Goal: Task Accomplishment & Management: Manage account settings

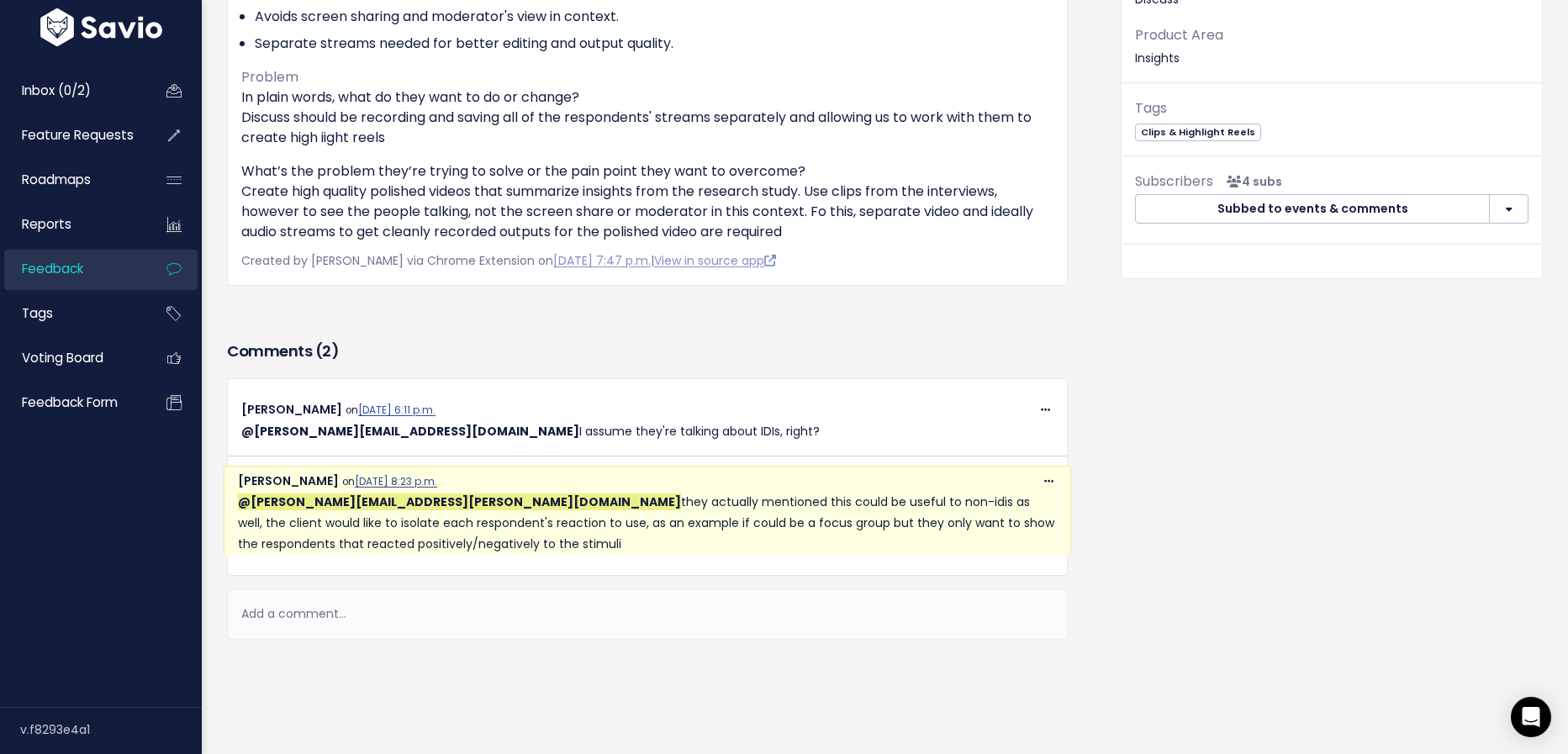
scroll to position [410, 0]
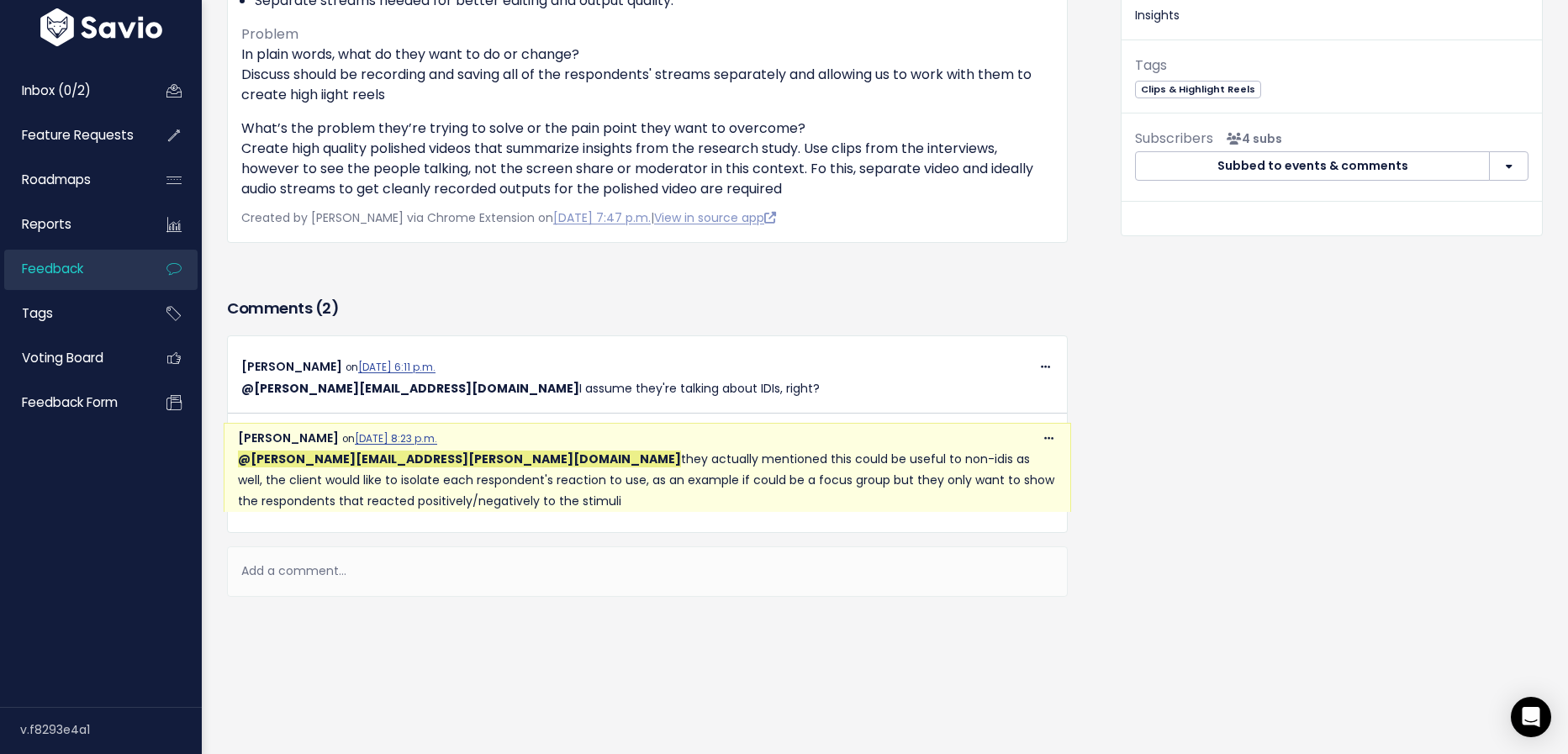
click at [530, 581] on div "Add a comment..." at bounding box center [647, 571] width 840 height 50
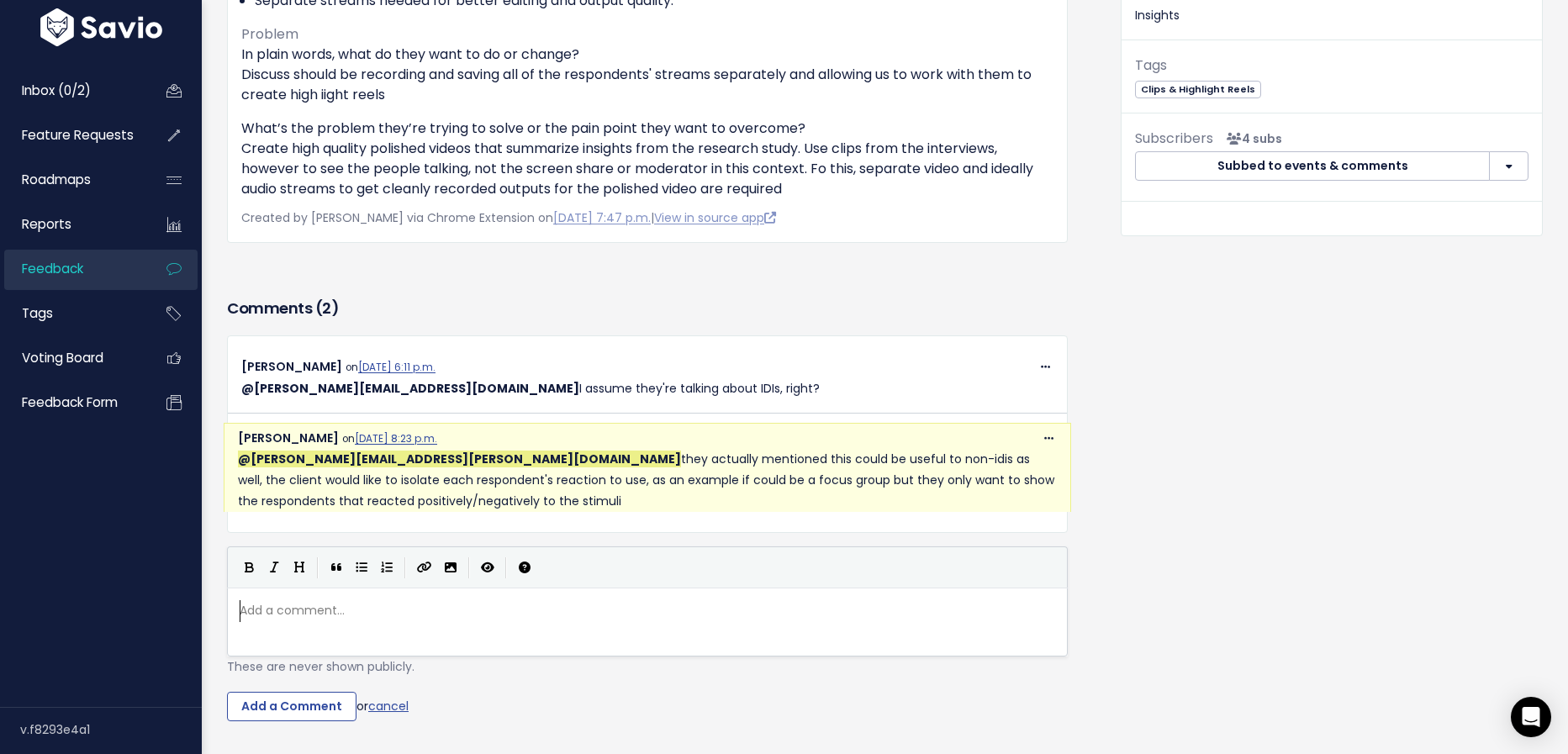
scroll to position [5, 0]
click at [462, 622] on div "Add a comment... ​" at bounding box center [668, 643] width 864 height 92
type textarea "For N"
drag, startPoint x: 435, startPoint y: 620, endPoint x: 0, endPoint y: 553, distance: 440.1
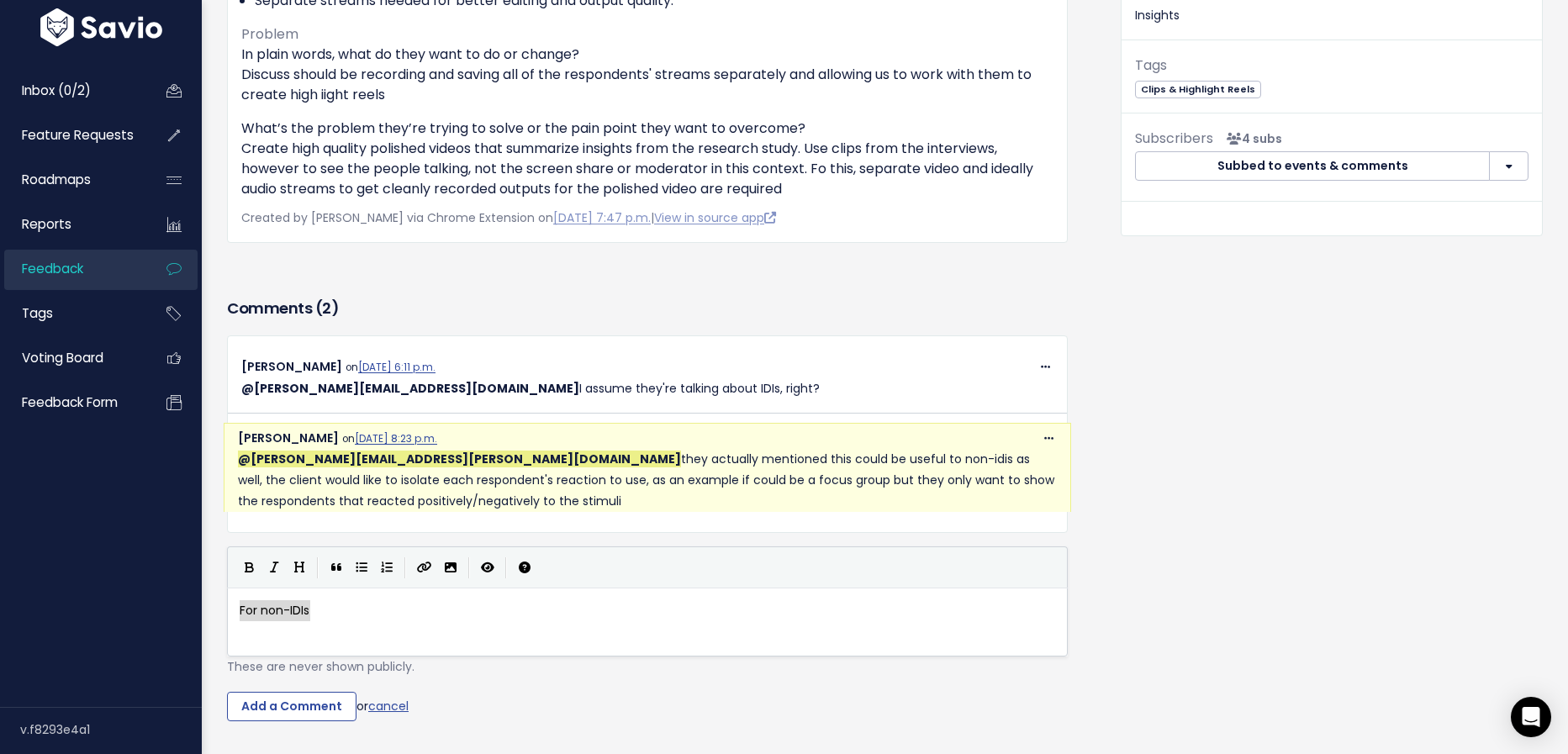
click at [0, 553] on div "Inbox (0/2) Feature Requests Roadmaps" at bounding box center [784, 236] width 1568 height 1293
type textarea "@angie@discuss.io sorry, I mean'"
type textarea "t for moderated research - since async la"
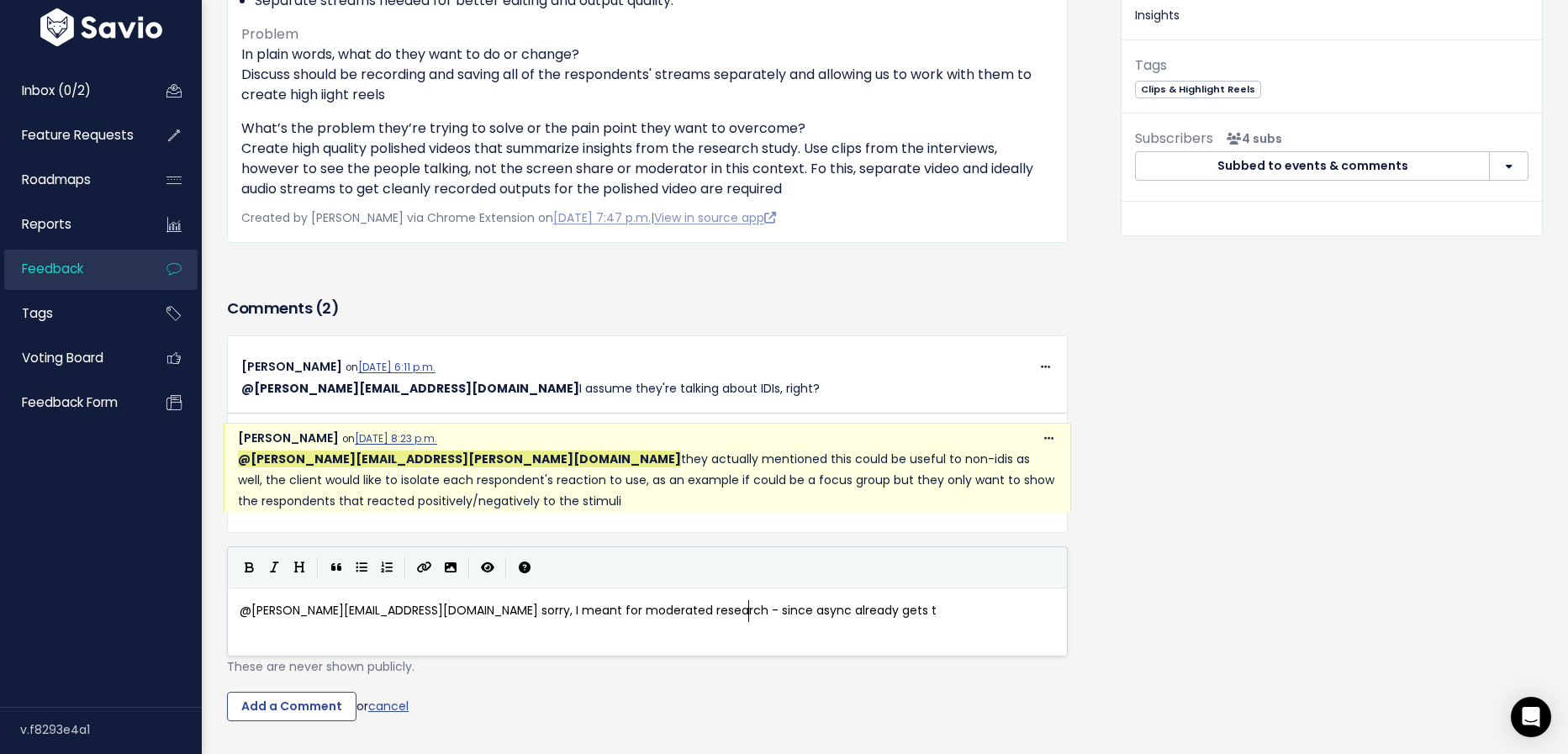
type textarea "already gets the"
click at [580, 606] on span "@angie@discuss.io sorry, I meant for moderated research - since async already g…" at bounding box center [625, 610] width 770 height 17
type textarea "(I"
type textarea "i had IDIs on the rb"
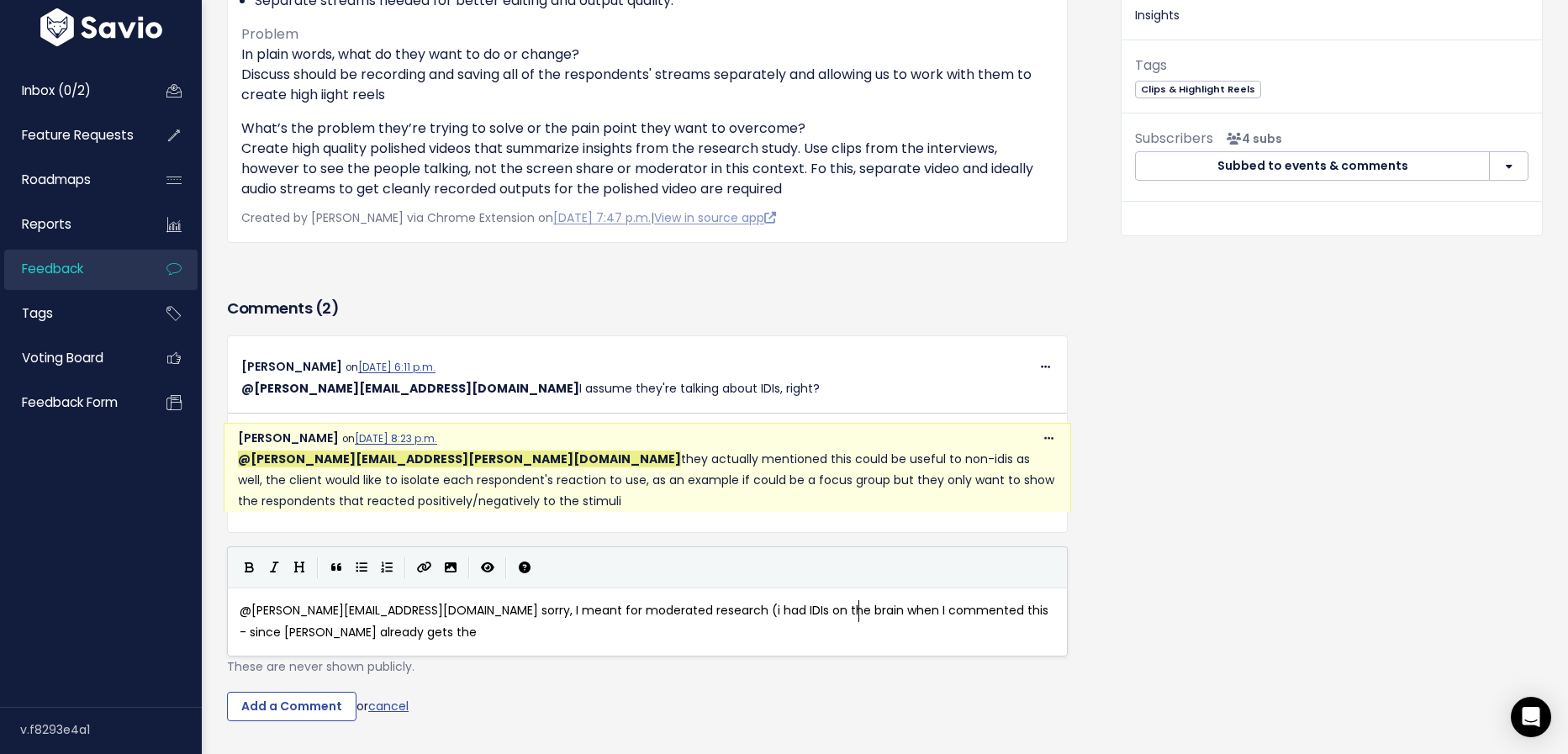
type textarea "brain when I commented this)"
click at [1056, 607] on pre "@angie@discuss.io sorry, I meant for moderated research (i had IDIs on the brai…" at bounding box center [647, 621] width 822 height 42
type textarea "single video stream. But ok - got it. Triagin"
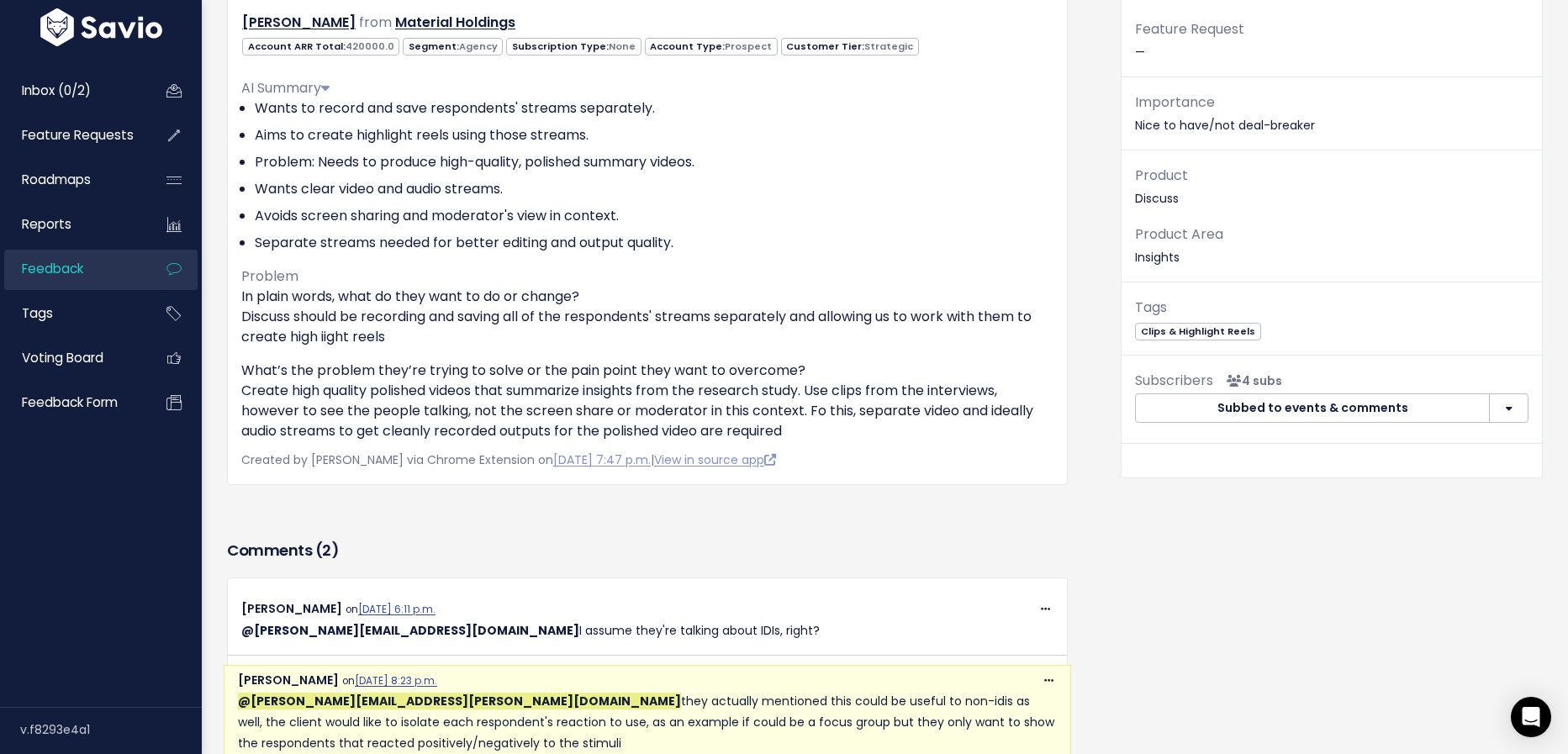
scroll to position [0, 0]
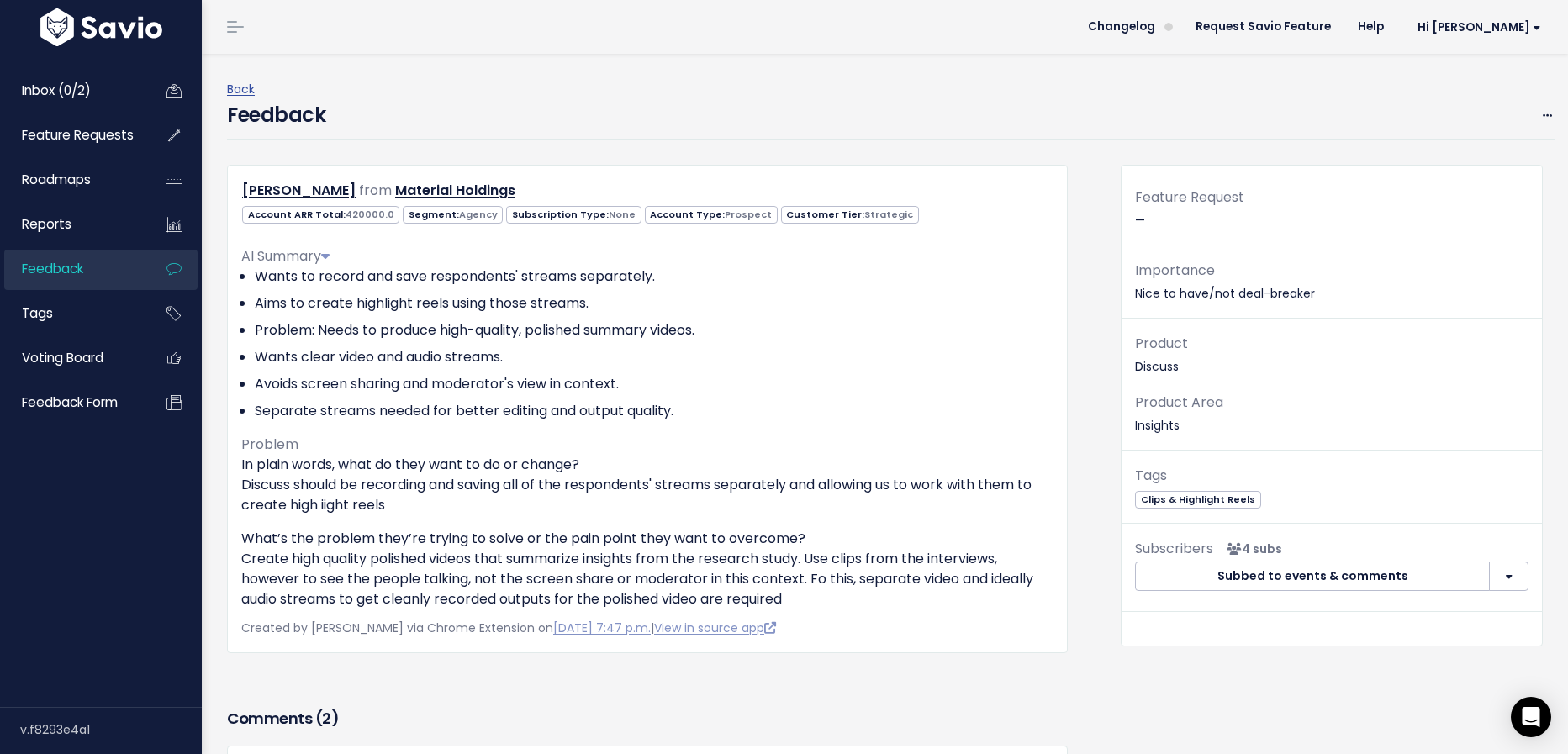
type textarea "ng."
click at [1205, 224] on div "Feature Request —" at bounding box center [1332, 215] width 420 height 60
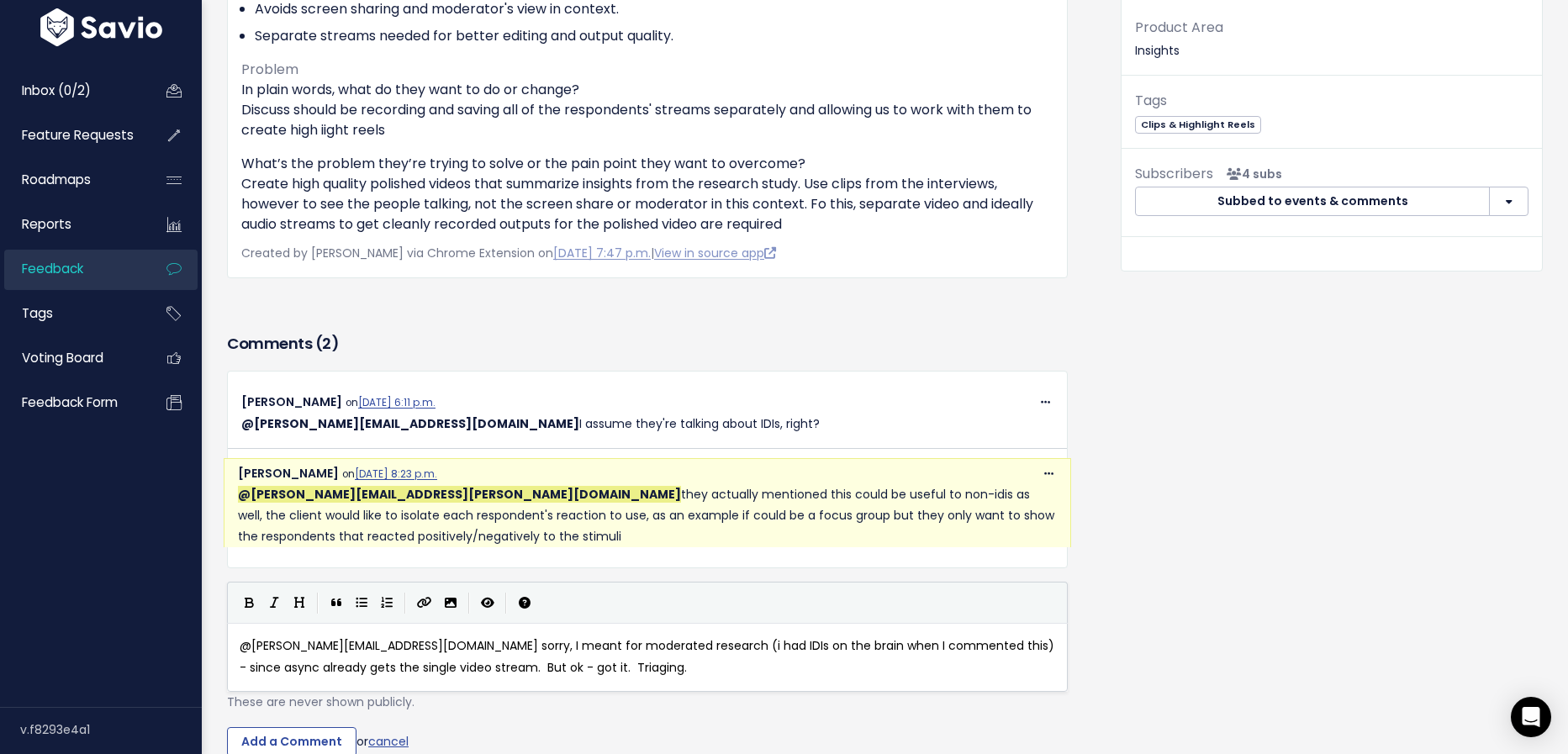
scroll to position [482, 0]
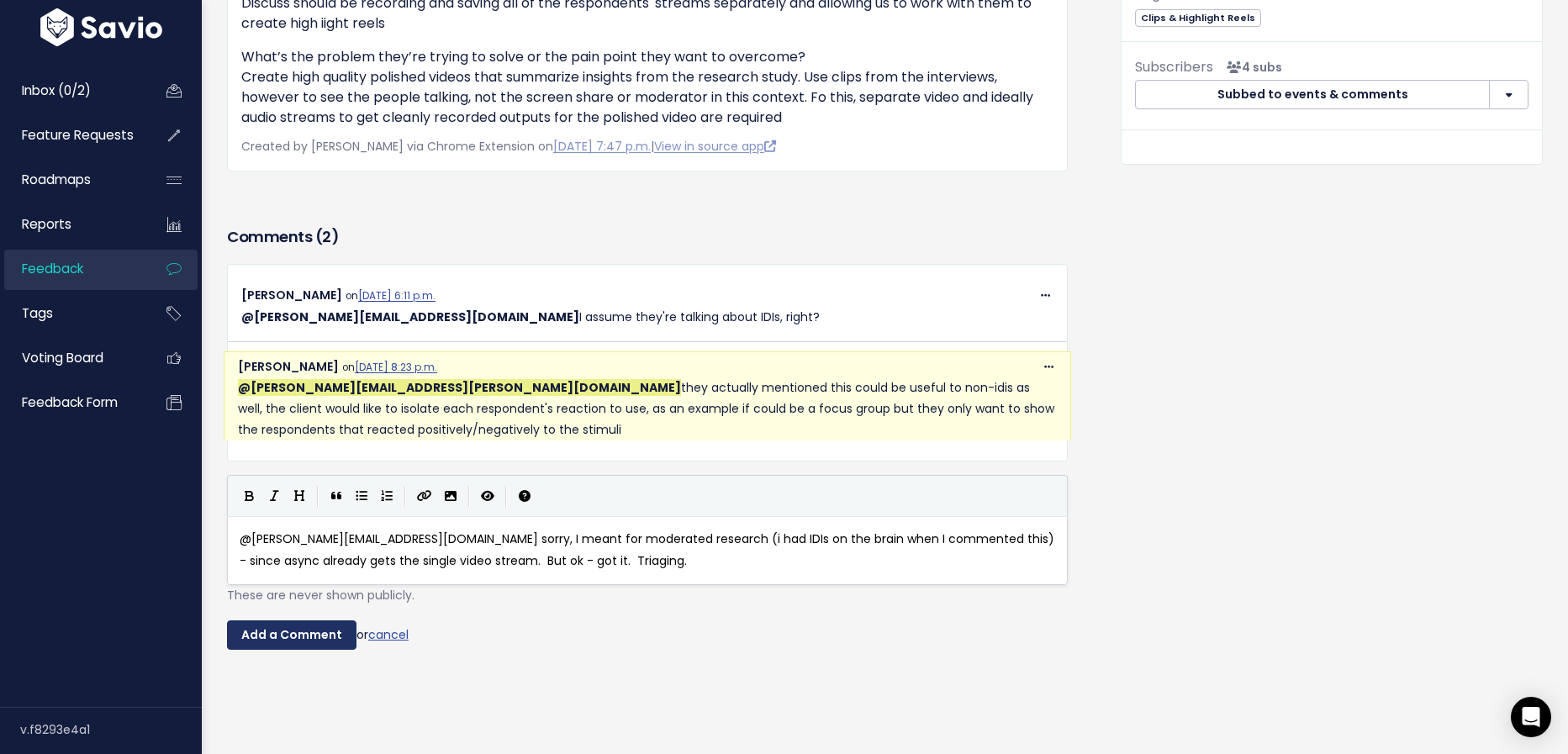
click at [326, 620] on input "Add a Comment" at bounding box center [292, 635] width 129 height 30
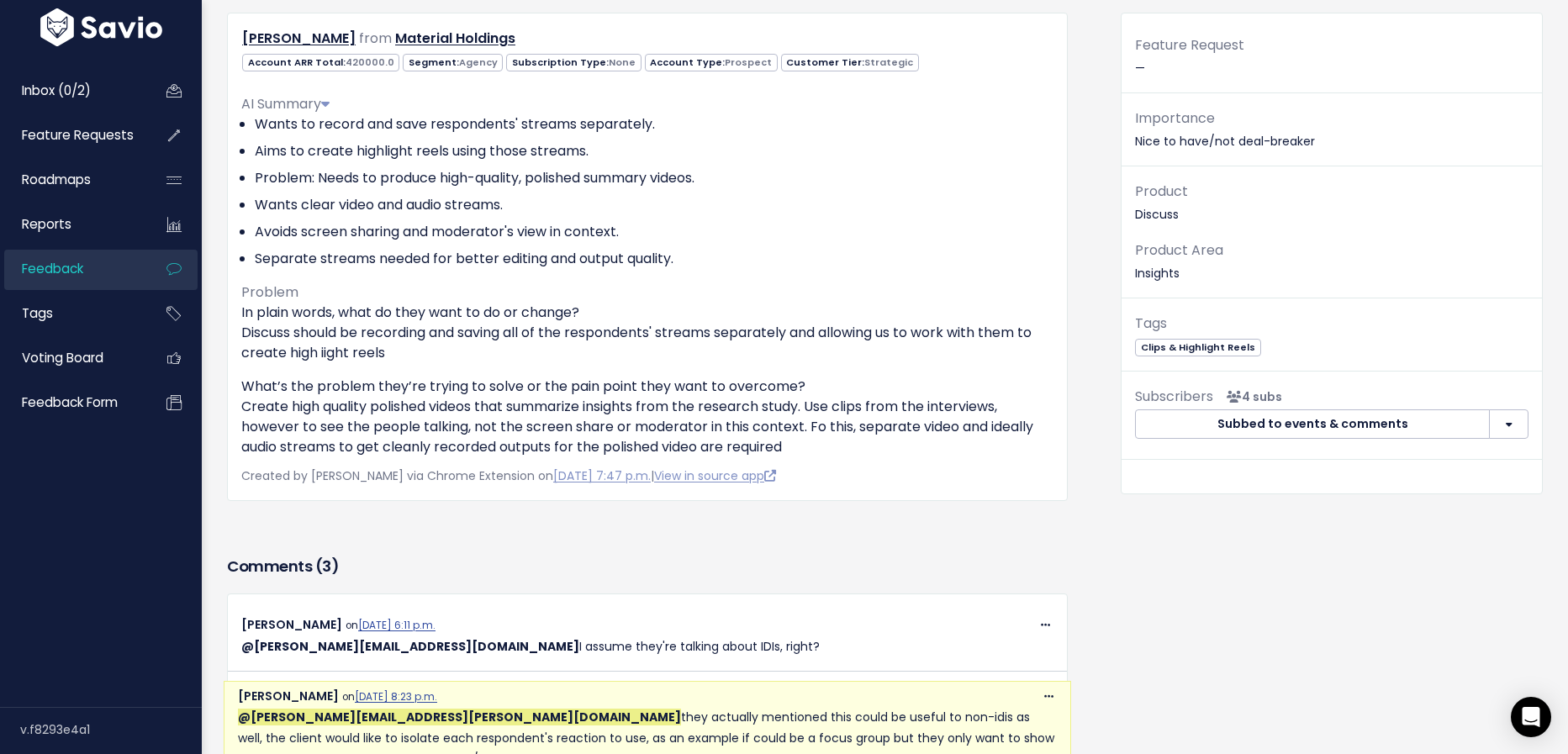
scroll to position [0, 0]
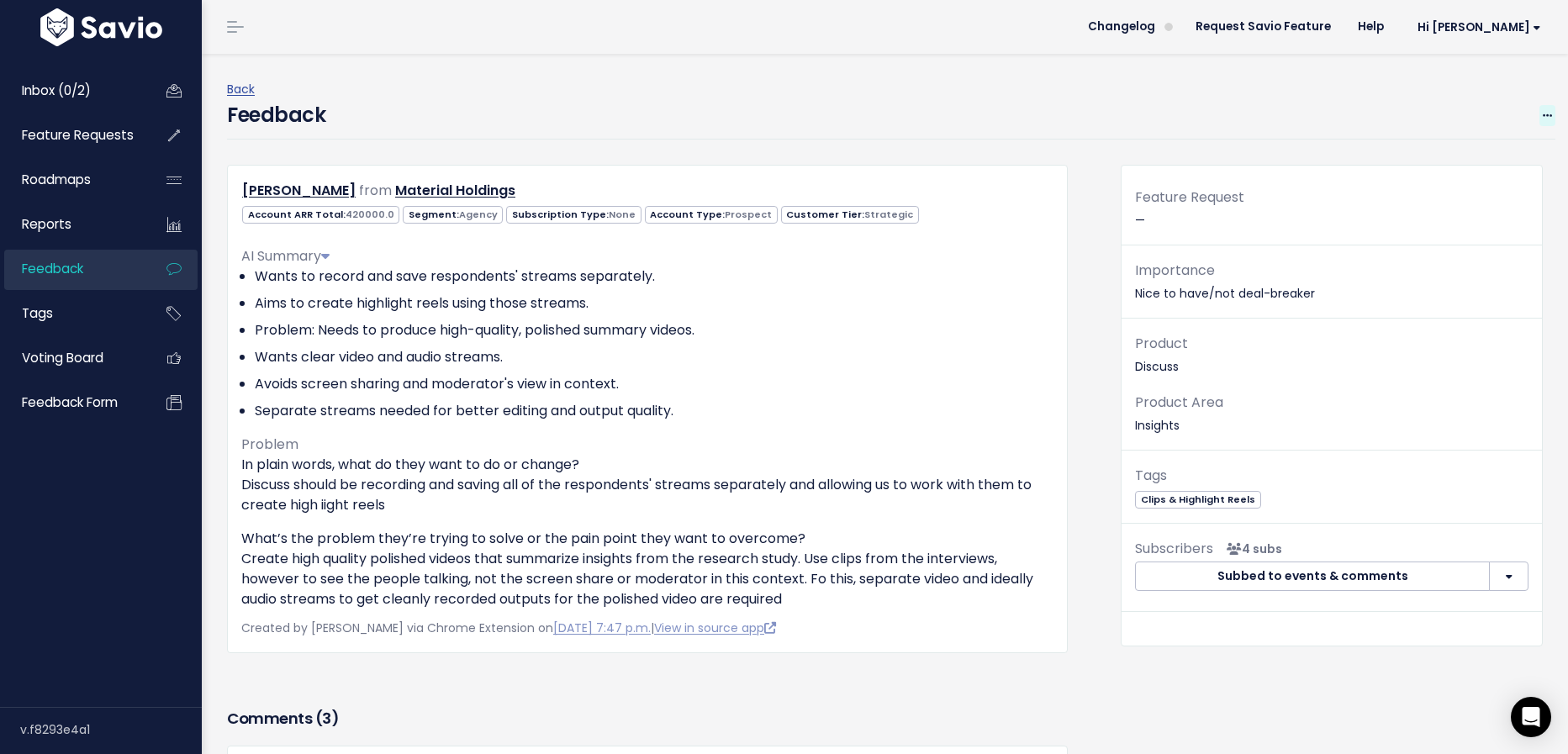
click at [1540, 112] on span at bounding box center [1547, 115] width 16 height 21
click at [1467, 162] on link "Edit" at bounding box center [1480, 162] width 121 height 33
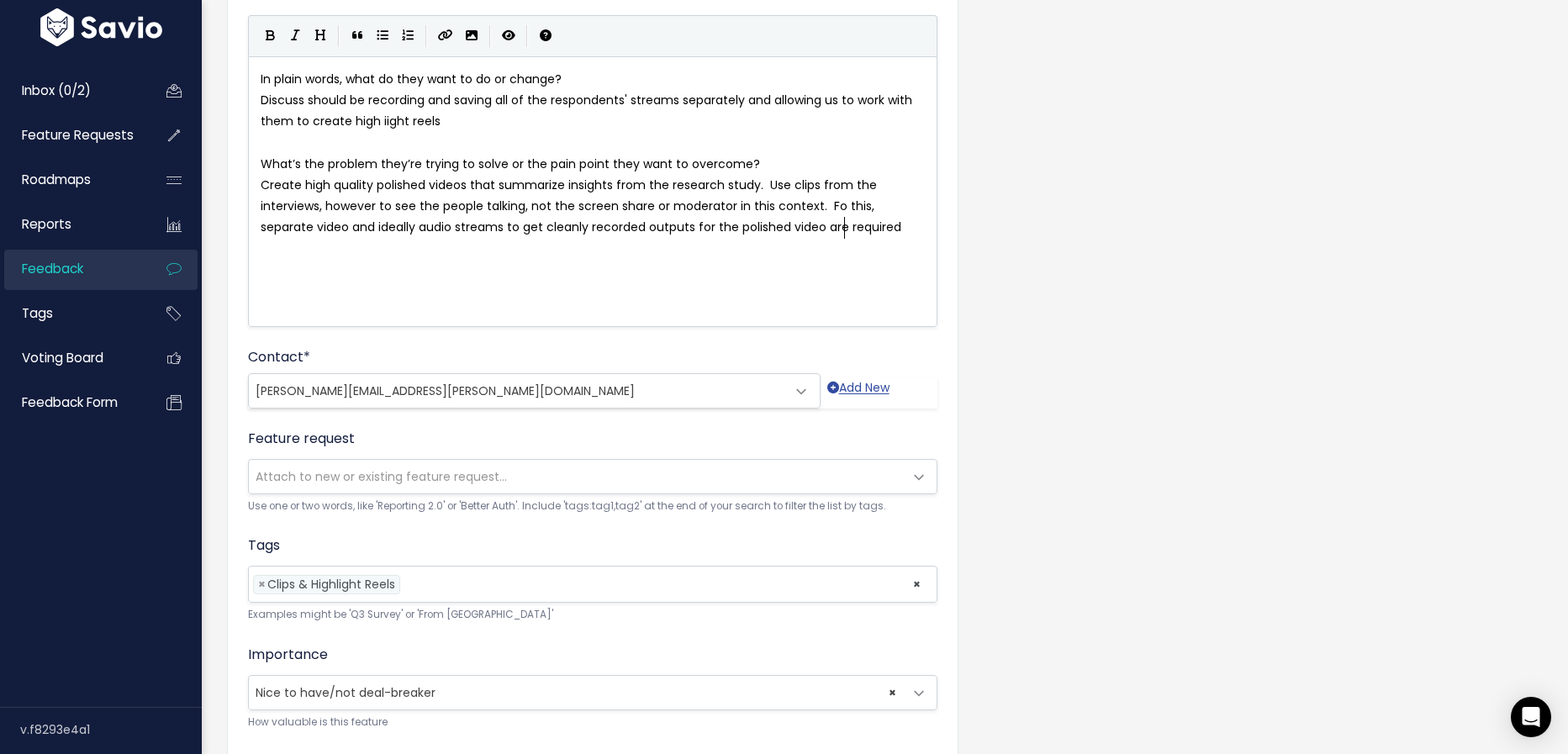
scroll to position [265, 0]
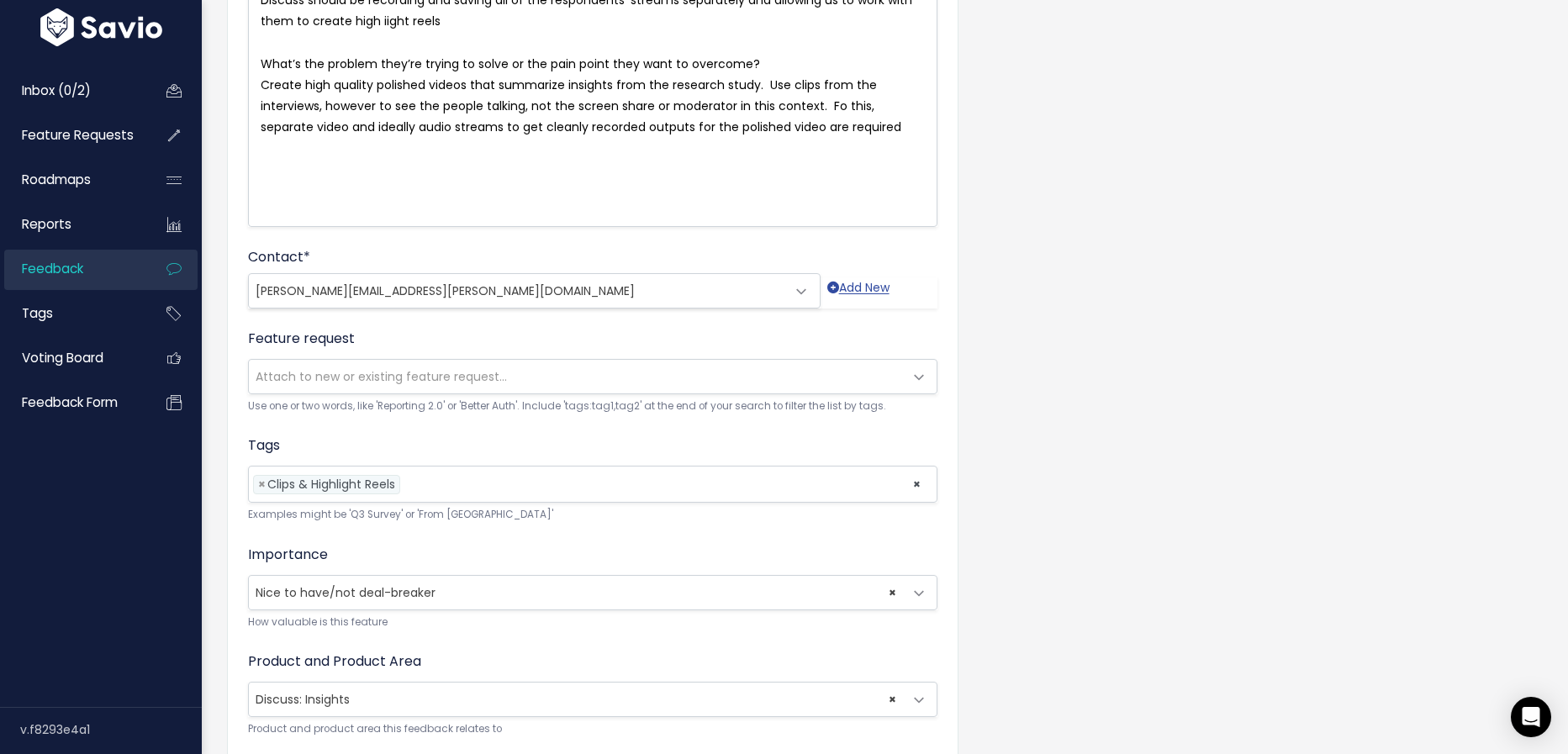
click at [406, 379] on span "Attach to new or existing feature request..." at bounding box center [381, 377] width 252 height 17
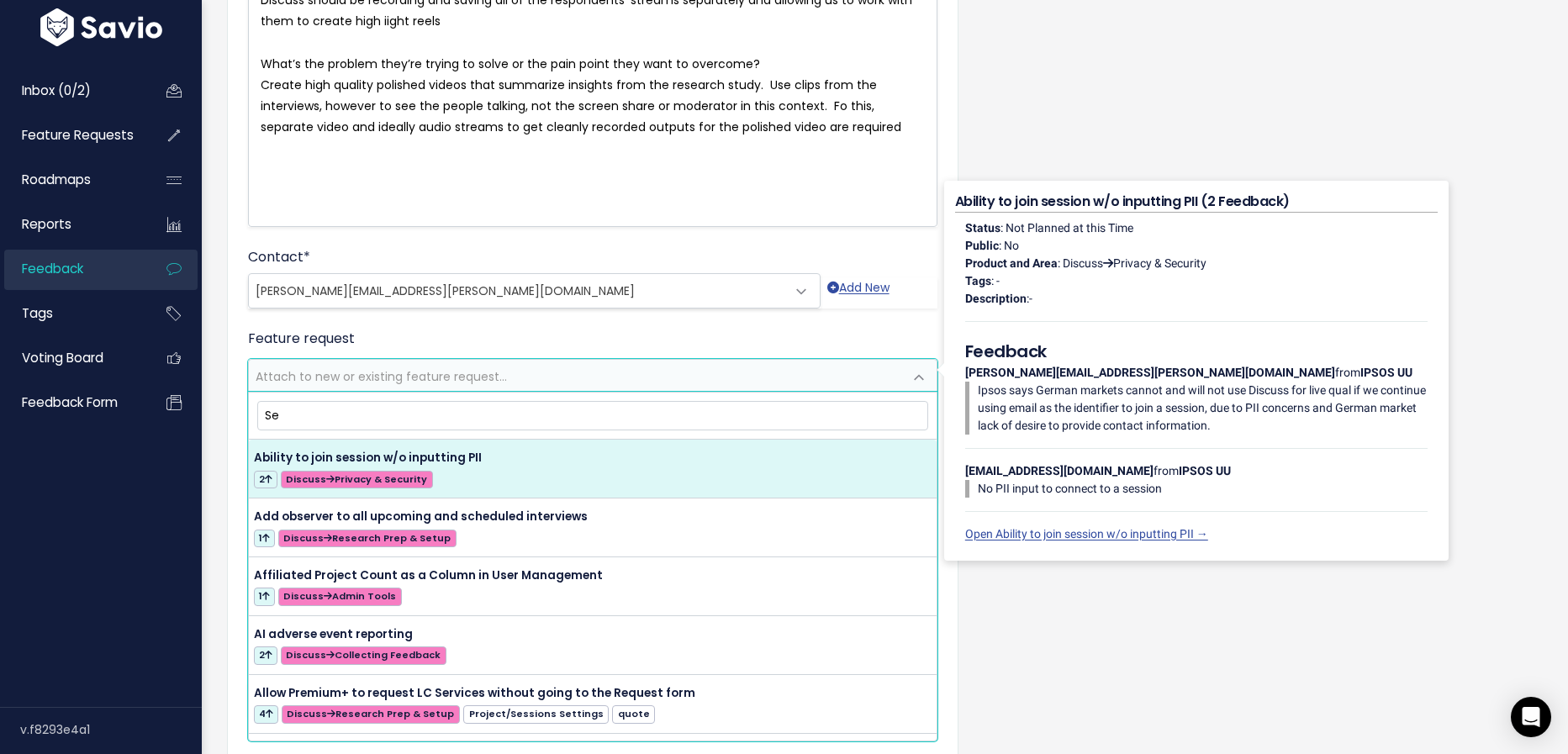
type input "S"
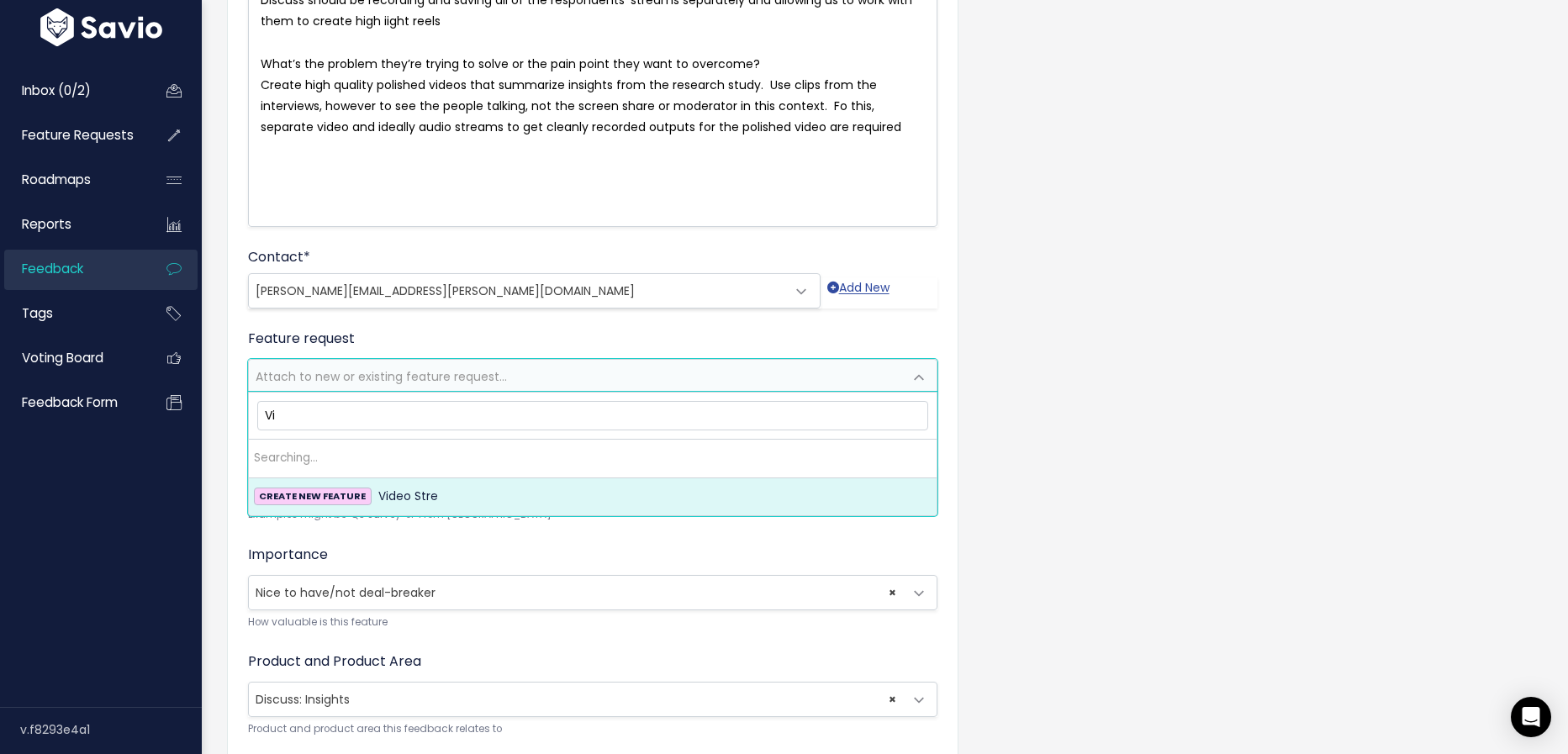
type input "V"
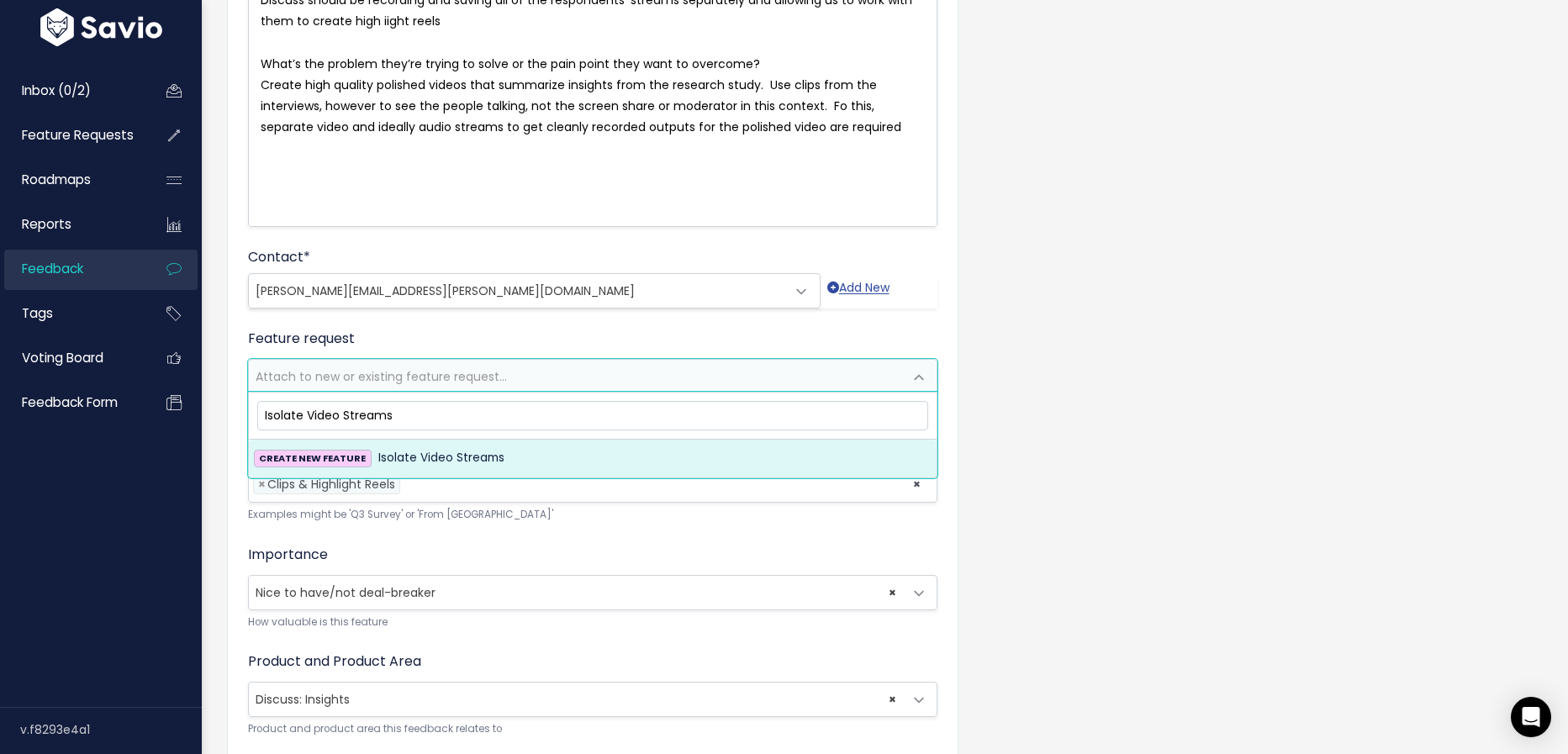
click at [308, 411] on input "Isolate Video Streams" at bounding box center [593, 415] width 672 height 29
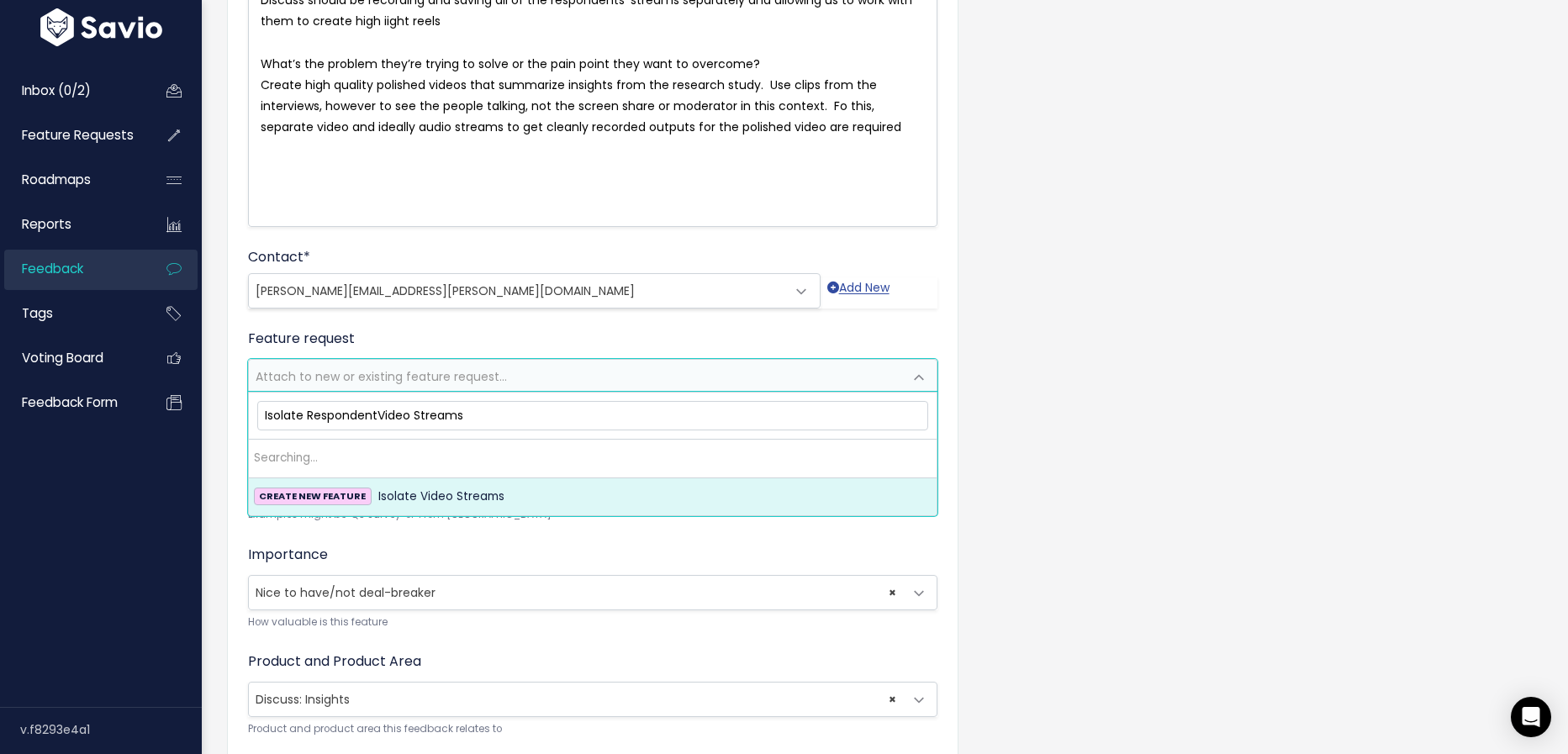
type input "Isolate Respondent Video Streams"
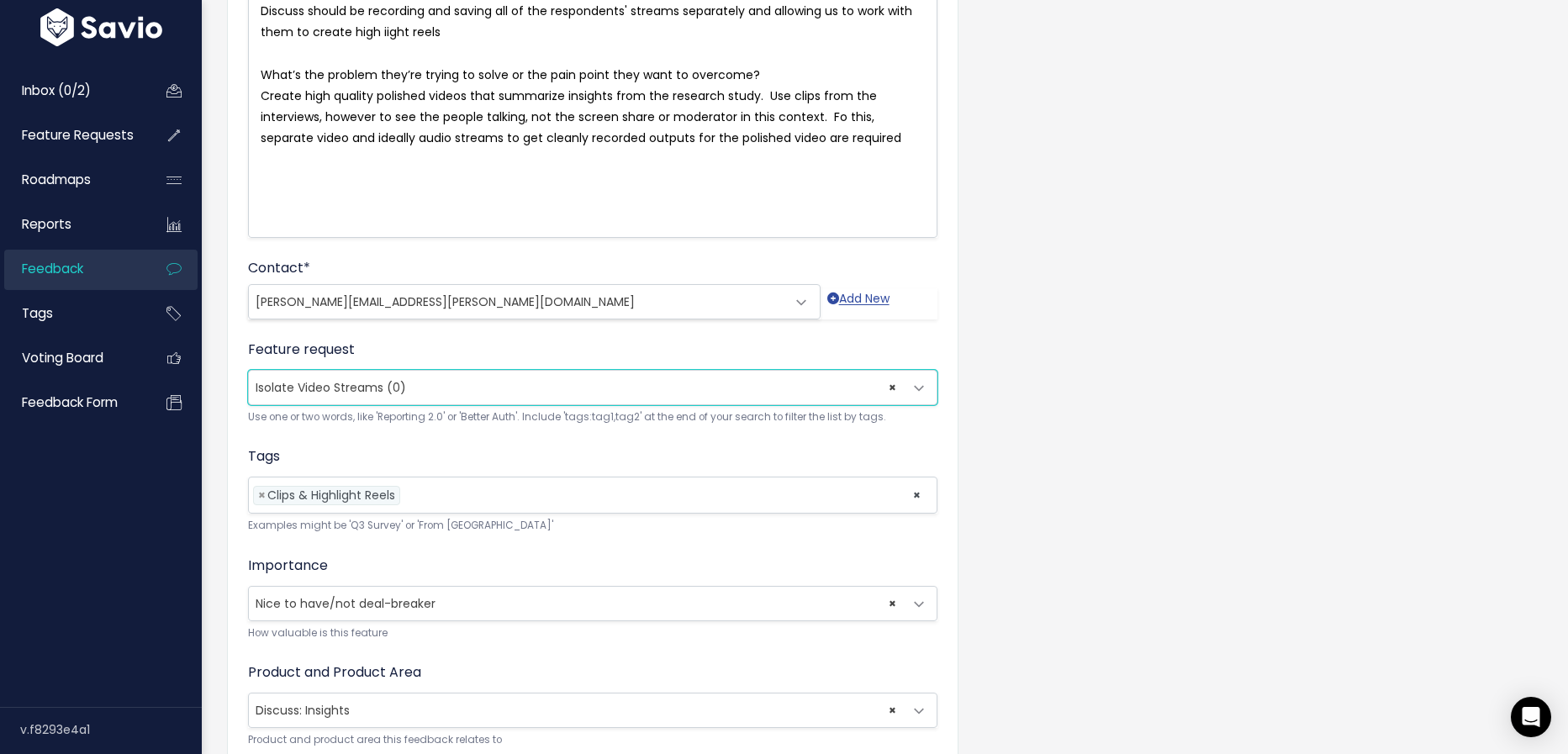
scroll to position [381, 0]
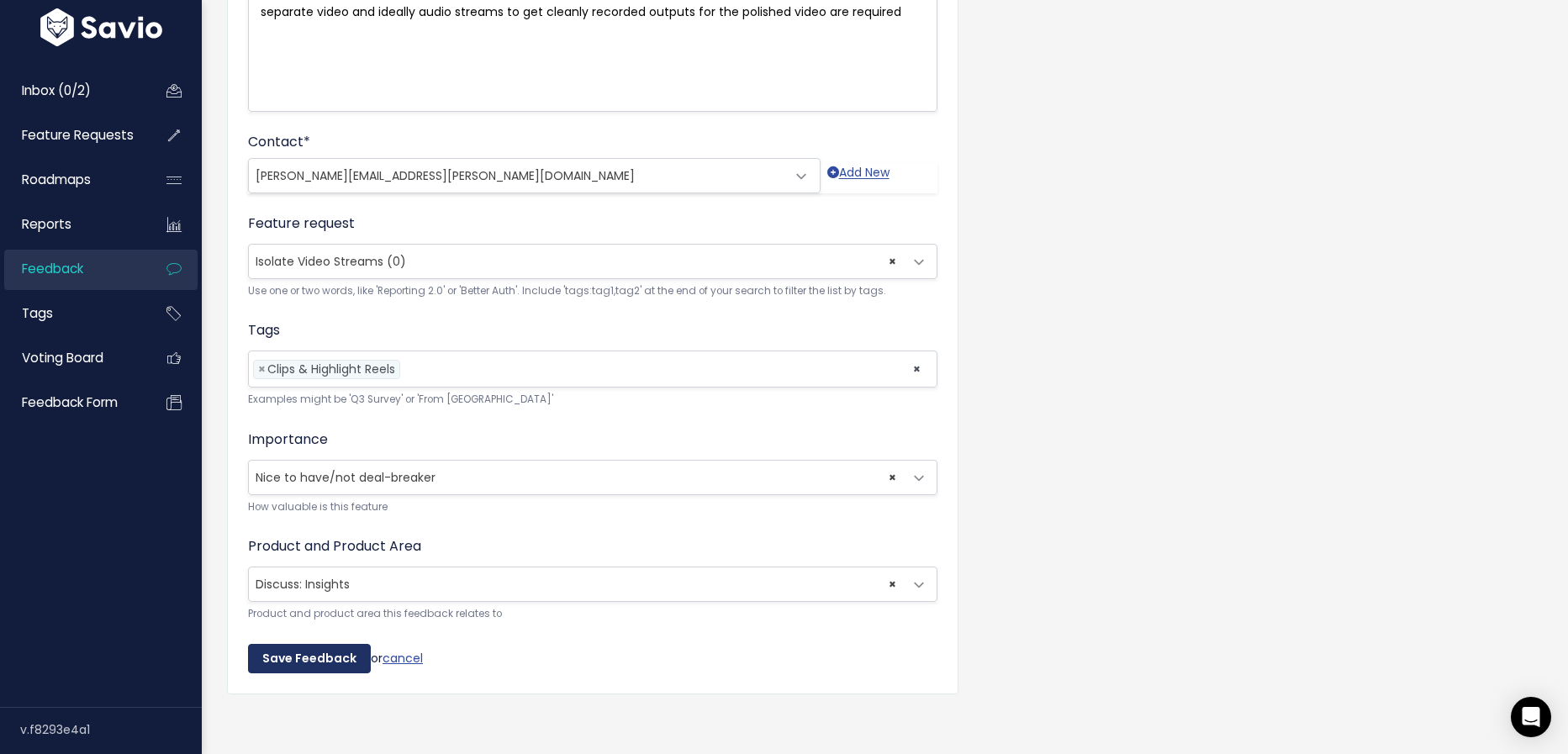
click at [300, 654] on input "Save Feedback" at bounding box center [310, 658] width 123 height 30
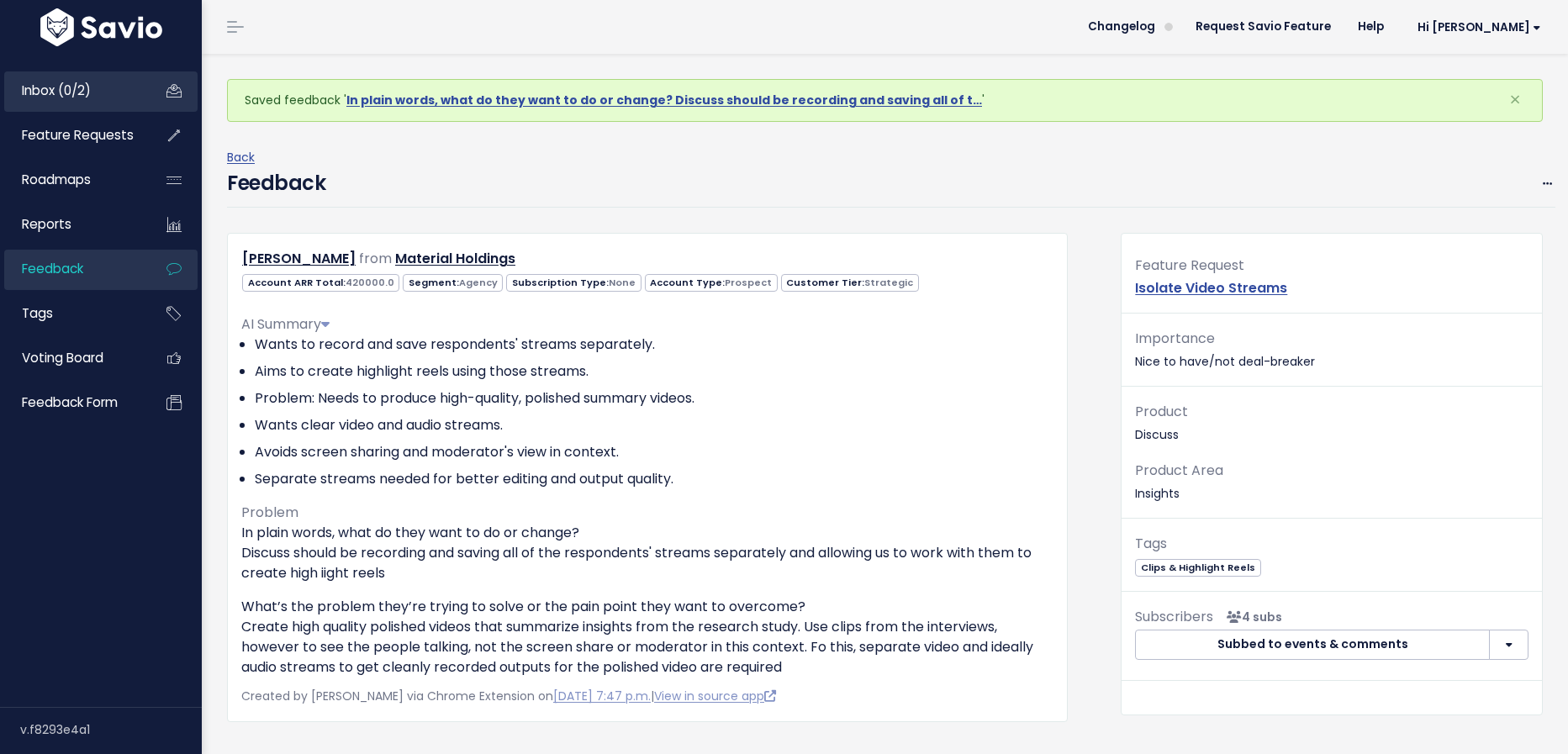
click at [85, 93] on span "Inbox (0/2)" at bounding box center [56, 90] width 69 height 17
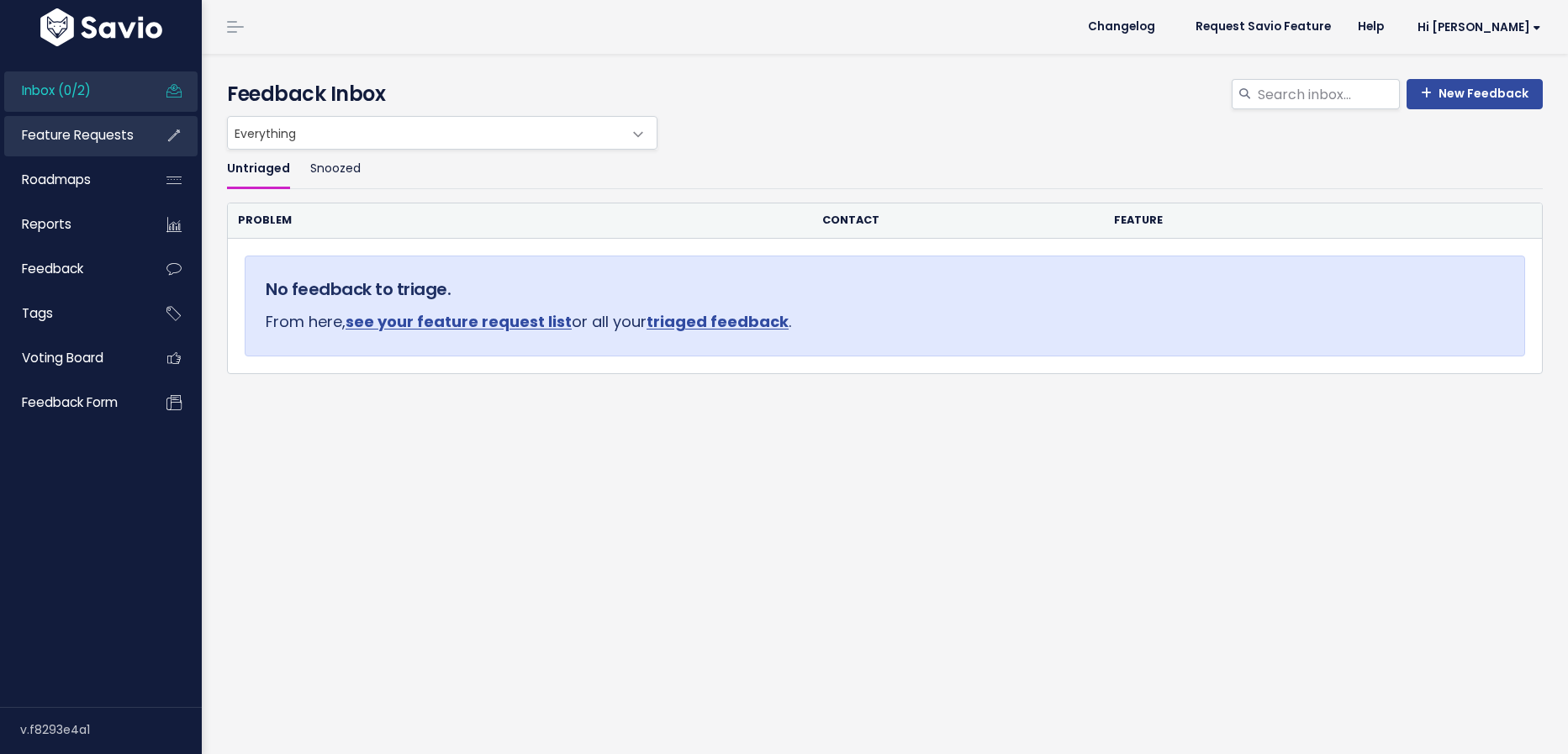
click at [100, 134] on span "Feature Requests" at bounding box center [77, 134] width 111 height 17
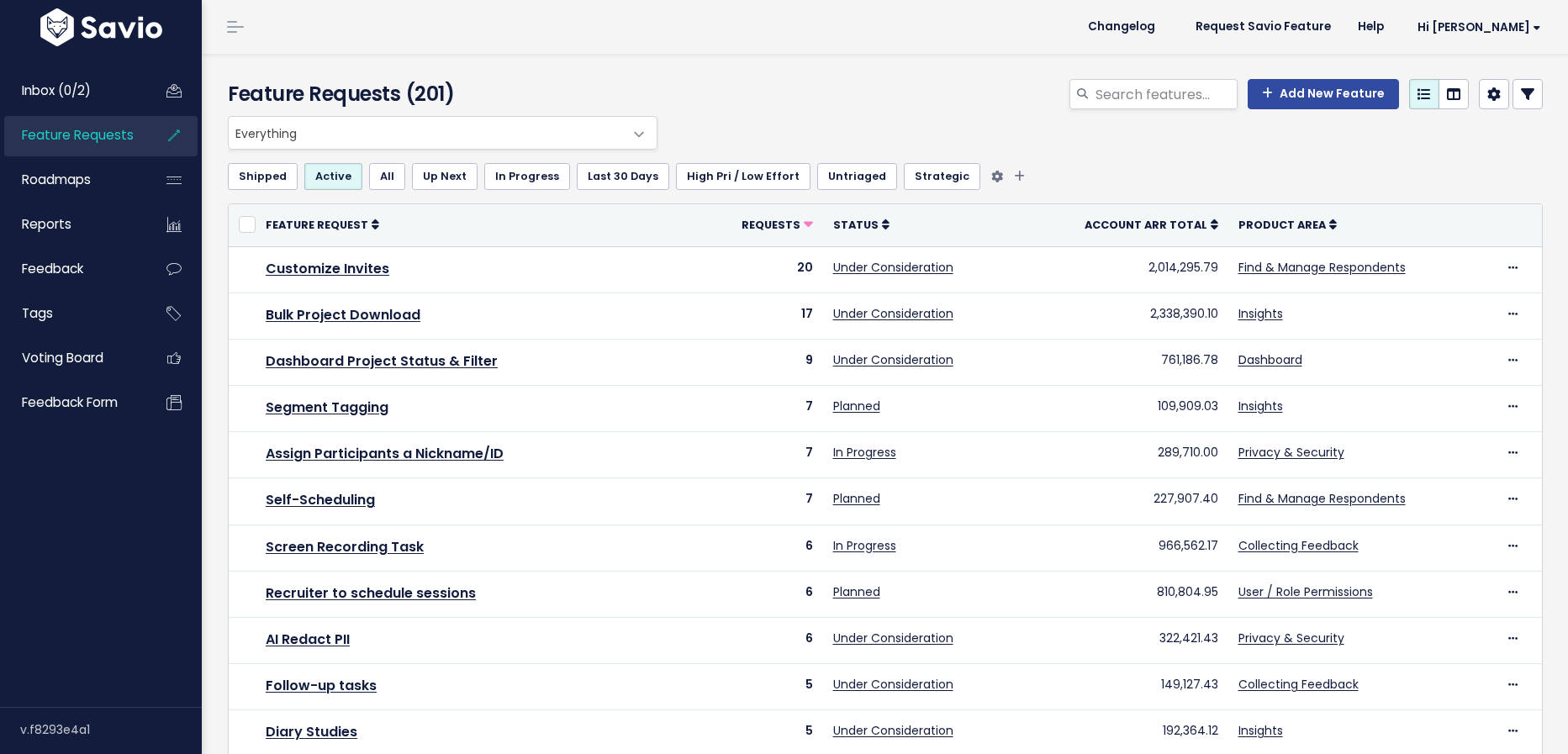
click at [840, 173] on link "Untriaged" at bounding box center [856, 177] width 80 height 27
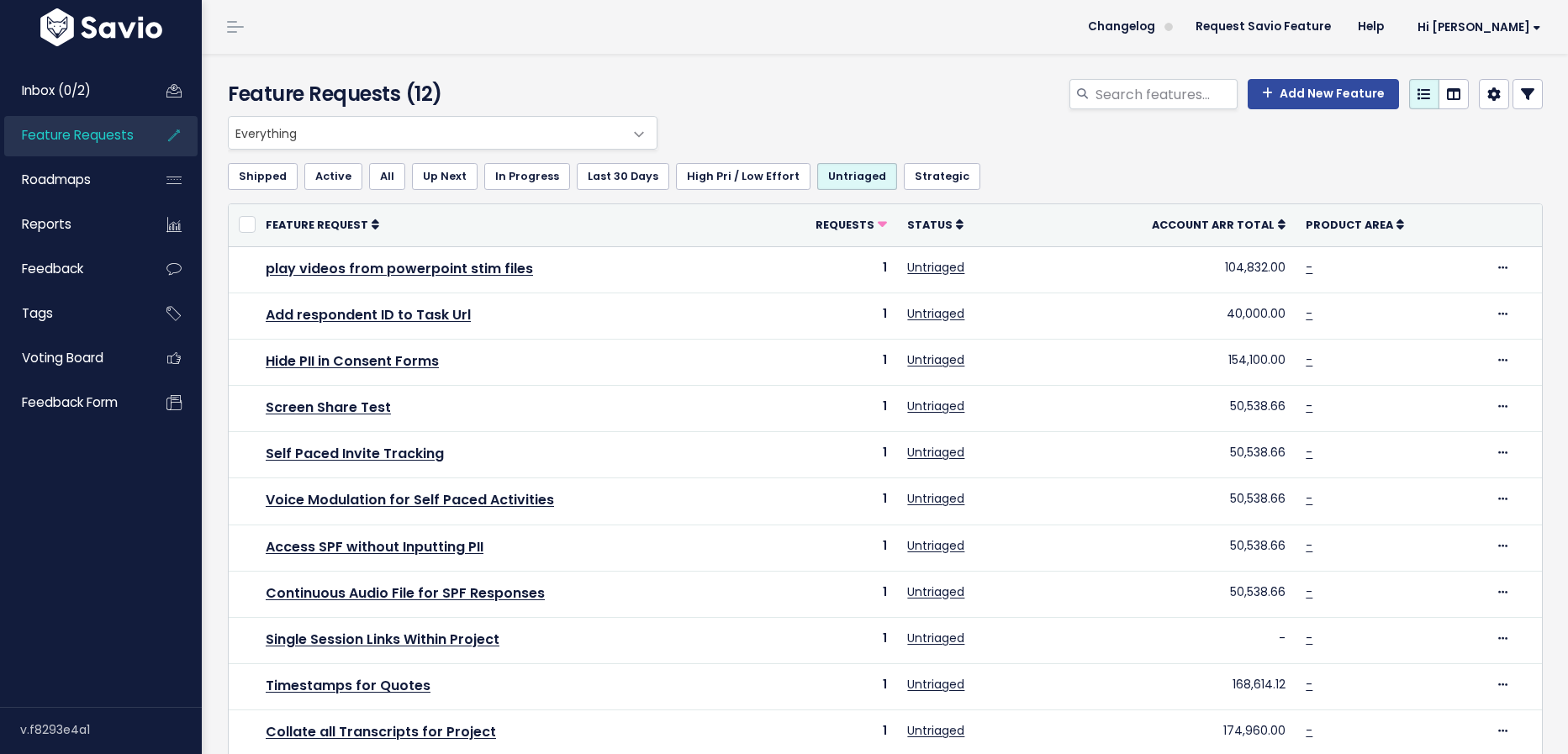
scroll to position [90, 0]
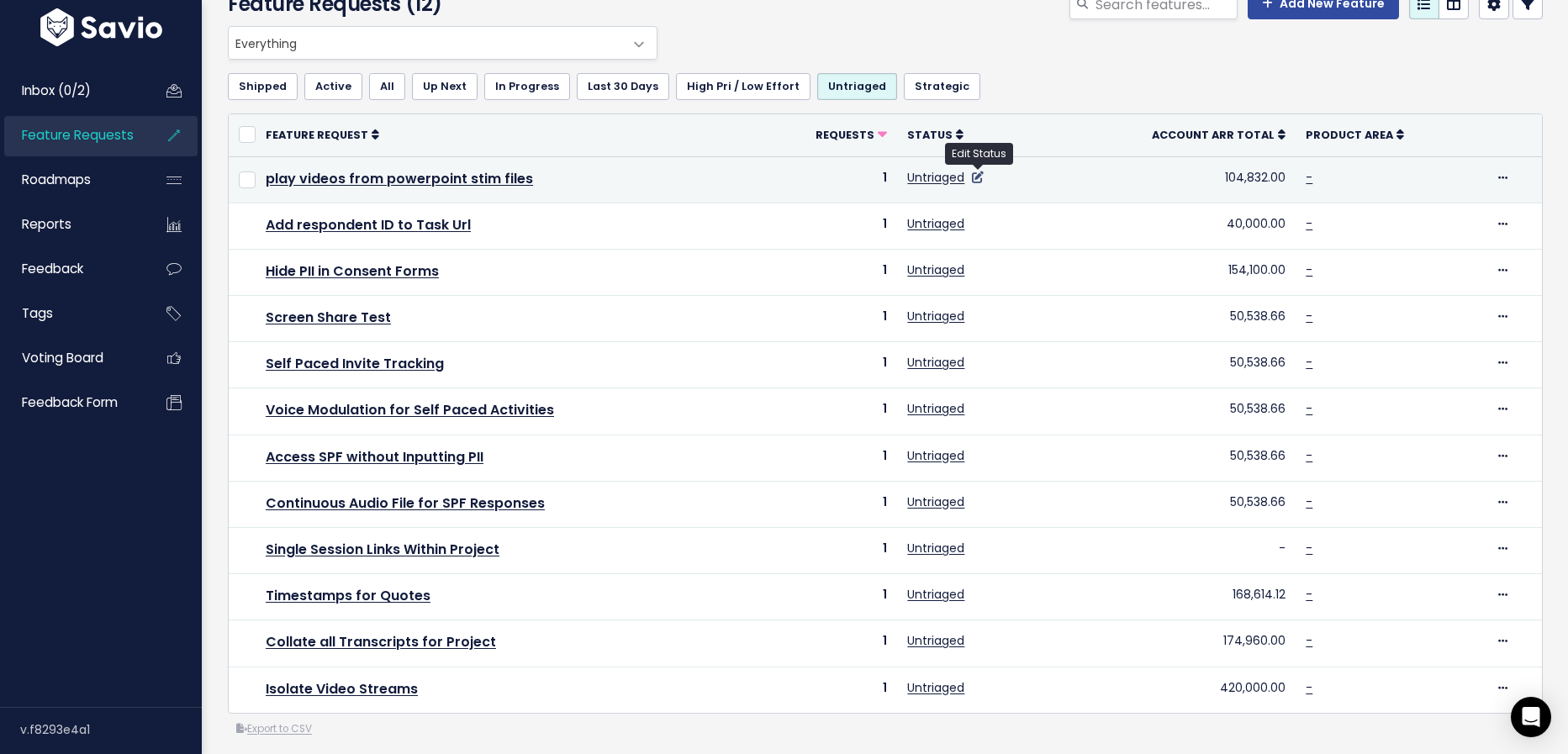
click at [980, 175] on icon at bounding box center [977, 177] width 12 height 12
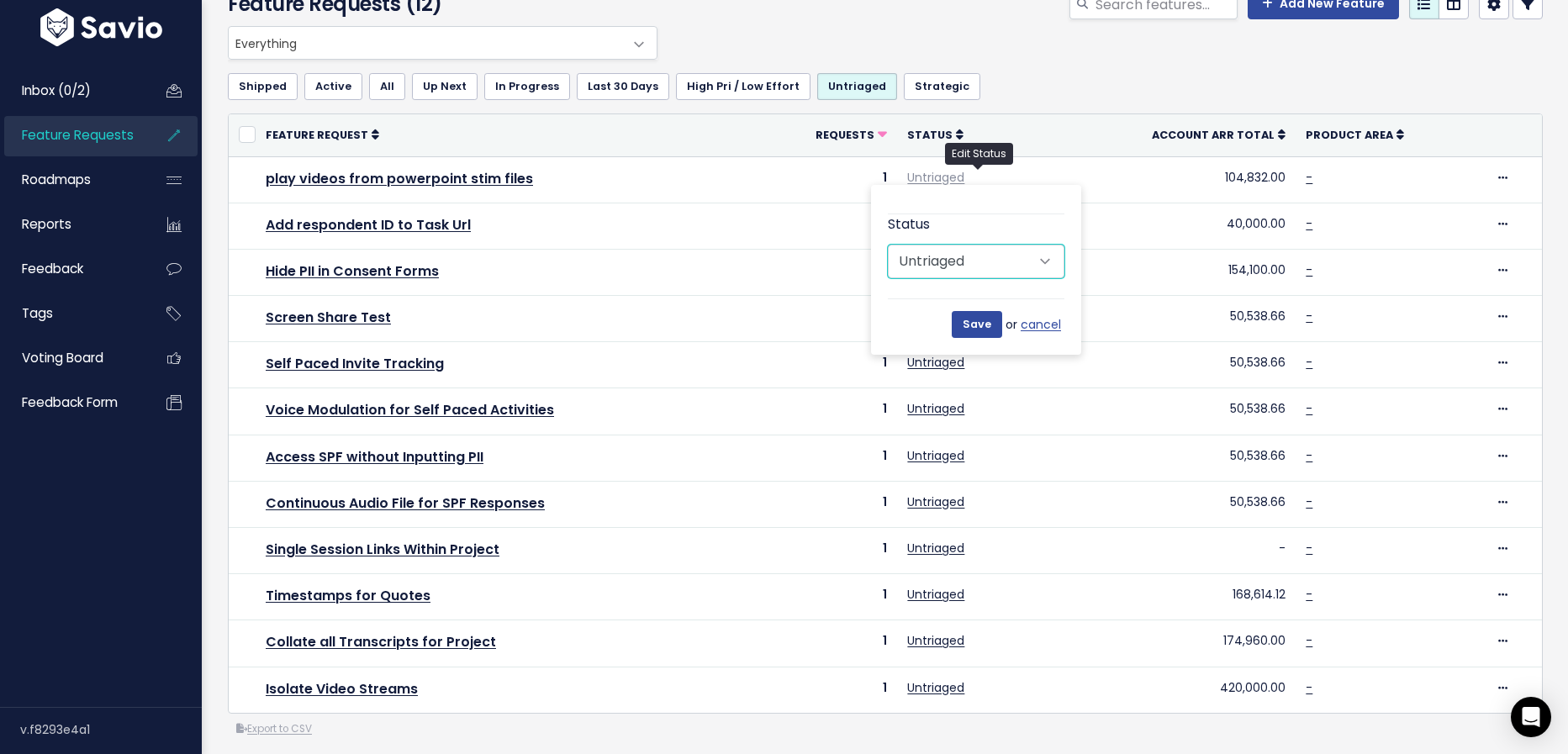
click at [974, 256] on select "Untriaged Under Consideration Planned In Progress Done Closed Won't do Not Plan…" at bounding box center [975, 261] width 177 height 33
select select "NOT_PLANNING"
click at [887, 244] on select "Untriaged Under Consideration Planned In Progress Done Closed Won't do Not Plan…" at bounding box center [975, 261] width 177 height 33
click at [989, 321] on input "Save" at bounding box center [977, 325] width 51 height 27
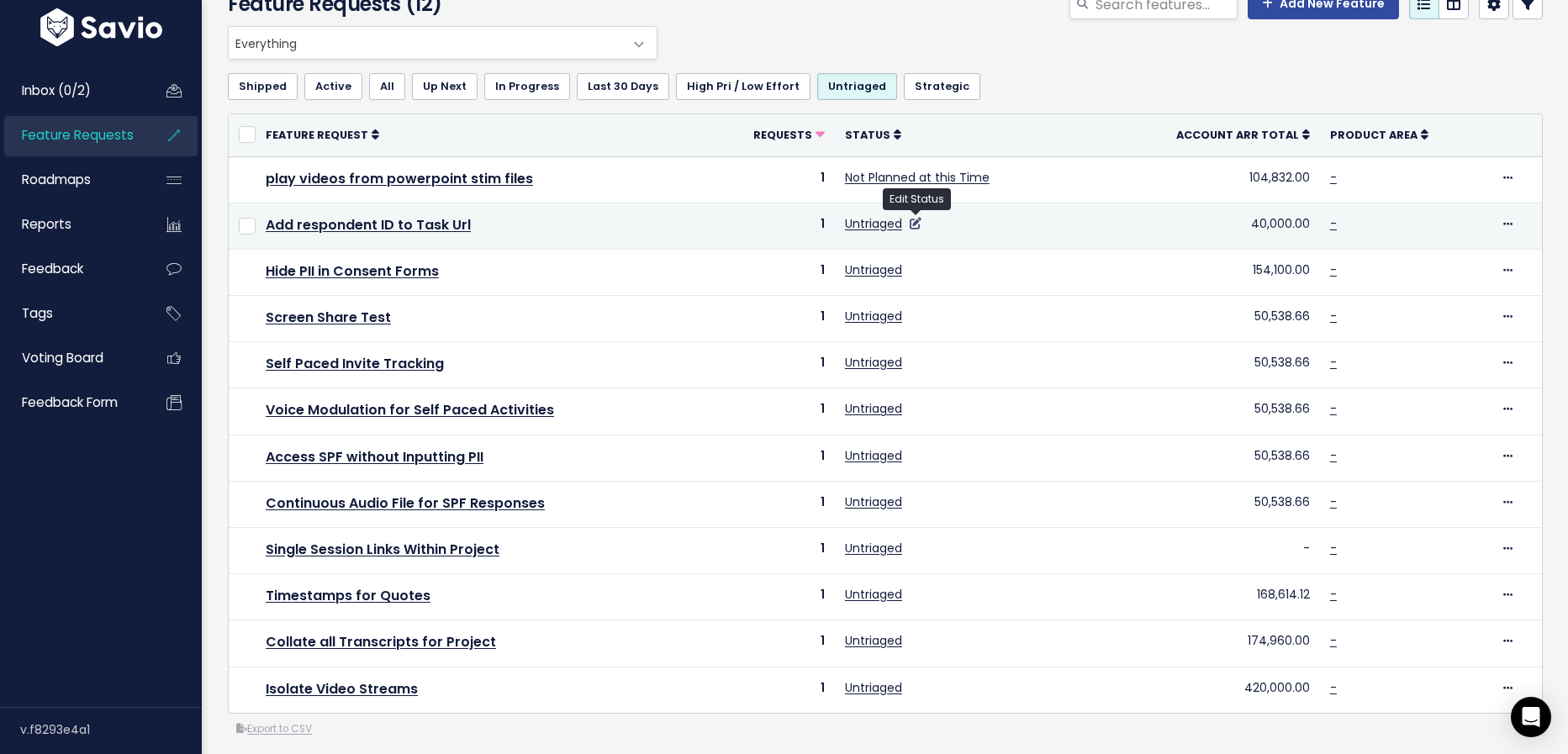
click at [918, 224] on icon at bounding box center [915, 223] width 12 height 12
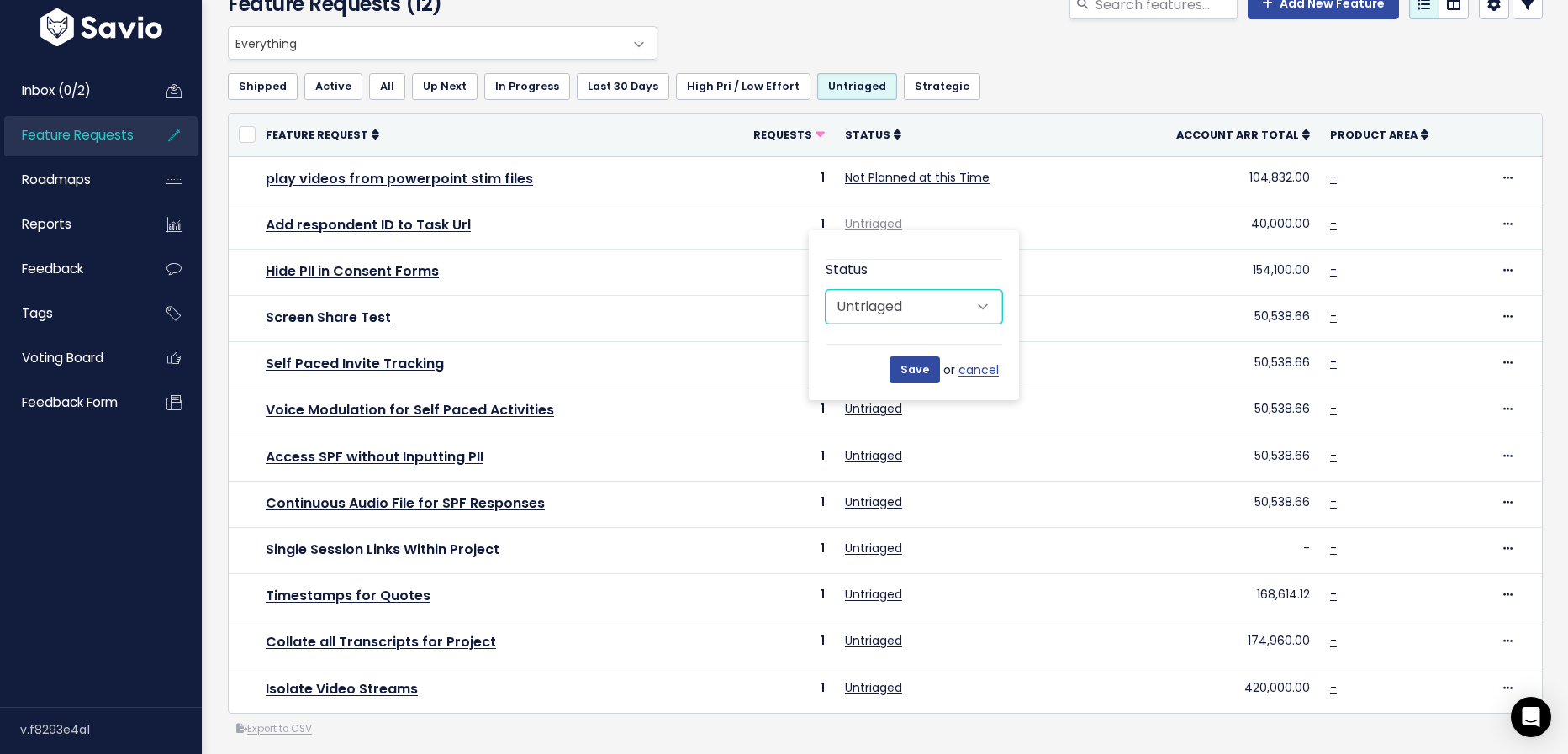
click at [946, 298] on select "Untriaged Under Consideration Planned In Progress Done Closed Won't do Not Plan…" at bounding box center [913, 306] width 177 height 33
select select "NOT_PLANNING"
click at [826, 290] on select "Untriaged Under Consideration Planned In Progress Done Closed Won't do Not Plan…" at bounding box center [913, 306] width 177 height 33
click at [928, 373] on input "Save" at bounding box center [914, 370] width 51 height 27
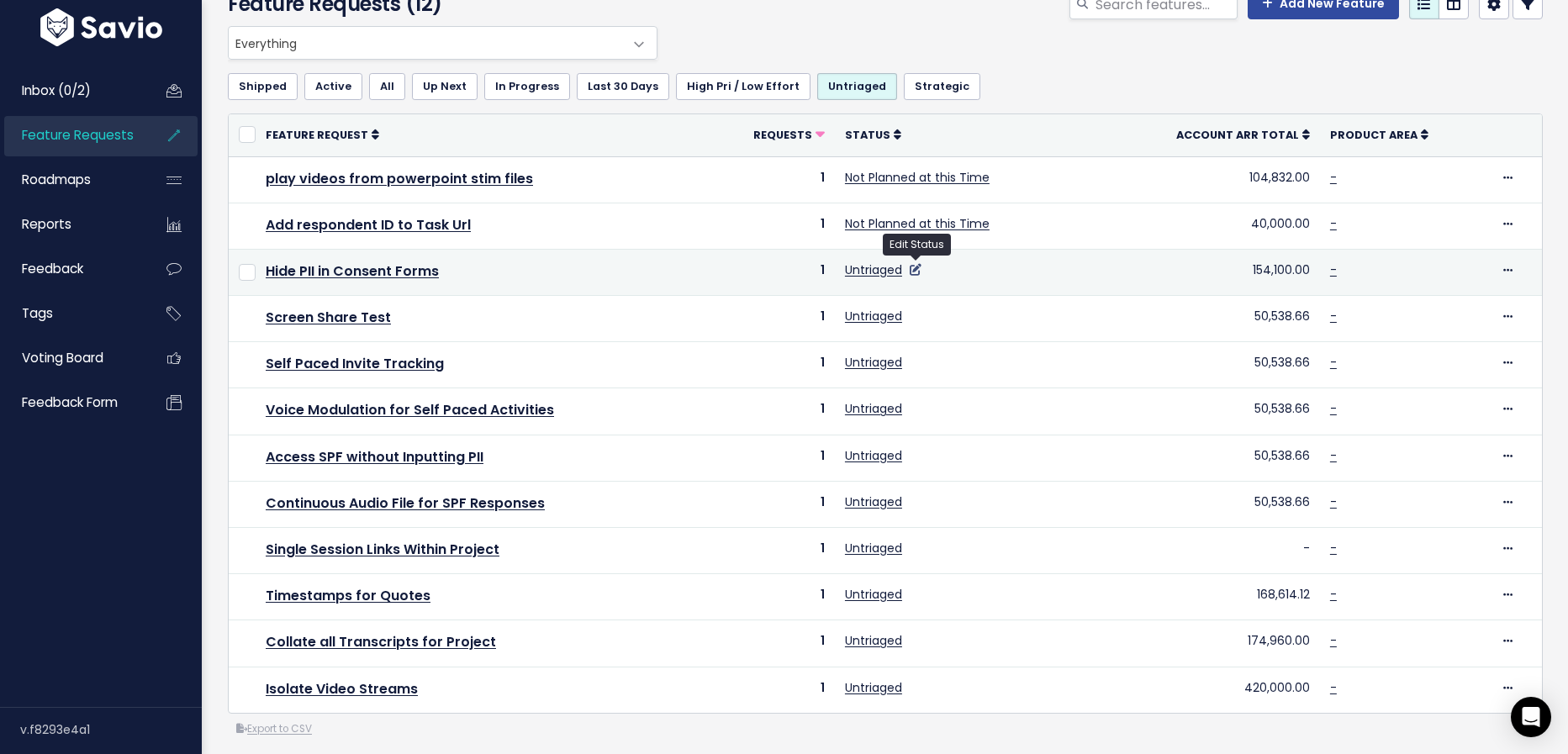
click at [917, 269] on icon at bounding box center [915, 270] width 12 height 12
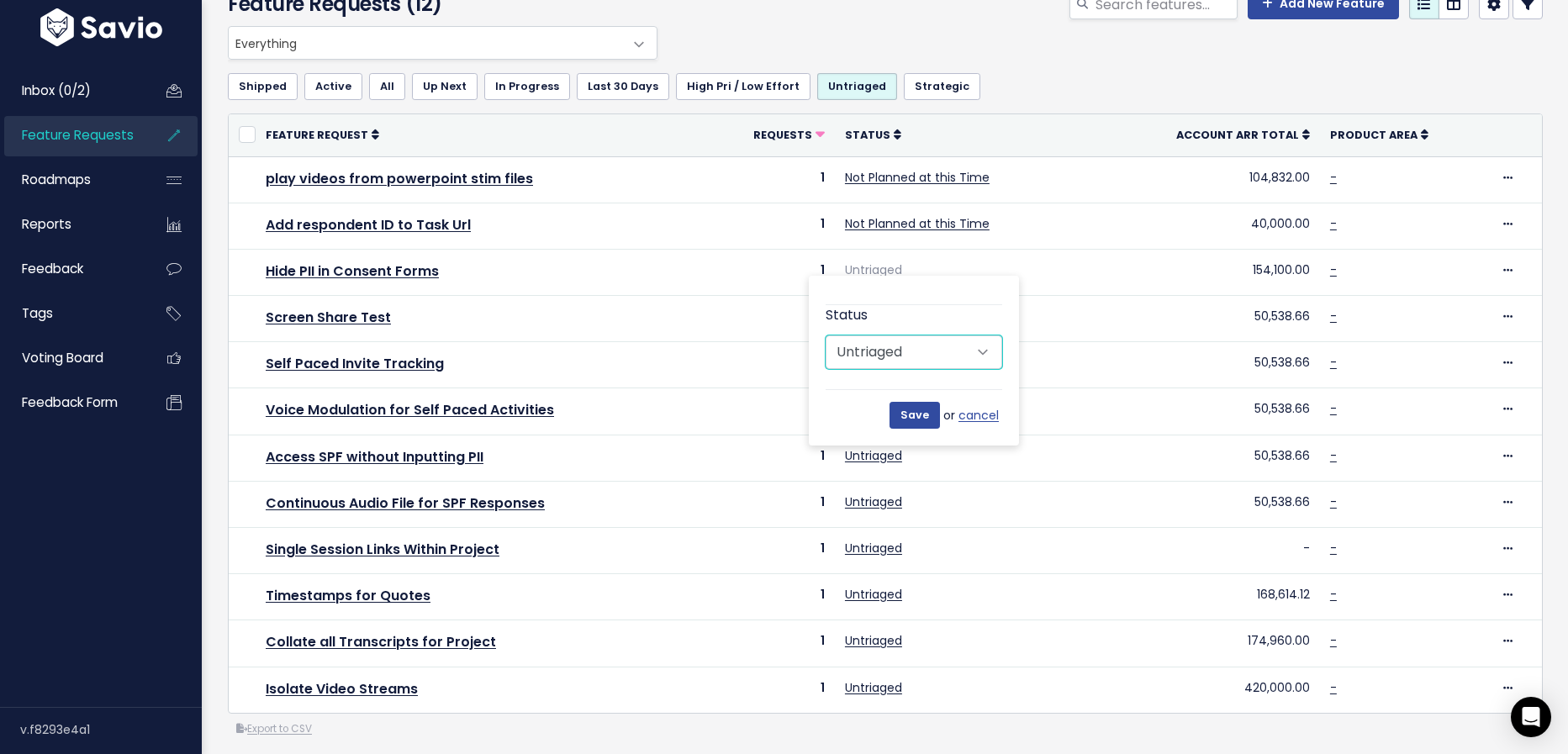
click at [923, 350] on select "Untriaged Under Consideration Planned In Progress Done Closed Won't do Not Plan…" at bounding box center [913, 351] width 177 height 33
select select "UNDER_CONSIDERATION"
click at [826, 335] on select "Untriaged Under Consideration Planned In Progress Done Closed Won't do Not Plan…" at bounding box center [913, 351] width 177 height 33
click at [920, 413] on input "Save" at bounding box center [914, 415] width 51 height 27
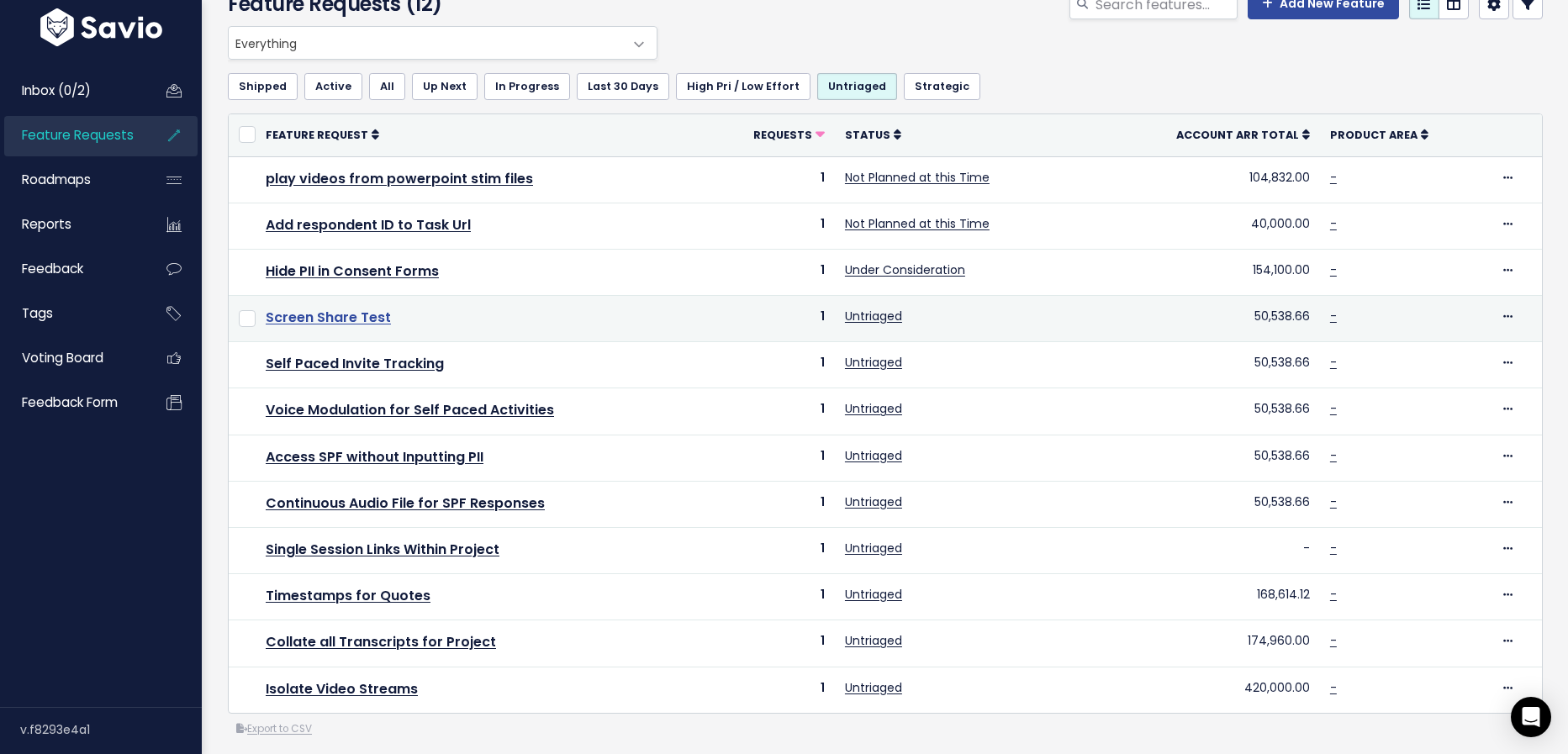
click at [367, 318] on link "Screen Share Test" at bounding box center [328, 317] width 125 height 19
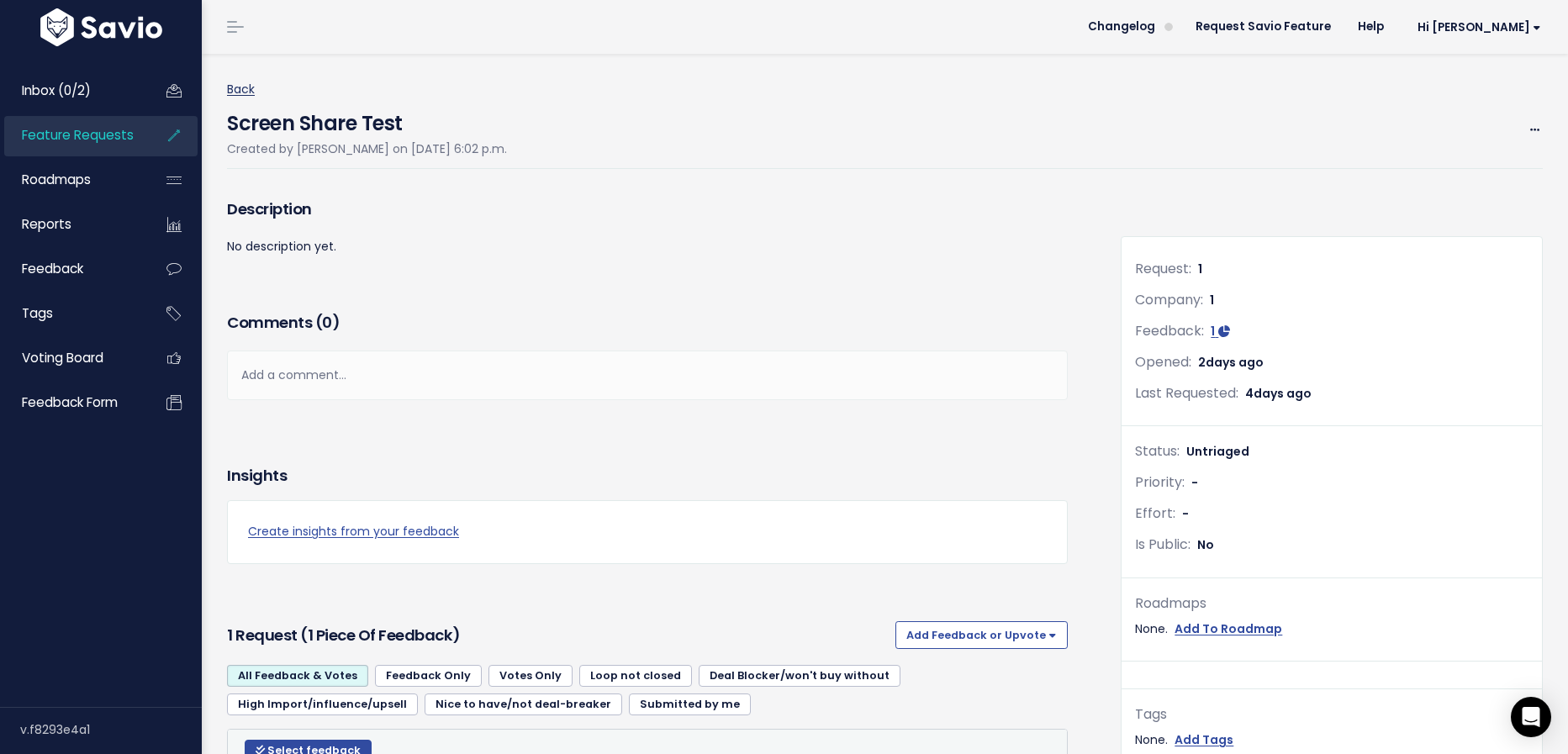
click at [235, 83] on link "Back" at bounding box center [241, 89] width 28 height 17
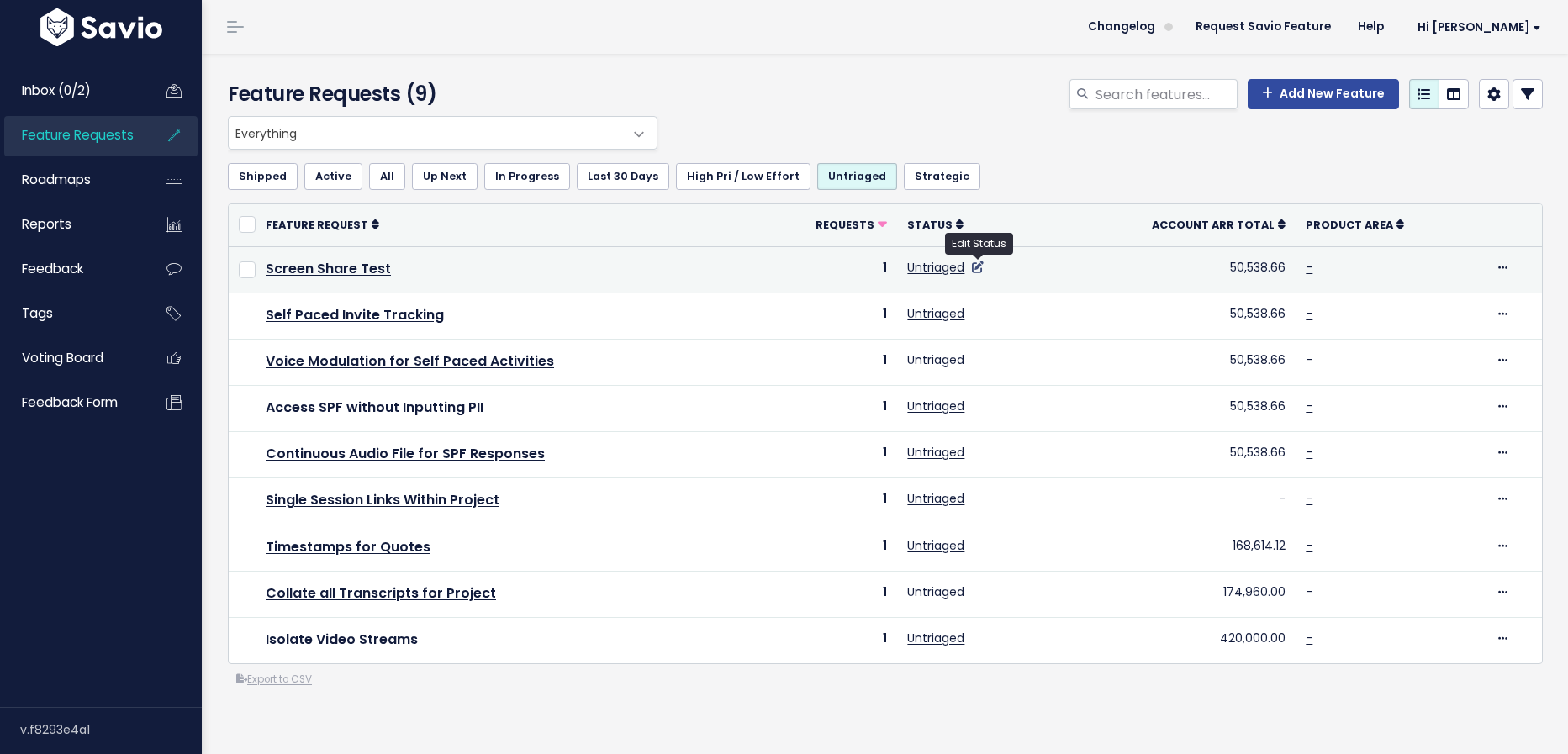
click at [977, 270] on icon at bounding box center [977, 267] width 12 height 12
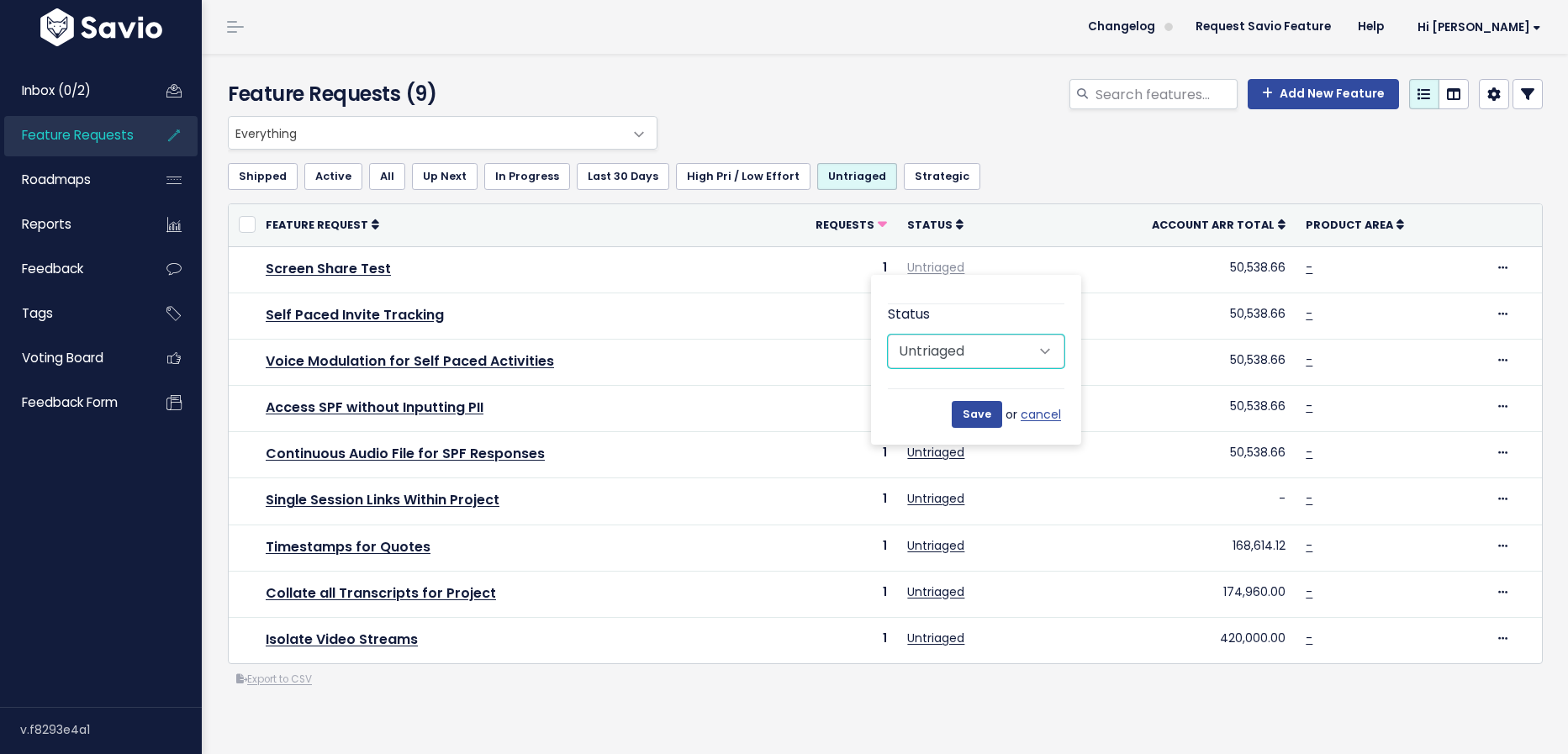
click at [968, 352] on select "Untriaged Under Consideration Planned In Progress Done Closed Won't do Not Plan…" at bounding box center [975, 351] width 177 height 33
click at [1048, 415] on link "cancel" at bounding box center [1042, 415] width 43 height 21
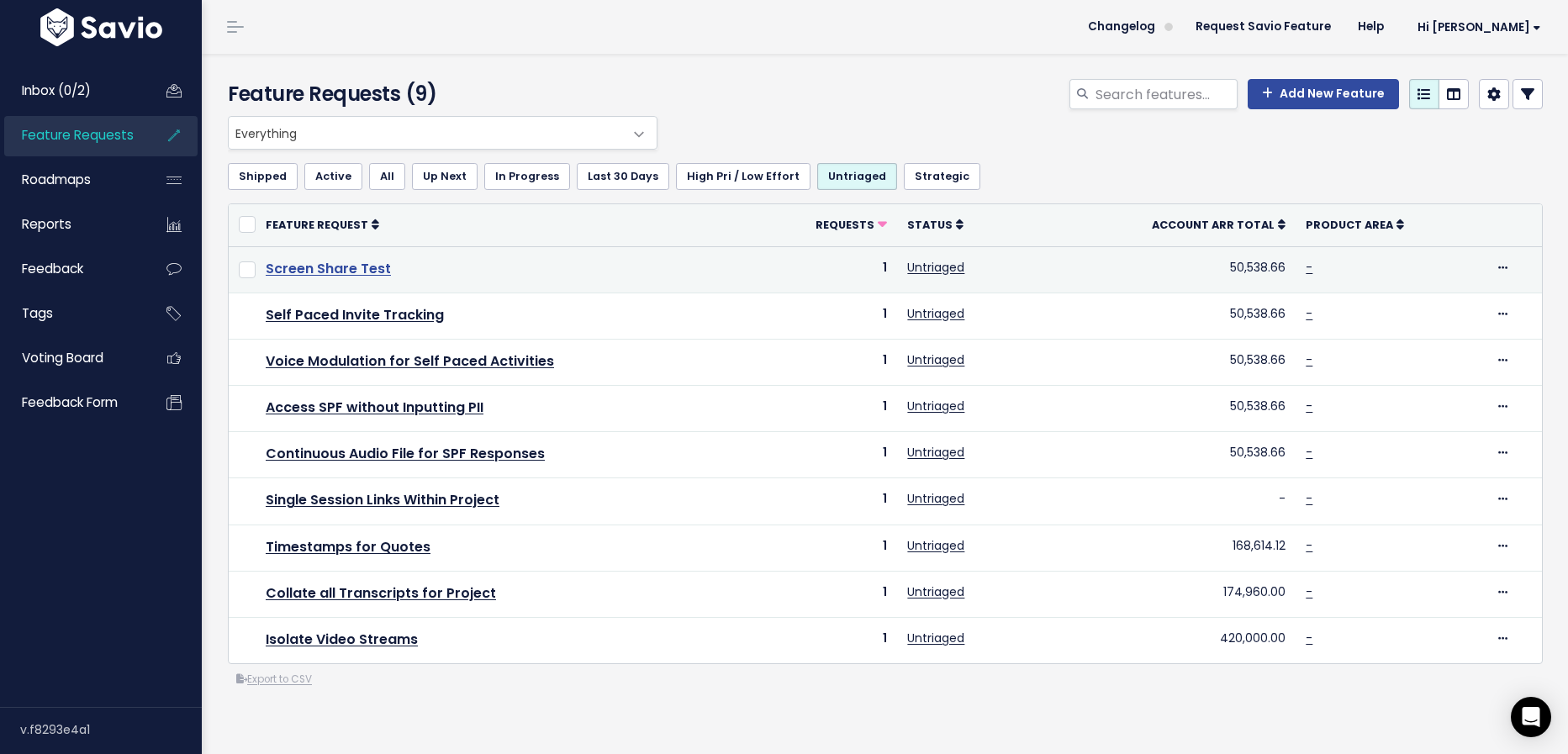
click at [359, 267] on link "Screen Share Test" at bounding box center [328, 268] width 125 height 19
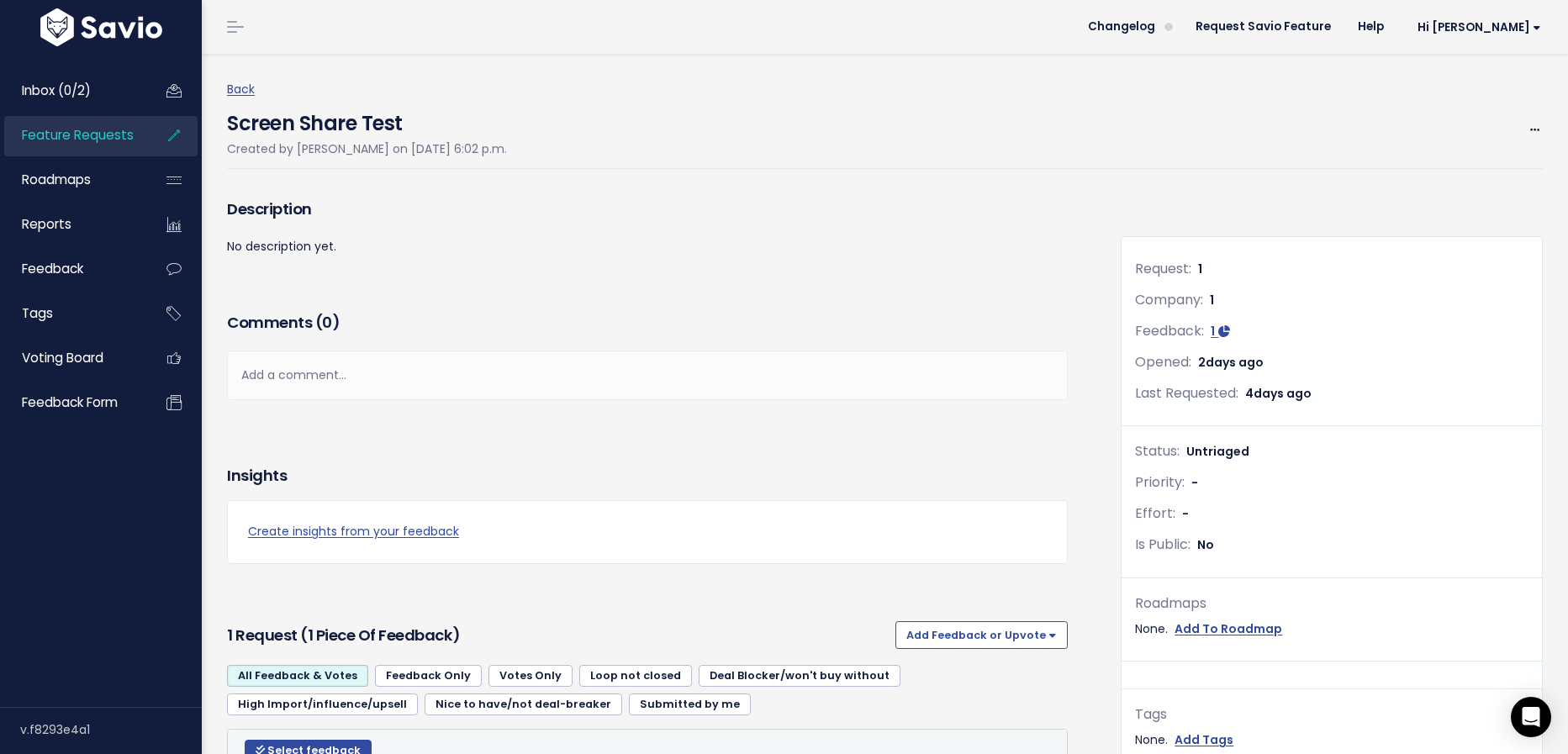
click at [94, 135] on span "Feature Requests" at bounding box center [77, 134] width 111 height 17
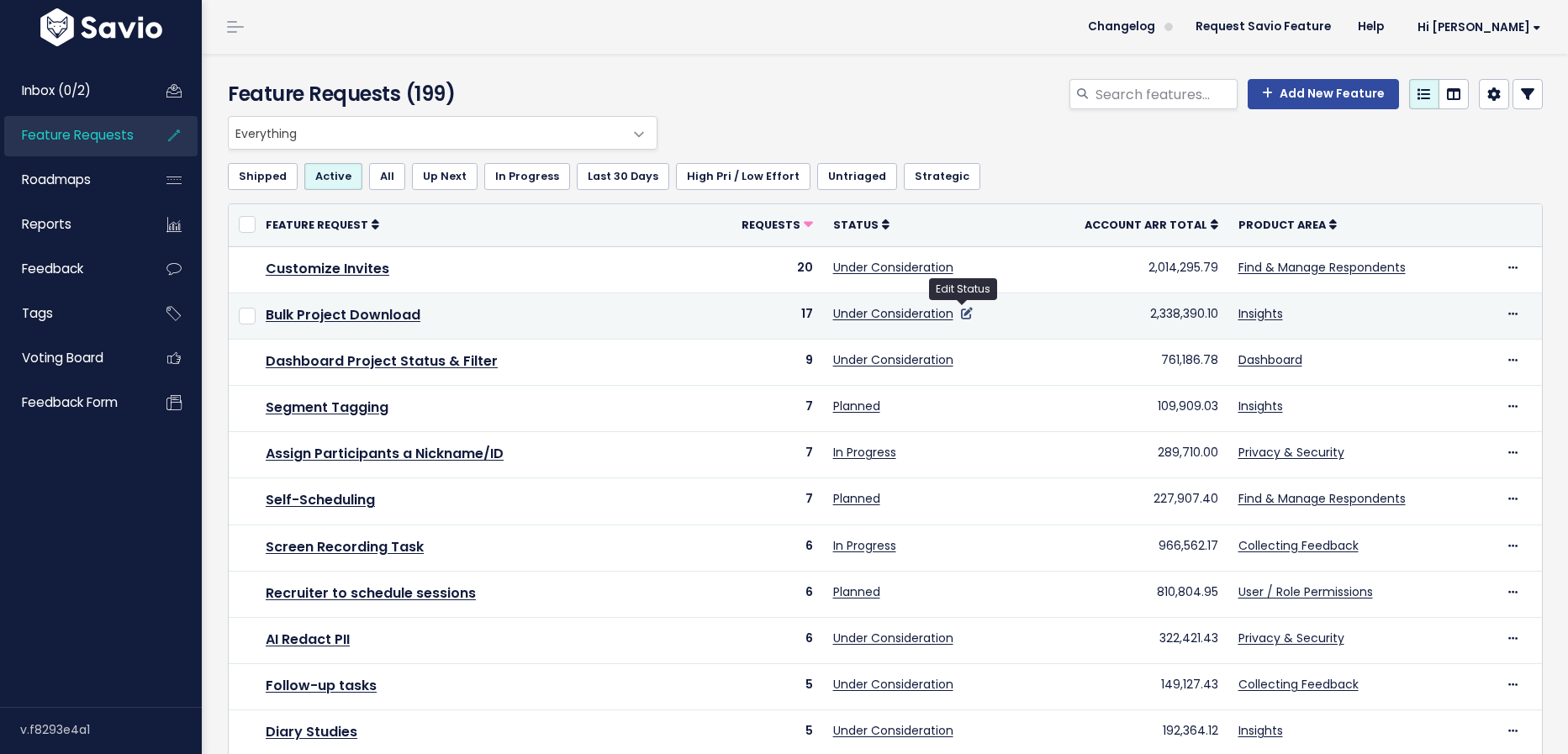
click at [965, 312] on icon at bounding box center [966, 313] width 12 height 12
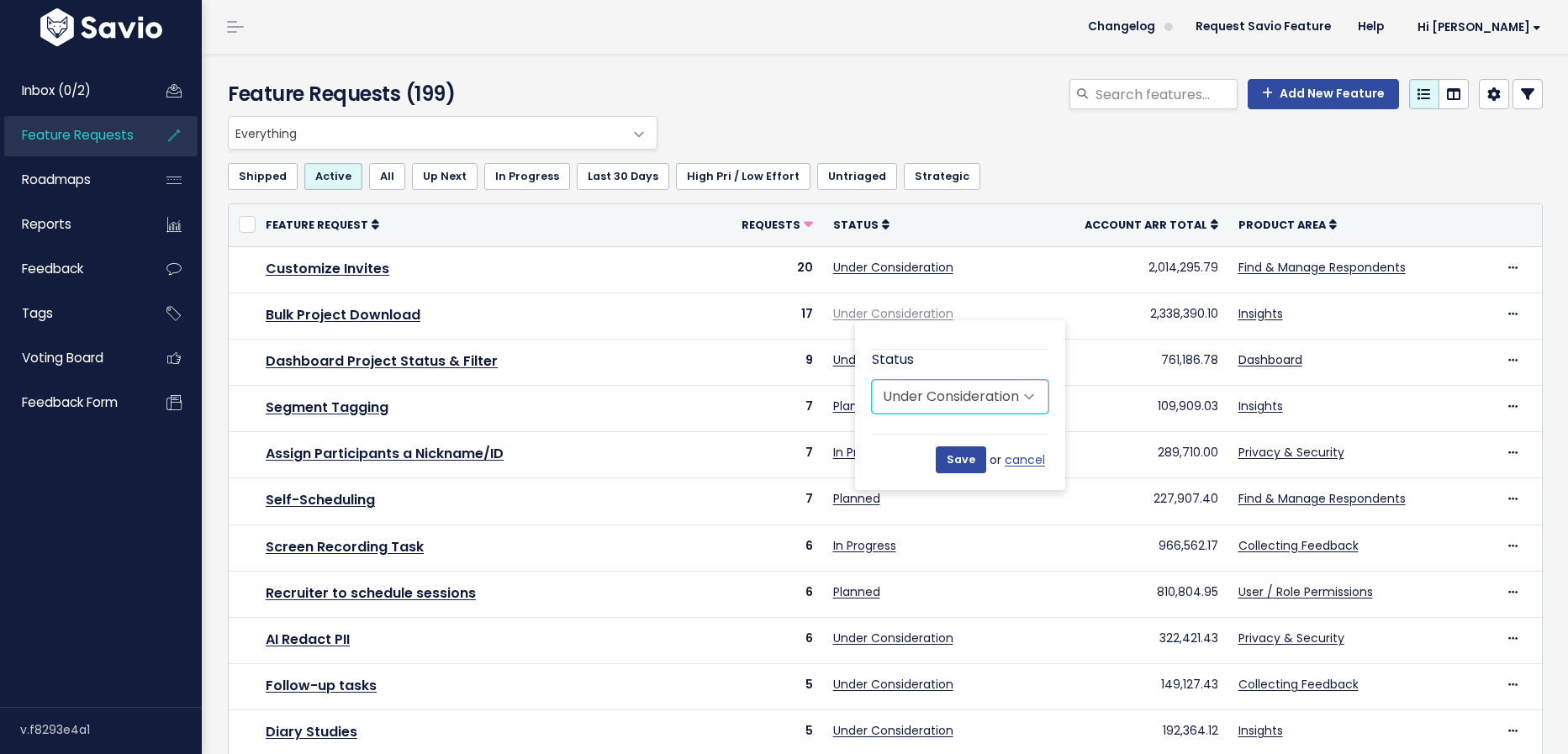
click at [964, 403] on select "Untriaged Under Consideration Planned In Progress Done Closed Won't do Not Plan…" at bounding box center [960, 396] width 177 height 33
select select "PLANNED"
click at [872, 380] on select "Untriaged Under Consideration Planned In Progress Done Closed Won't do Not Plan…" at bounding box center [960, 396] width 177 height 33
click at [958, 464] on input "Save" at bounding box center [961, 460] width 51 height 27
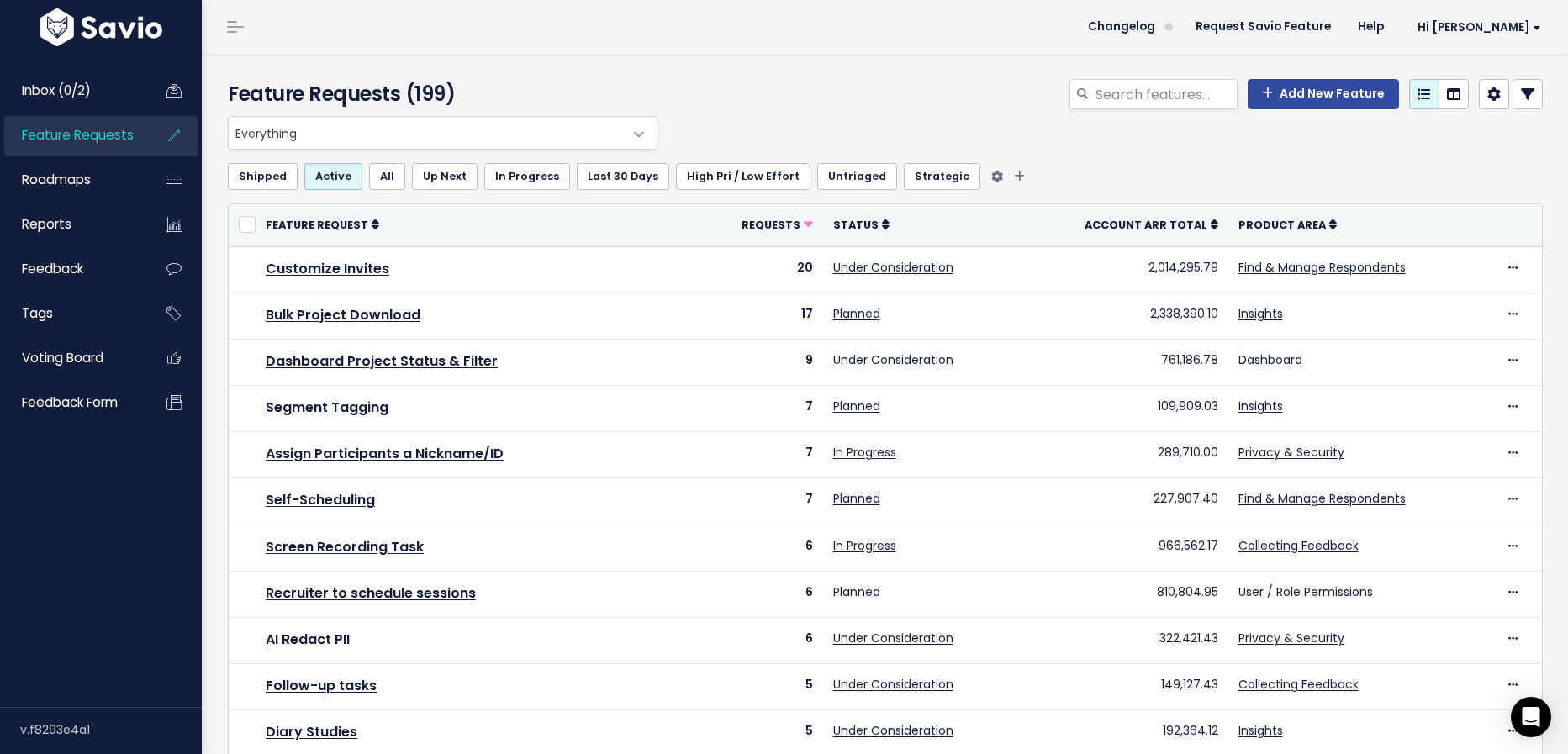
click at [927, 169] on link "Strategic" at bounding box center [942, 177] width 76 height 27
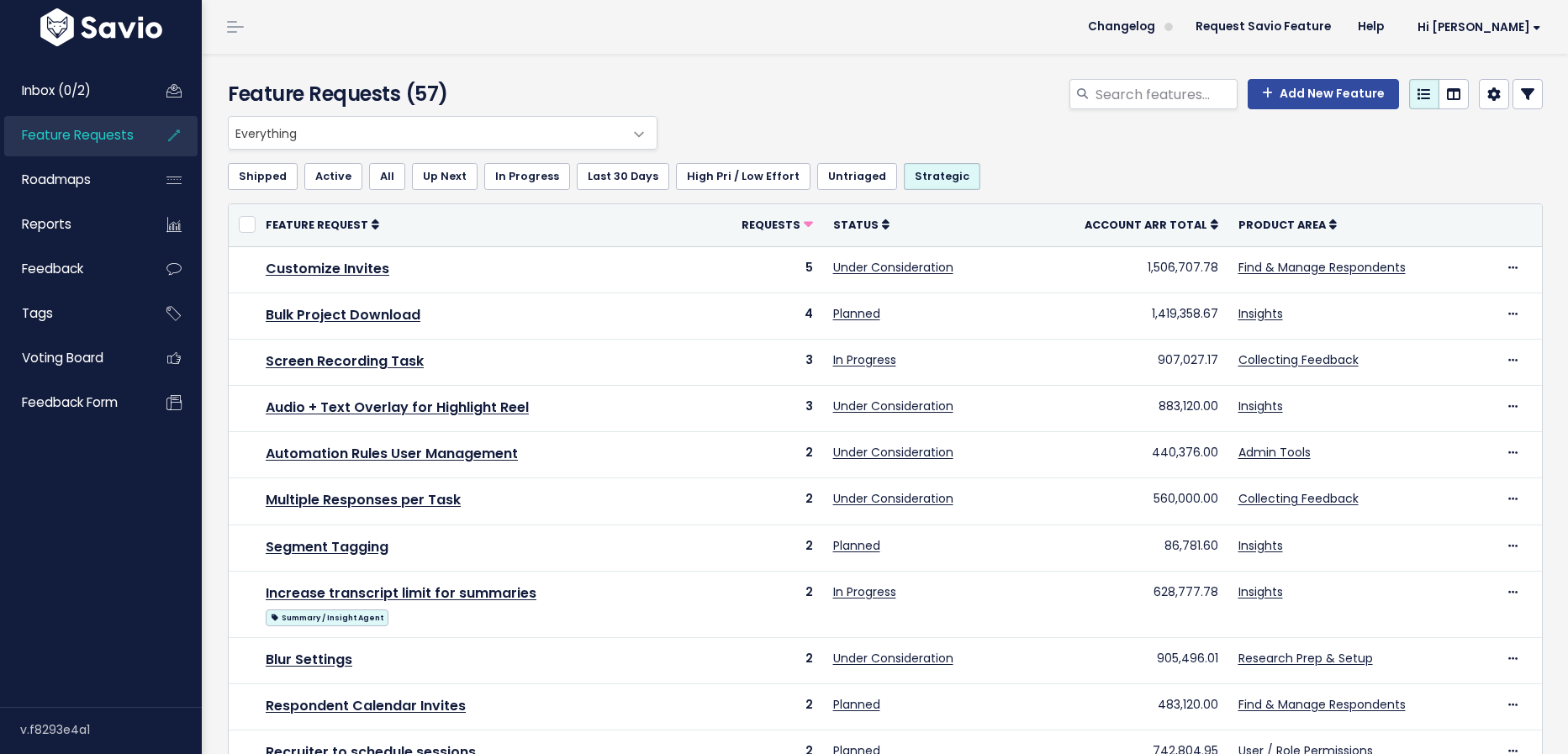
click at [829, 191] on div "Shipped Active All Up Next In Progress Last 30 Days High Pri / Low Effort Untri…" at bounding box center [885, 176] width 1315 height 53
click at [829, 184] on link "Untriaged" at bounding box center [856, 177] width 80 height 27
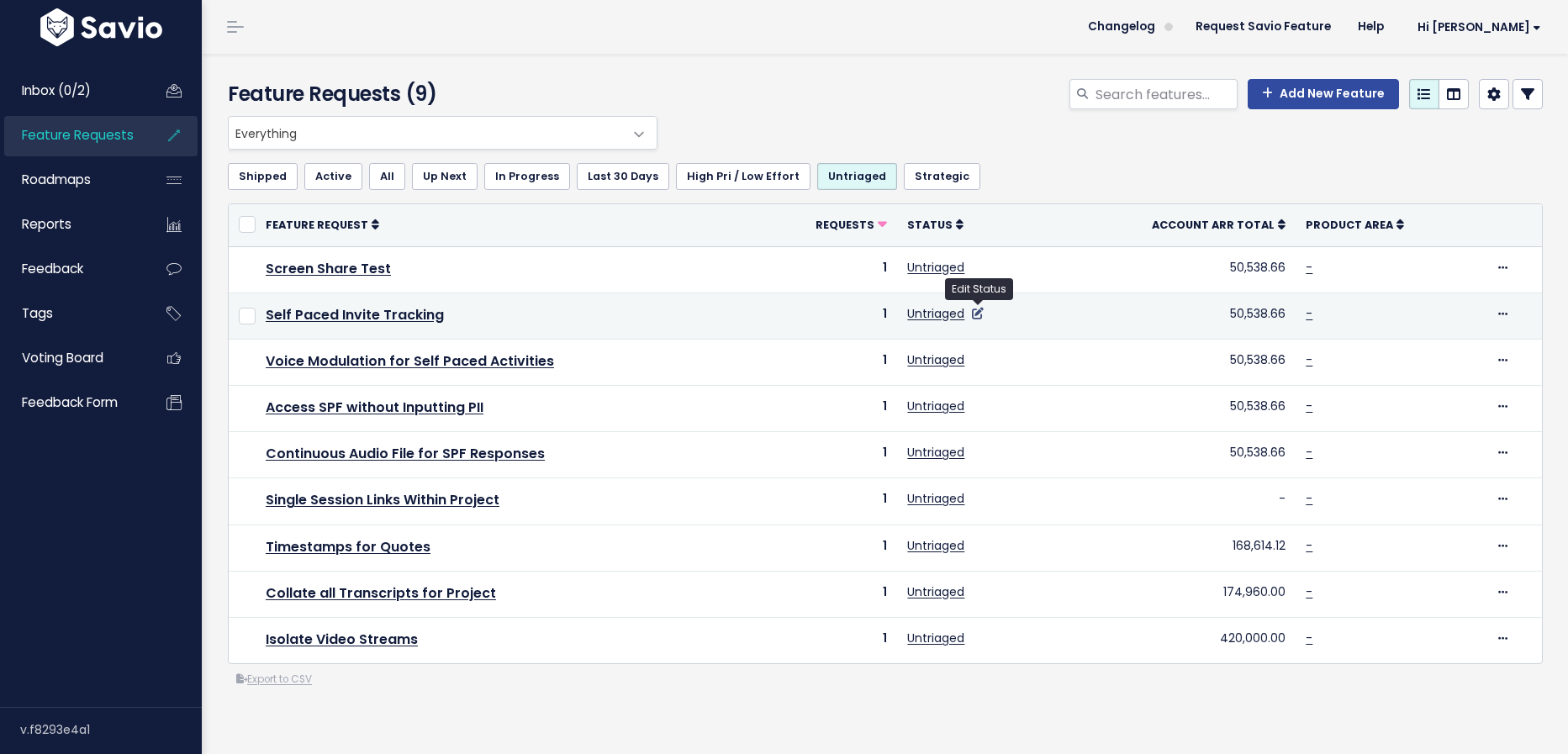
click at [981, 313] on icon at bounding box center [977, 313] width 12 height 12
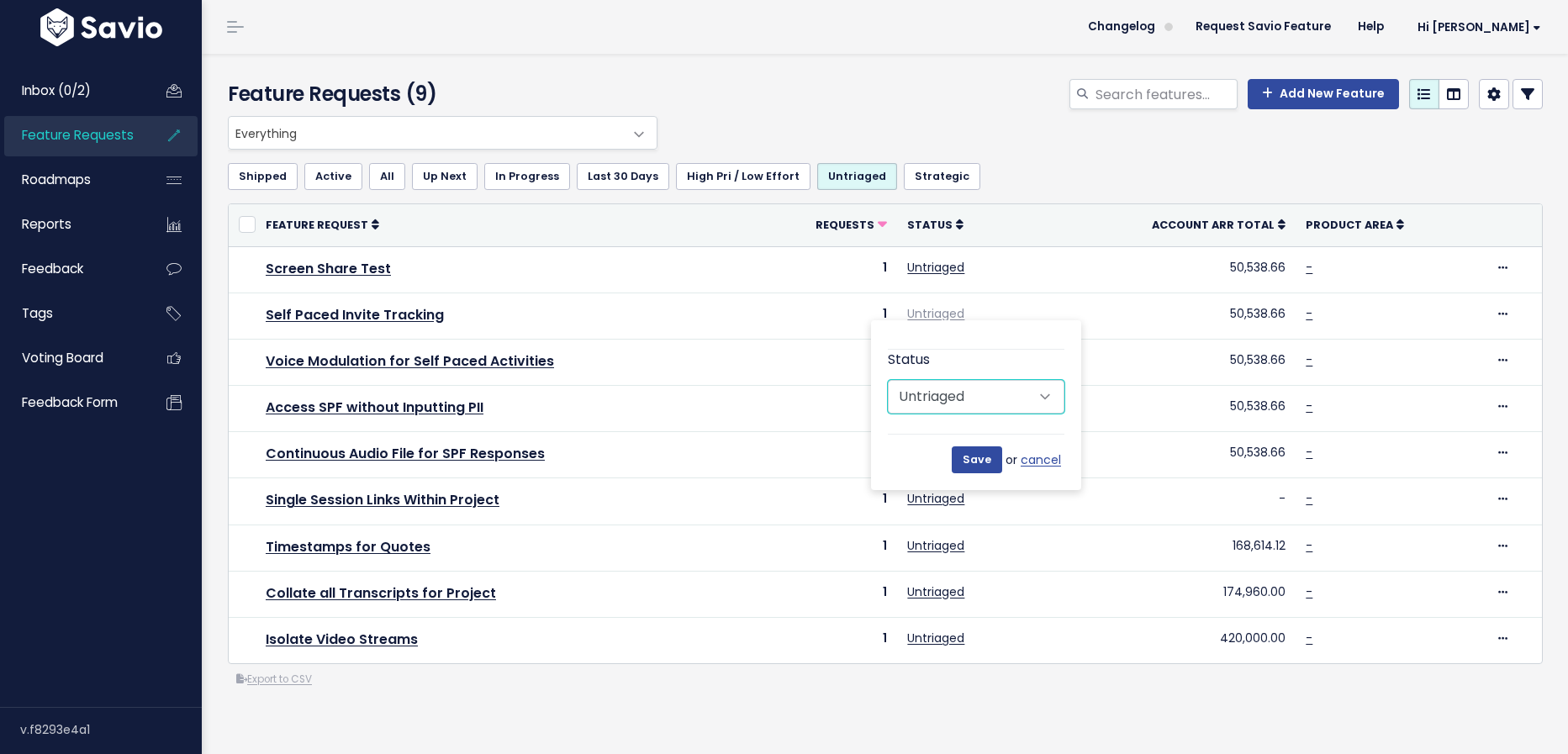
click at [991, 395] on select "Untriaged Under Consideration Planned In Progress Done Closed Won't do Not Plan…" at bounding box center [975, 396] width 177 height 33
select select "PLANNED"
click at [887, 380] on select "Untriaged Under Consideration Planned In Progress Done Closed Won't do Not Plan…" at bounding box center [975, 396] width 177 height 33
click at [980, 463] on input "Save" at bounding box center [977, 460] width 51 height 27
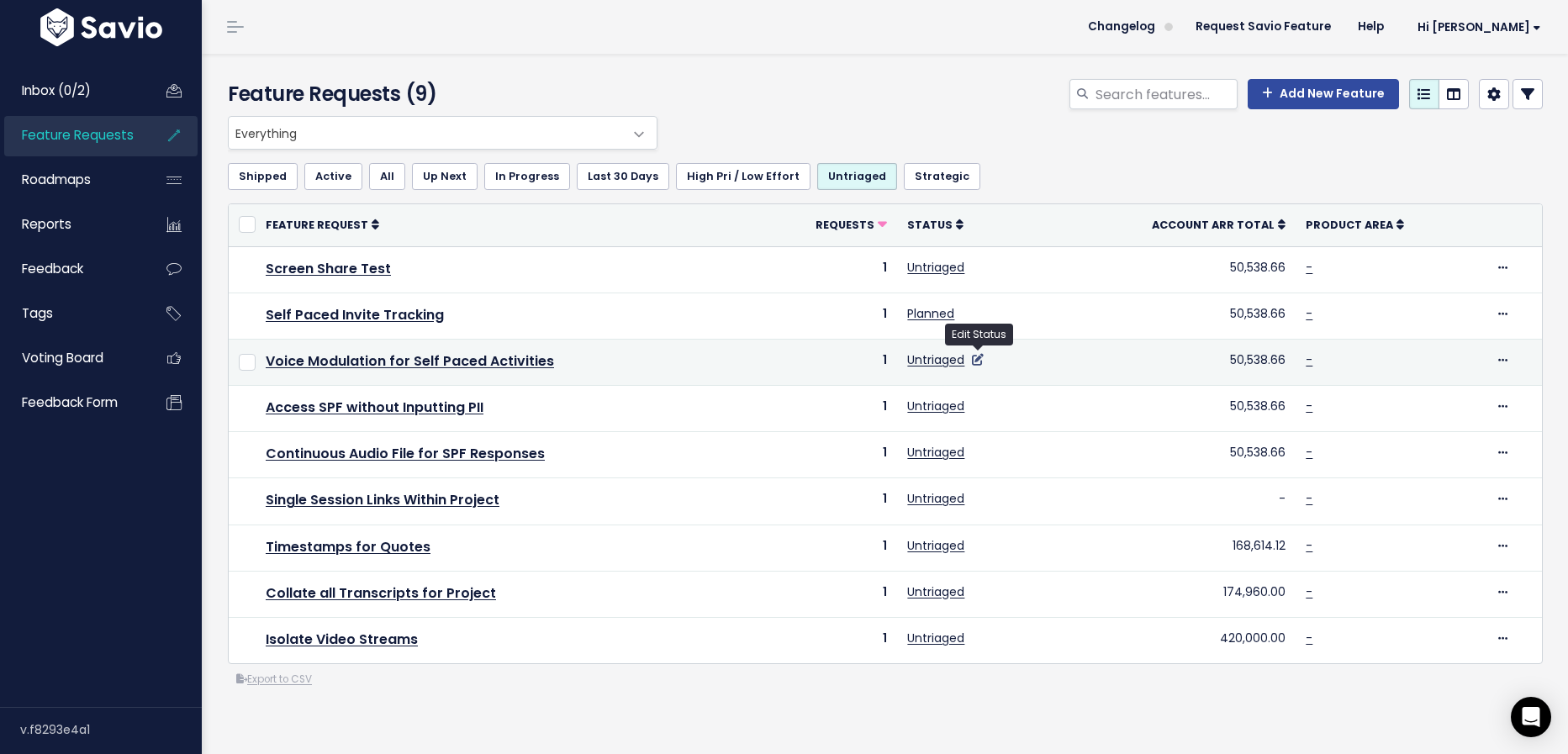
click at [980, 360] on icon at bounding box center [977, 359] width 12 height 12
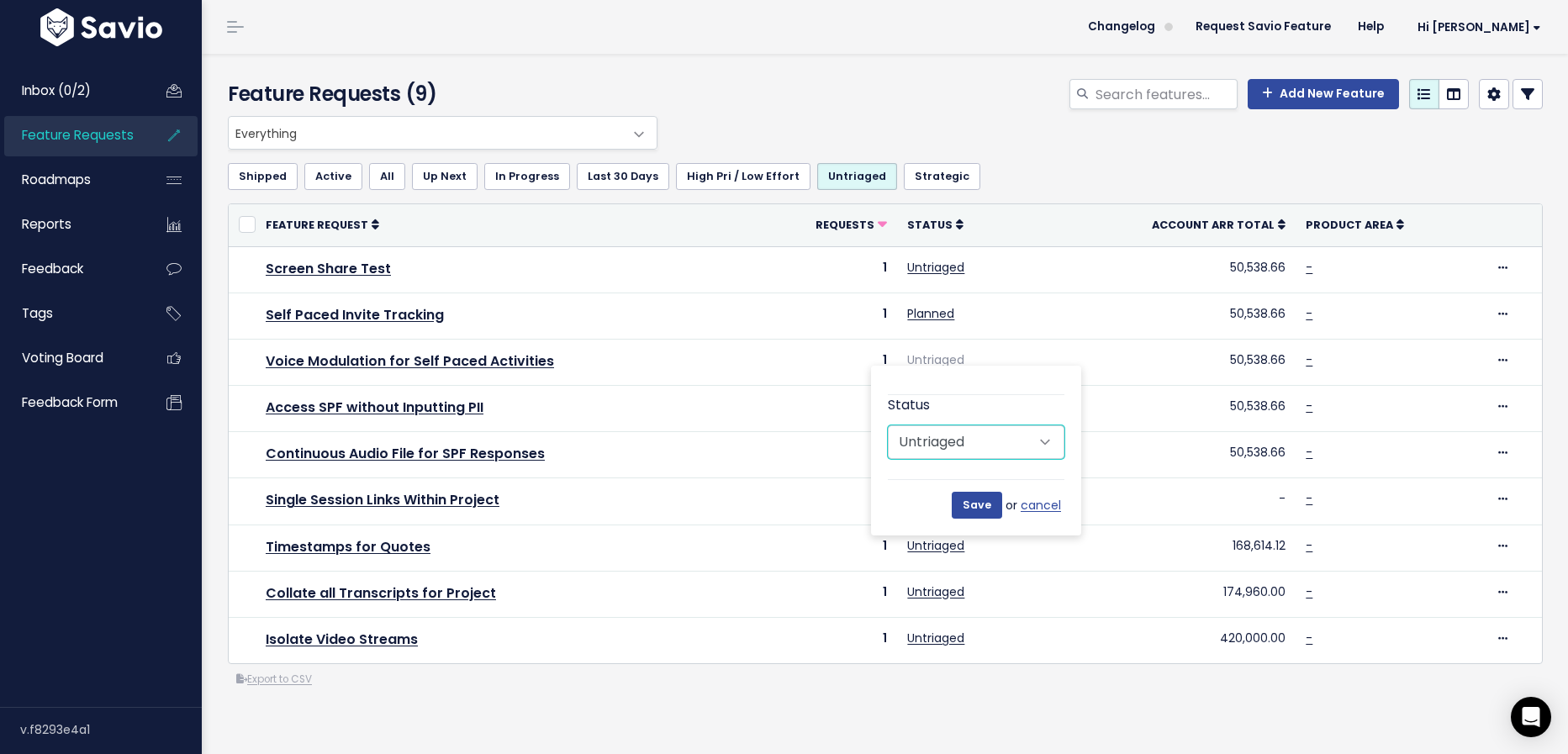
click at [1009, 435] on select "Untriaged Under Consideration Planned In Progress Done Closed Won't do Not Plan…" at bounding box center [975, 442] width 177 height 33
select select "NOT_PLANNING"
click at [887, 425] on select "Untriaged Under Consideration Planned In Progress Done Closed Won't do Not Plan…" at bounding box center [975, 442] width 177 height 33
click at [970, 516] on input "Save" at bounding box center [977, 505] width 51 height 27
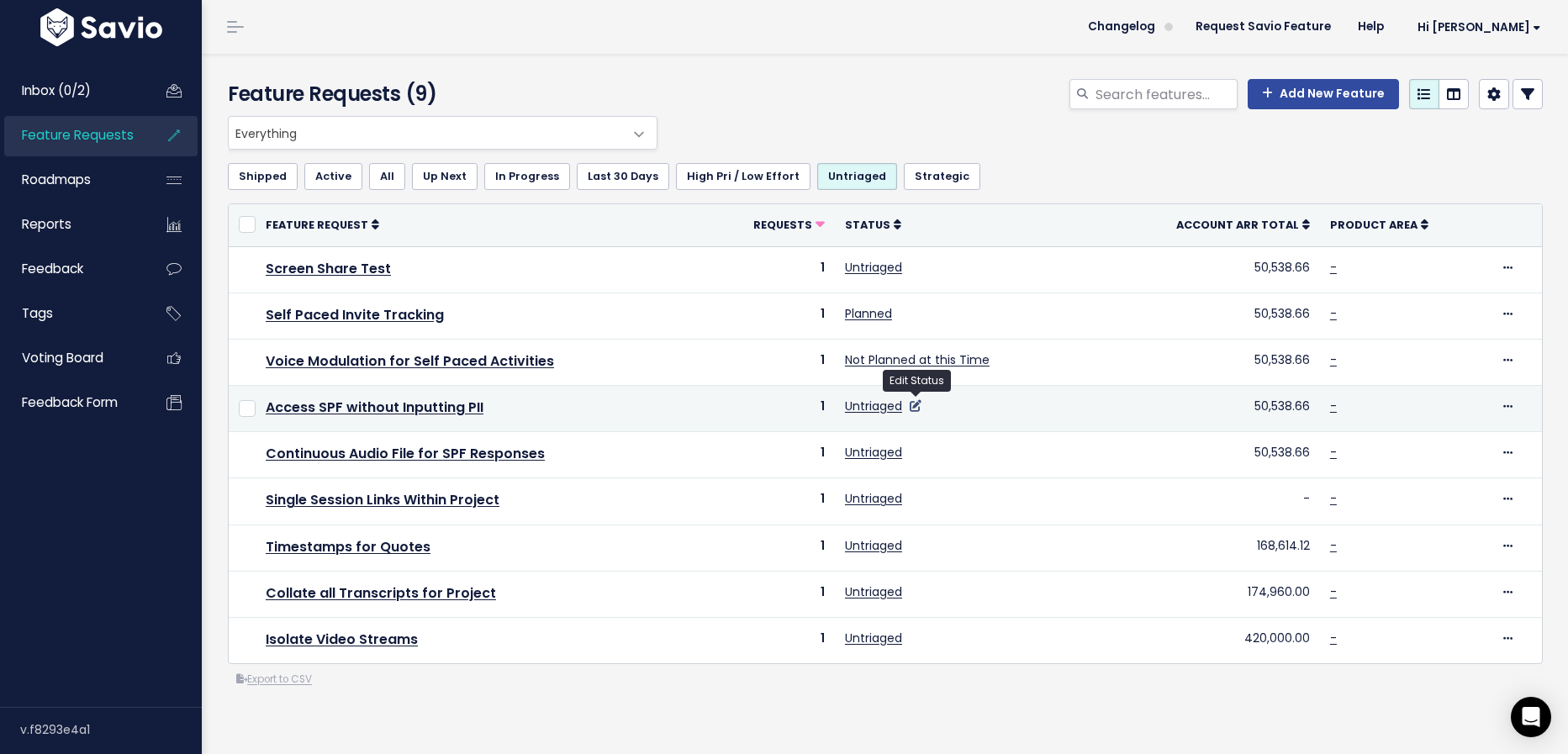
click at [921, 406] on icon at bounding box center [915, 406] width 12 height 12
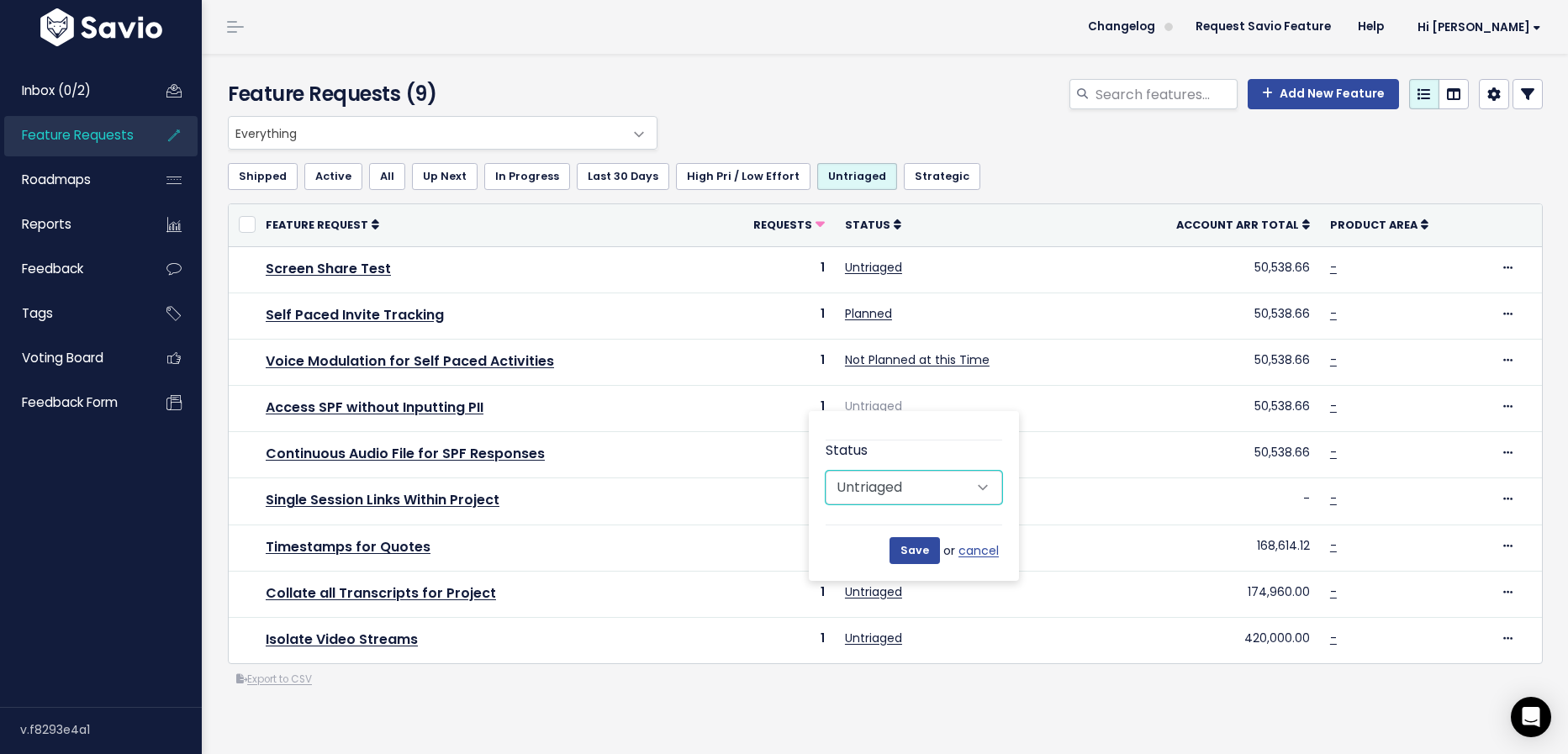
click at [926, 485] on select "Untriaged Under Consideration Planned In Progress Done Closed Won't do Not Plan…" at bounding box center [913, 487] width 177 height 33
select select "UNDER_CONSIDERATION"
click at [826, 471] on select "Untriaged Under Consideration Planned In Progress Done Closed Won't do Not Plan…" at bounding box center [913, 487] width 177 height 33
click at [923, 552] on input "Save" at bounding box center [914, 550] width 51 height 27
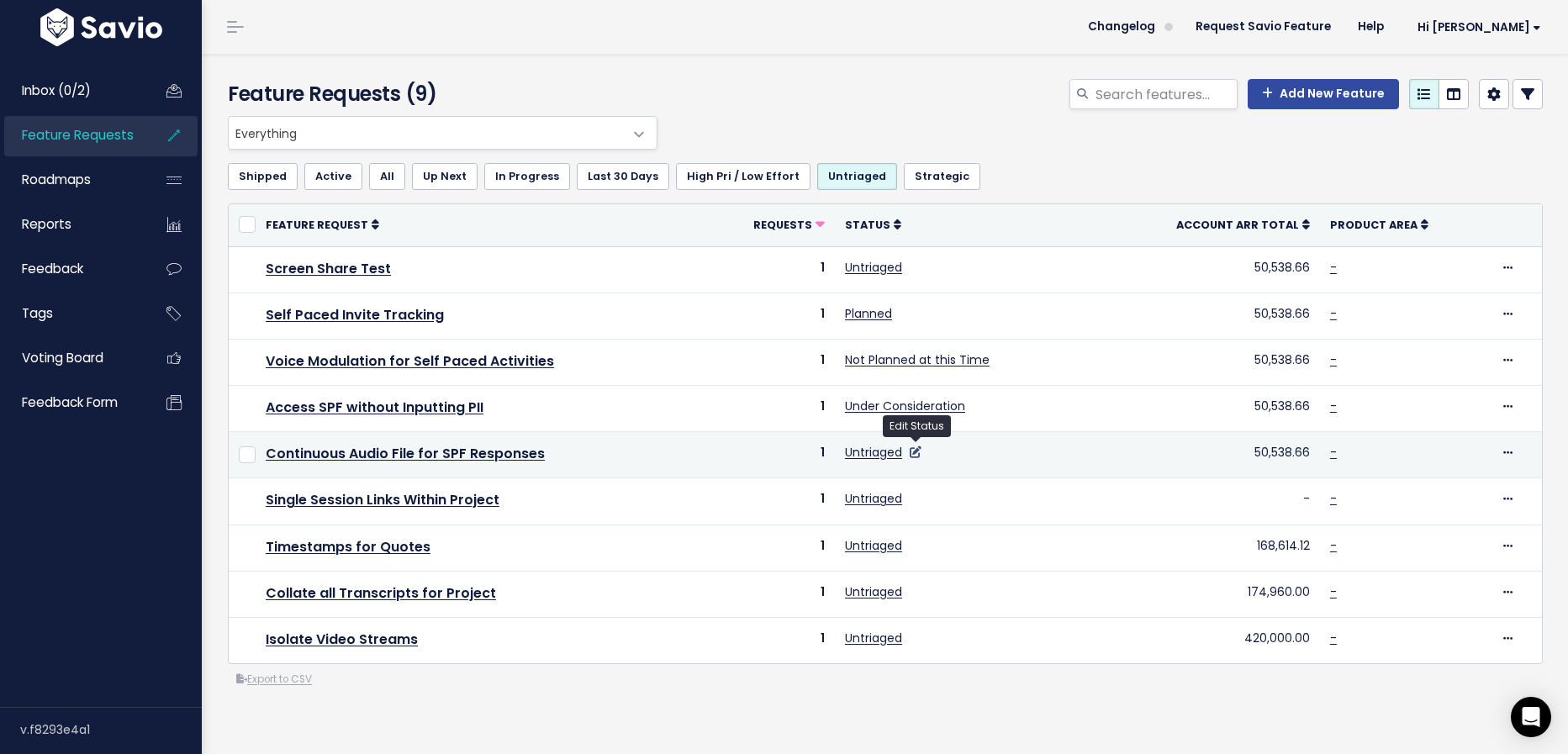
click at [916, 447] on icon at bounding box center [915, 452] width 12 height 12
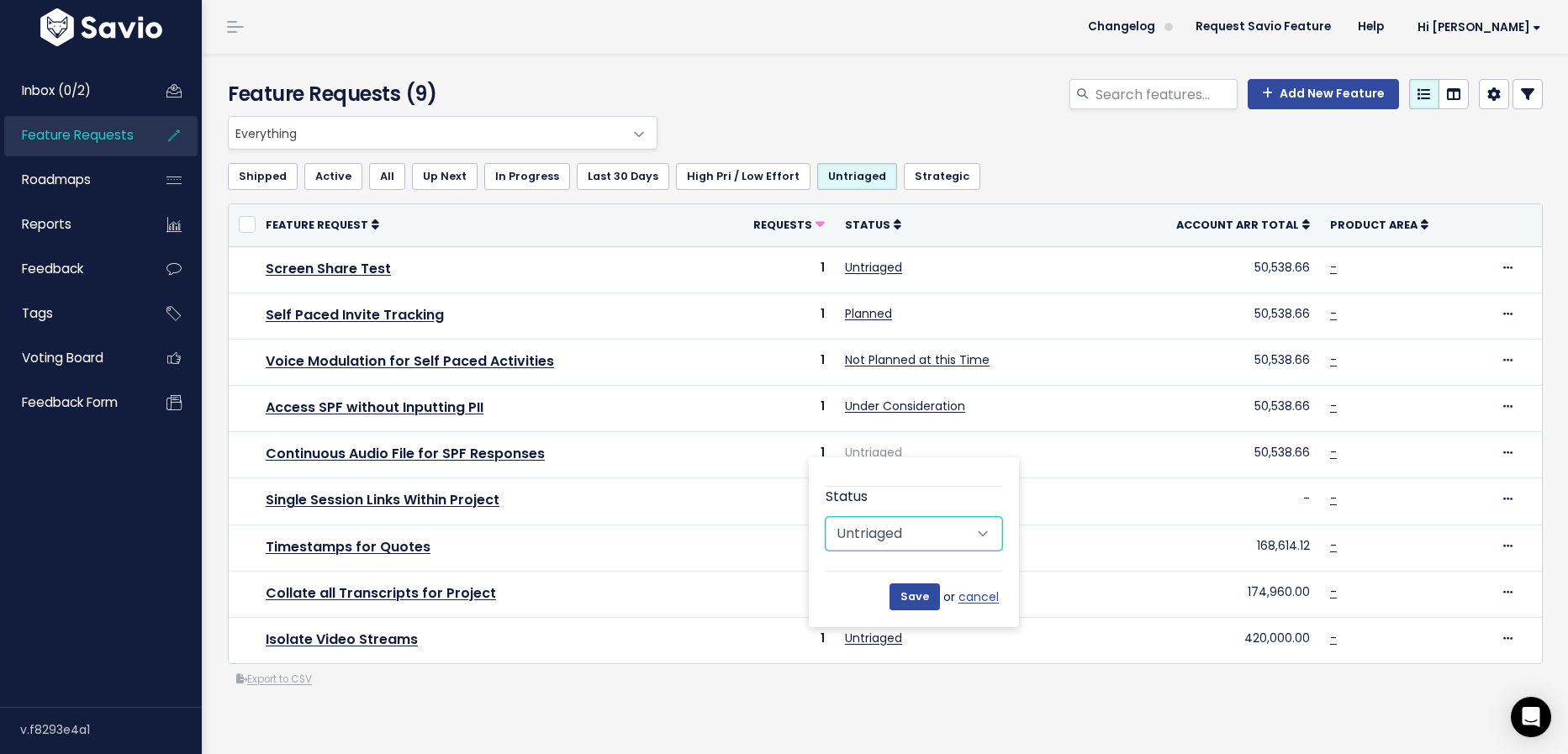
click at [945, 525] on select "Untriaged Under Consideration Planned In Progress Done Closed Won't do Not Plan…" at bounding box center [913, 533] width 177 height 33
select select "NOT_PLANNING"
click at [826, 517] on select "Untriaged Under Consideration Planned In Progress Done Closed Won't do Not Plan…" at bounding box center [913, 533] width 177 height 33
click at [915, 599] on input "Save" at bounding box center [914, 597] width 51 height 27
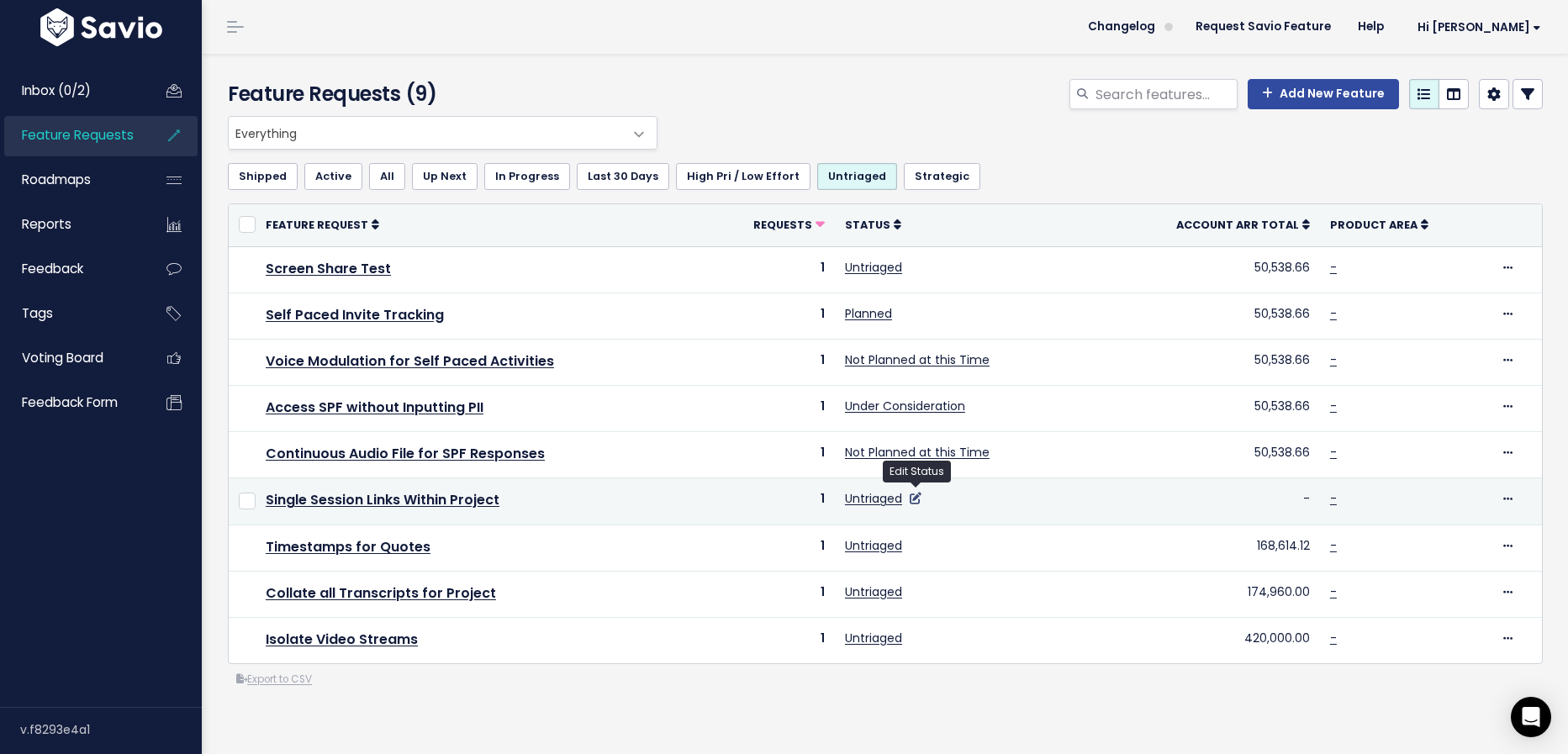
click at [915, 499] on icon at bounding box center [915, 498] width 12 height 12
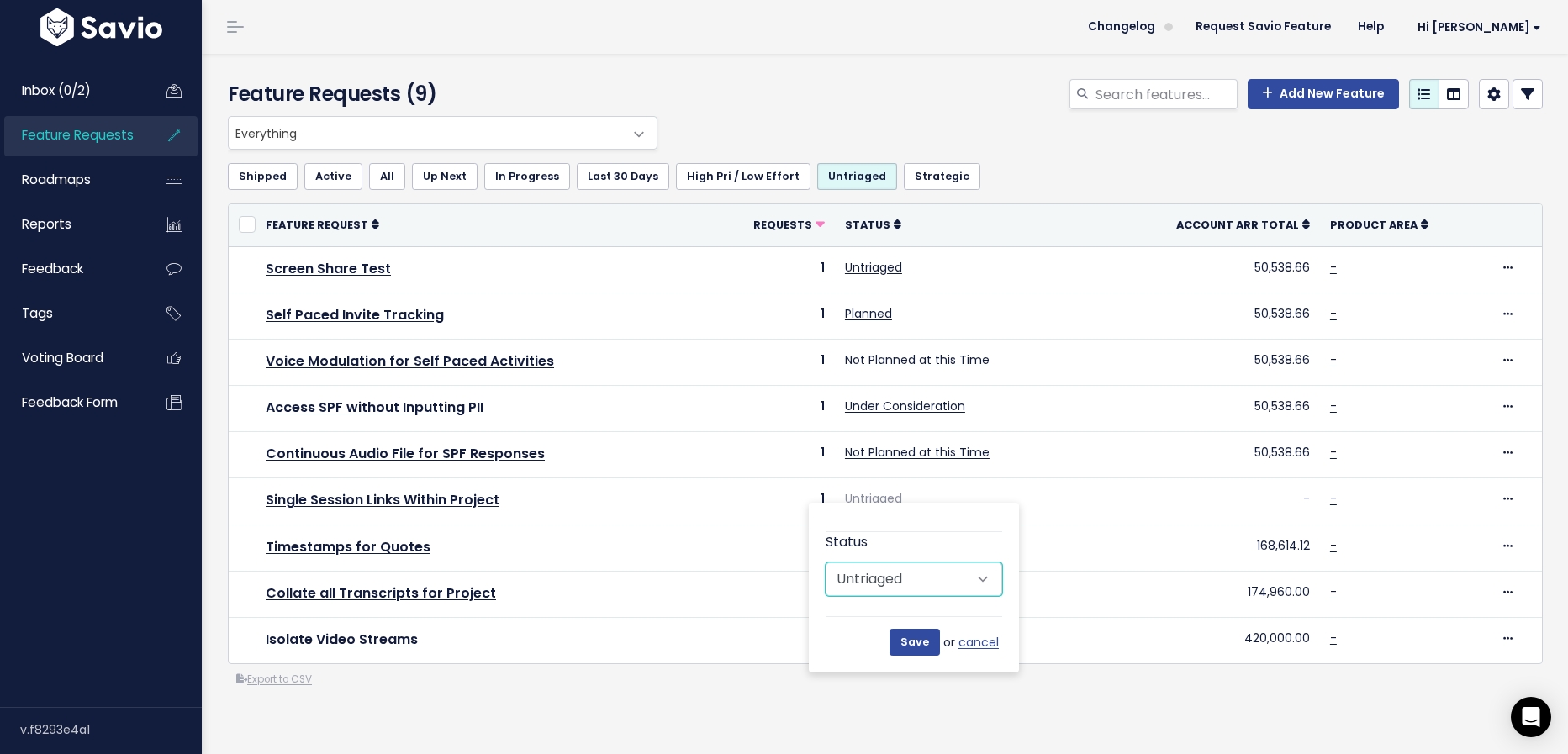
click at [921, 575] on select "Untriaged Under Consideration Planned In Progress Done Closed Won't do Not Plan…" at bounding box center [913, 578] width 177 height 33
select select "NOT_PLANNING"
click at [826, 562] on select "Untriaged Under Consideration Planned In Progress Done Closed Won't do Not Plan…" at bounding box center [913, 578] width 177 height 33
click at [922, 629] on input "Save" at bounding box center [914, 642] width 51 height 27
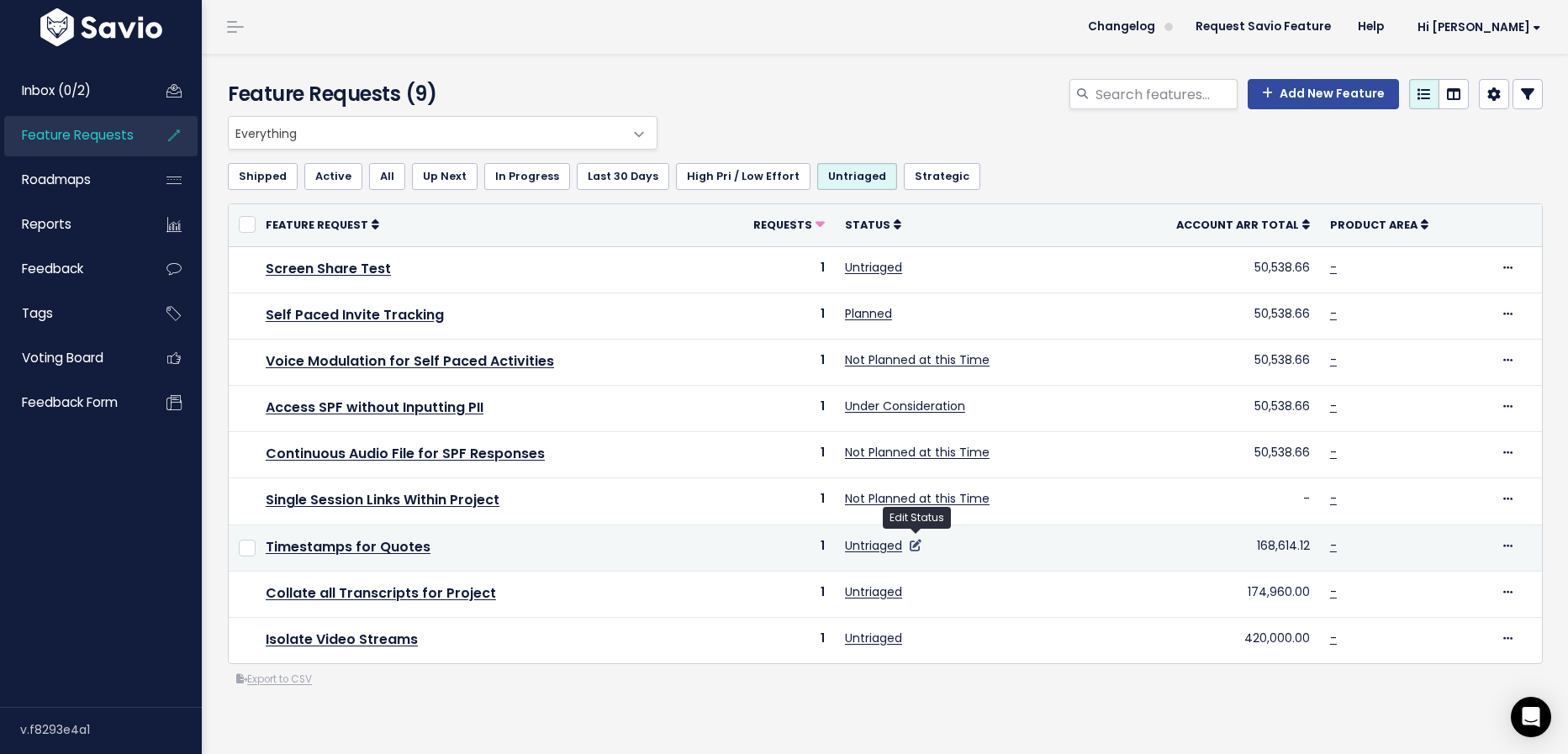
click at [916, 539] on icon at bounding box center [915, 545] width 12 height 12
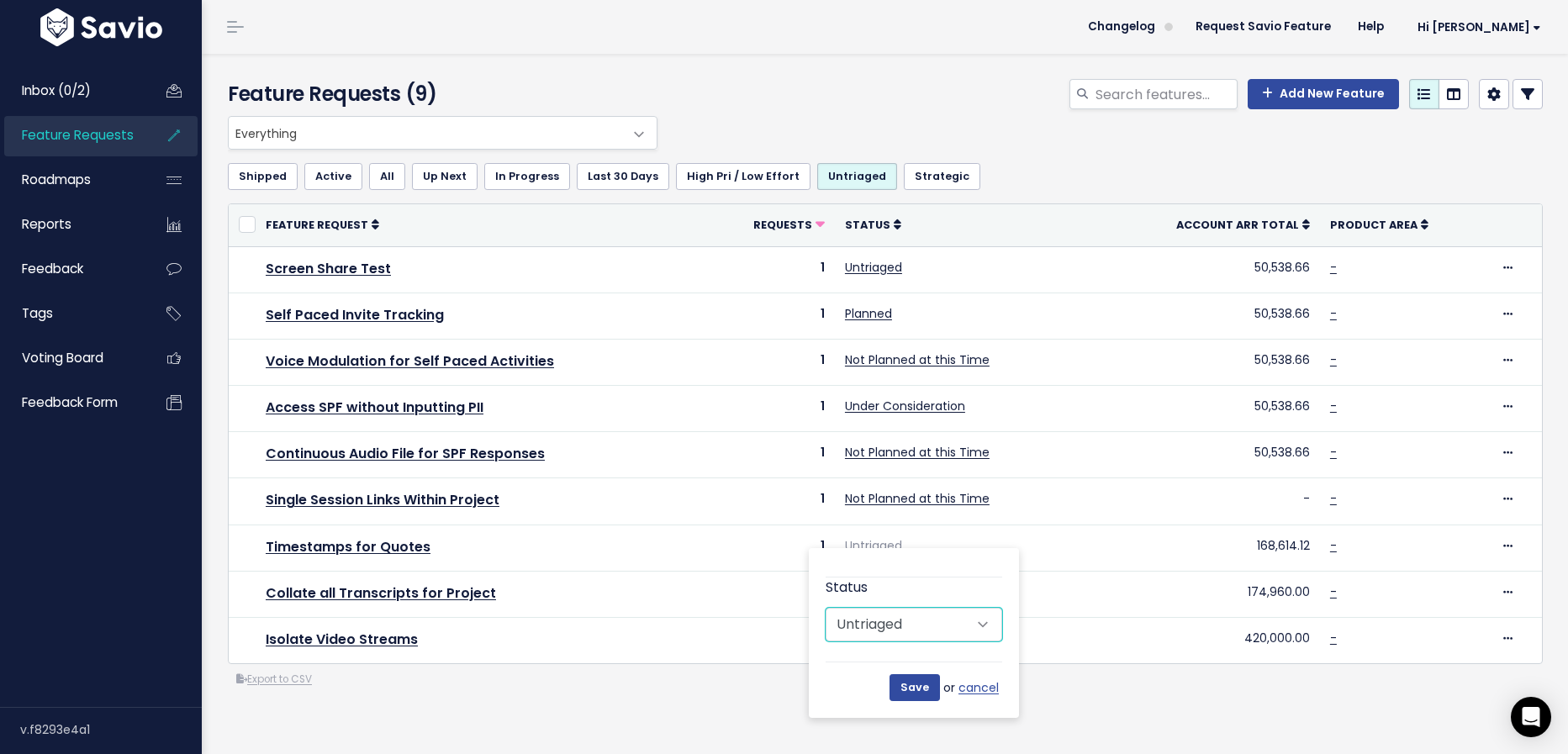
click at [938, 626] on select "Untriaged Under Consideration Planned In Progress Done Closed Won't do Not Plan…" at bounding box center [913, 624] width 177 height 33
select select "NOT_PLANNING"
click at [826, 607] on select "Untriaged Under Consideration Planned In Progress Done Closed Won't do Not Plan…" at bounding box center [913, 624] width 177 height 33
click at [930, 686] on input "Save" at bounding box center [914, 688] width 51 height 27
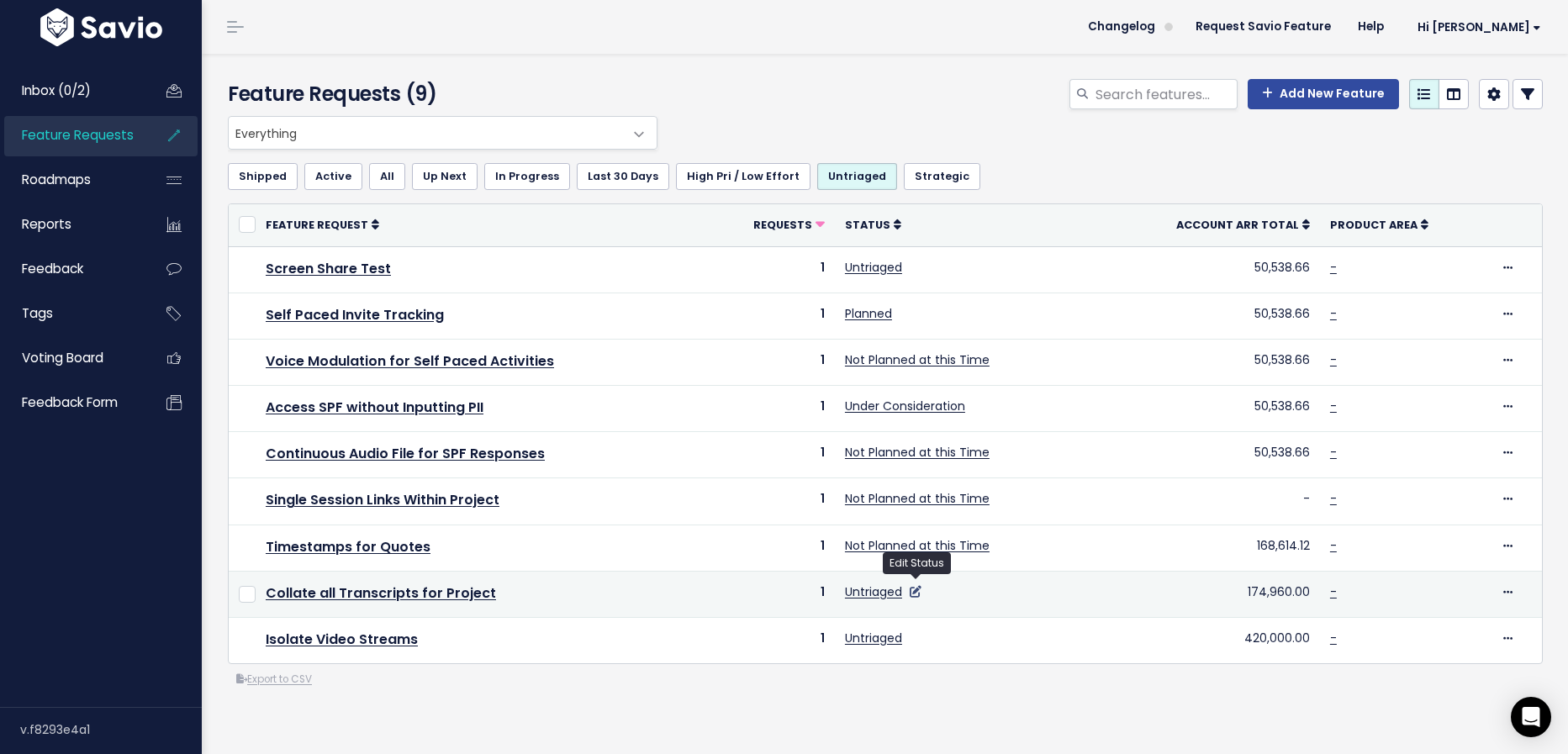
click at [921, 589] on icon at bounding box center [915, 591] width 12 height 12
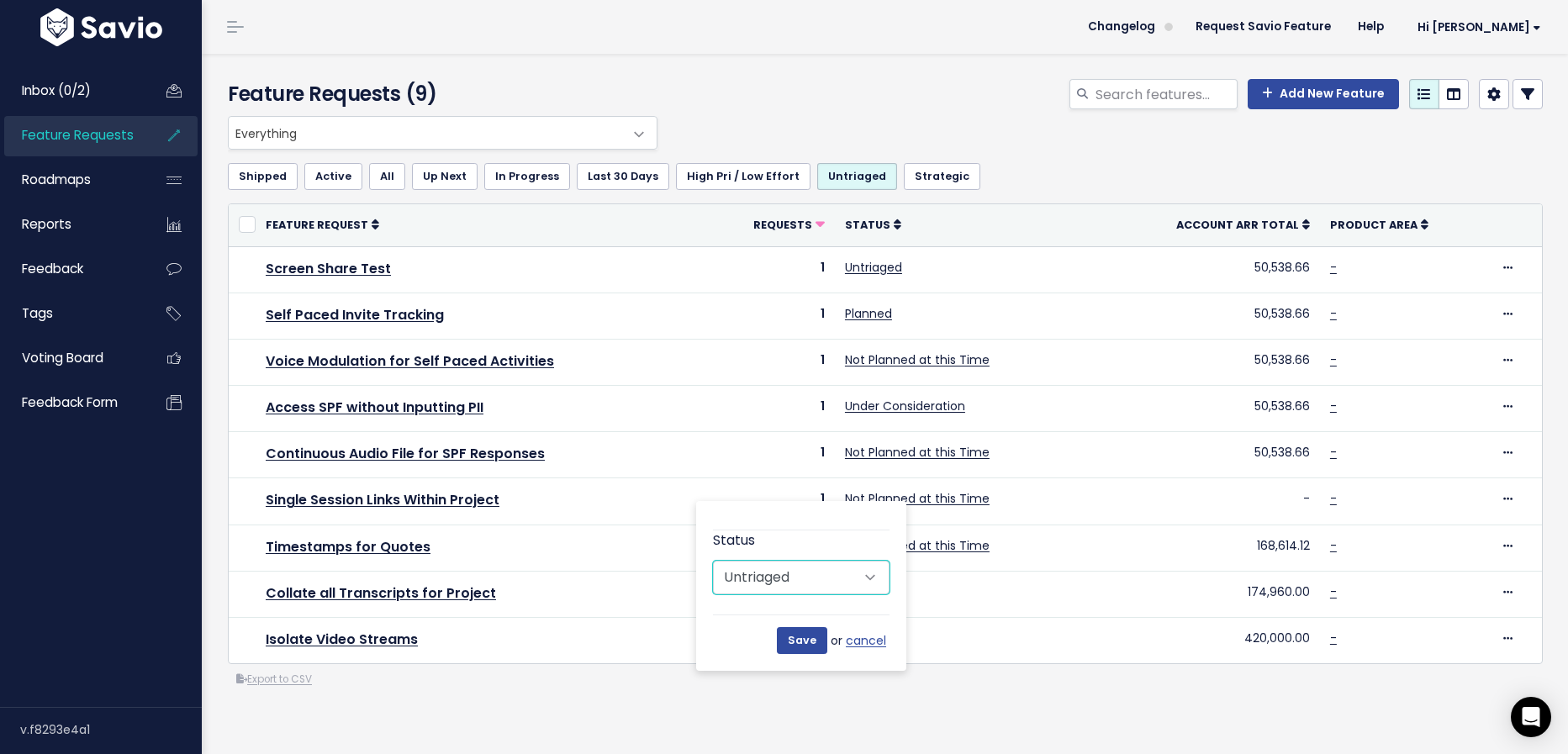
click at [823, 582] on select "Untriaged Under Consideration Planned In Progress Done Closed Won't do Not Plan…" at bounding box center [800, 577] width 177 height 33
select select "NOT_PLANNING"
click at [712, 560] on select "Untriaged Under Consideration Planned In Progress Done Closed Won't do Not Plan…" at bounding box center [800, 577] width 177 height 33
click at [807, 634] on input "Save" at bounding box center [802, 641] width 51 height 27
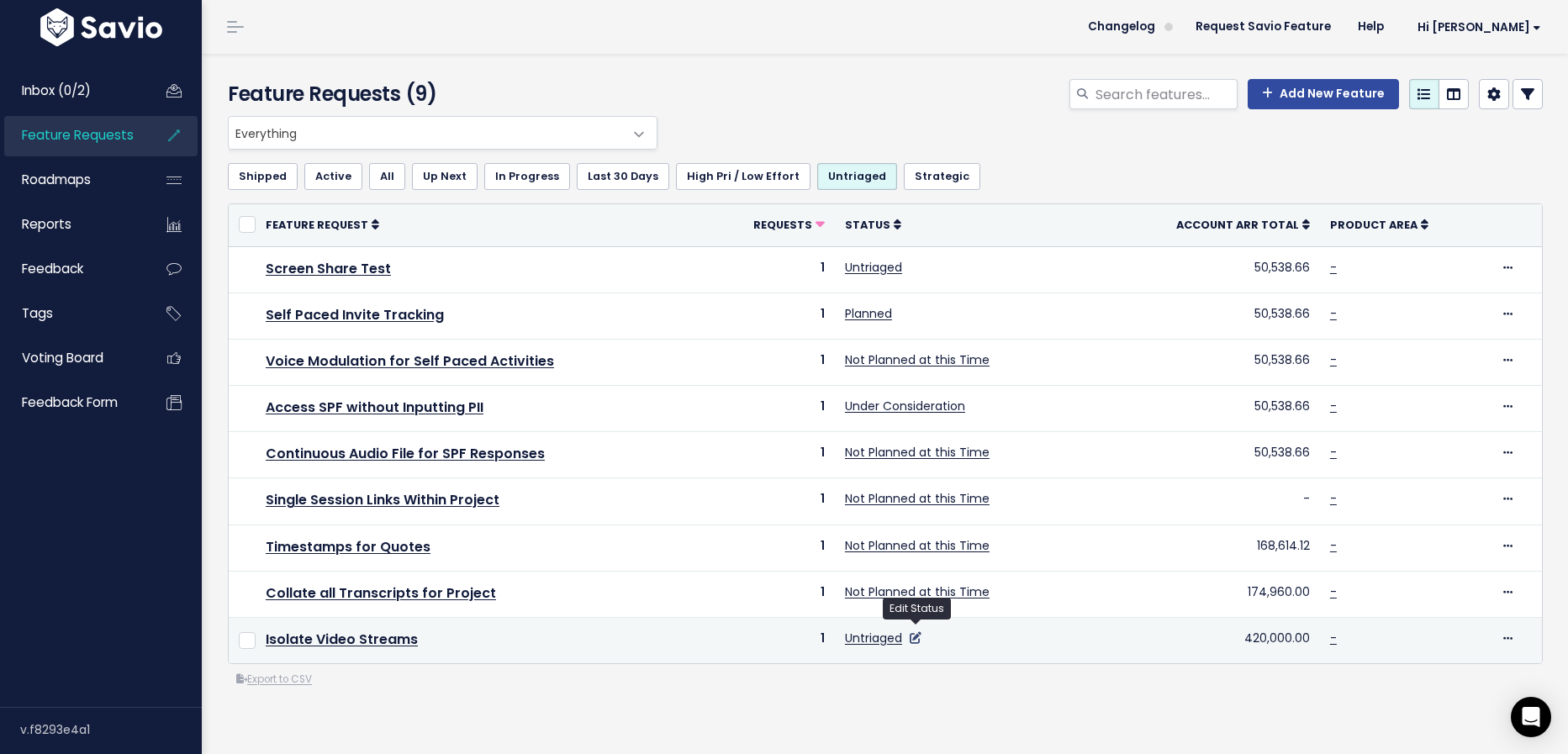
click at [915, 635] on icon at bounding box center [915, 637] width 12 height 12
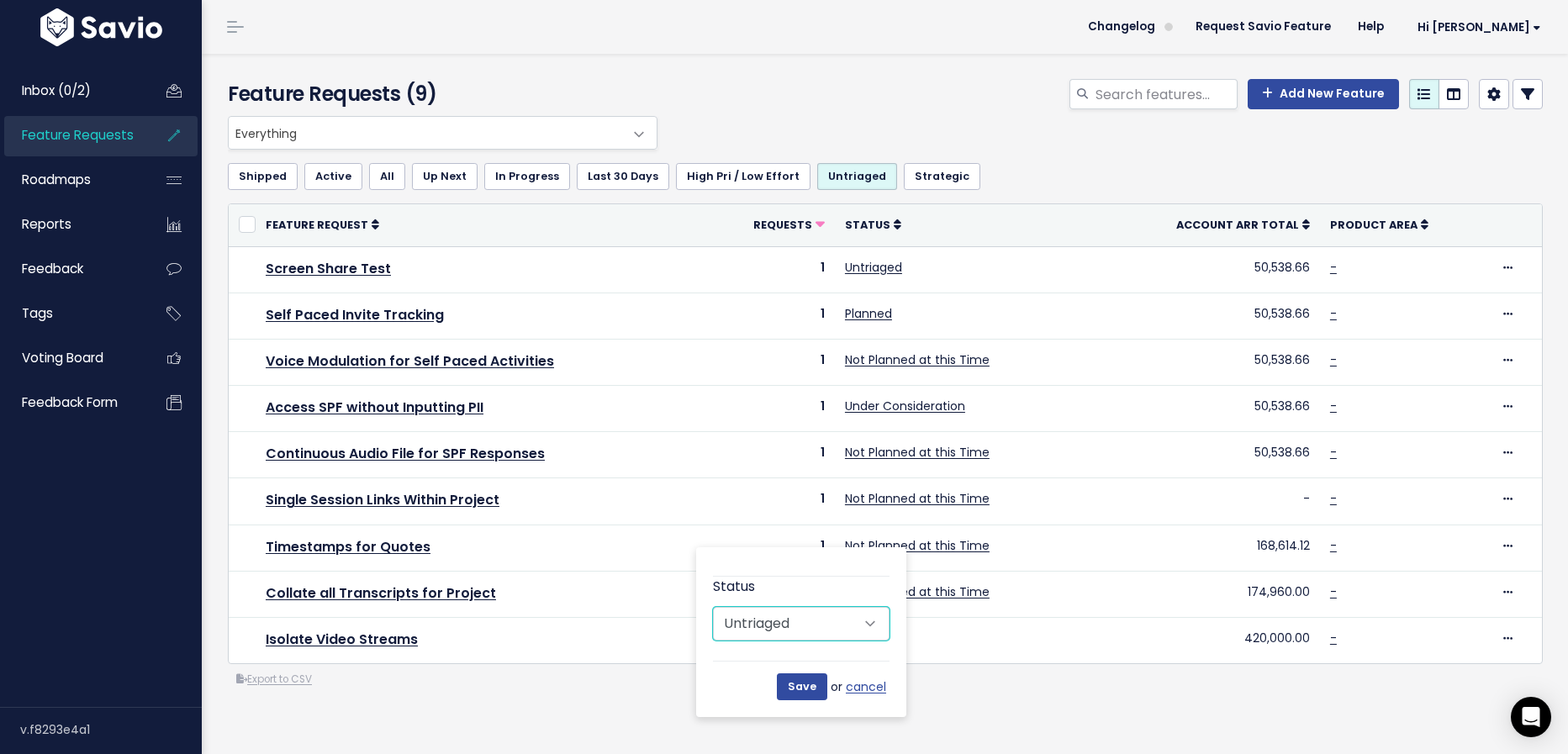
click at [815, 624] on select "Untriaged Under Consideration Planned In Progress Done Closed Won't do Not Plan…" at bounding box center [800, 623] width 177 height 33
select select "NOT_PLANNING"
click at [712, 606] on select "Untriaged Under Consideration Planned In Progress Done Closed Won't do Not Plan…" at bounding box center [800, 623] width 177 height 33
click at [794, 687] on input "Save" at bounding box center [802, 687] width 51 height 27
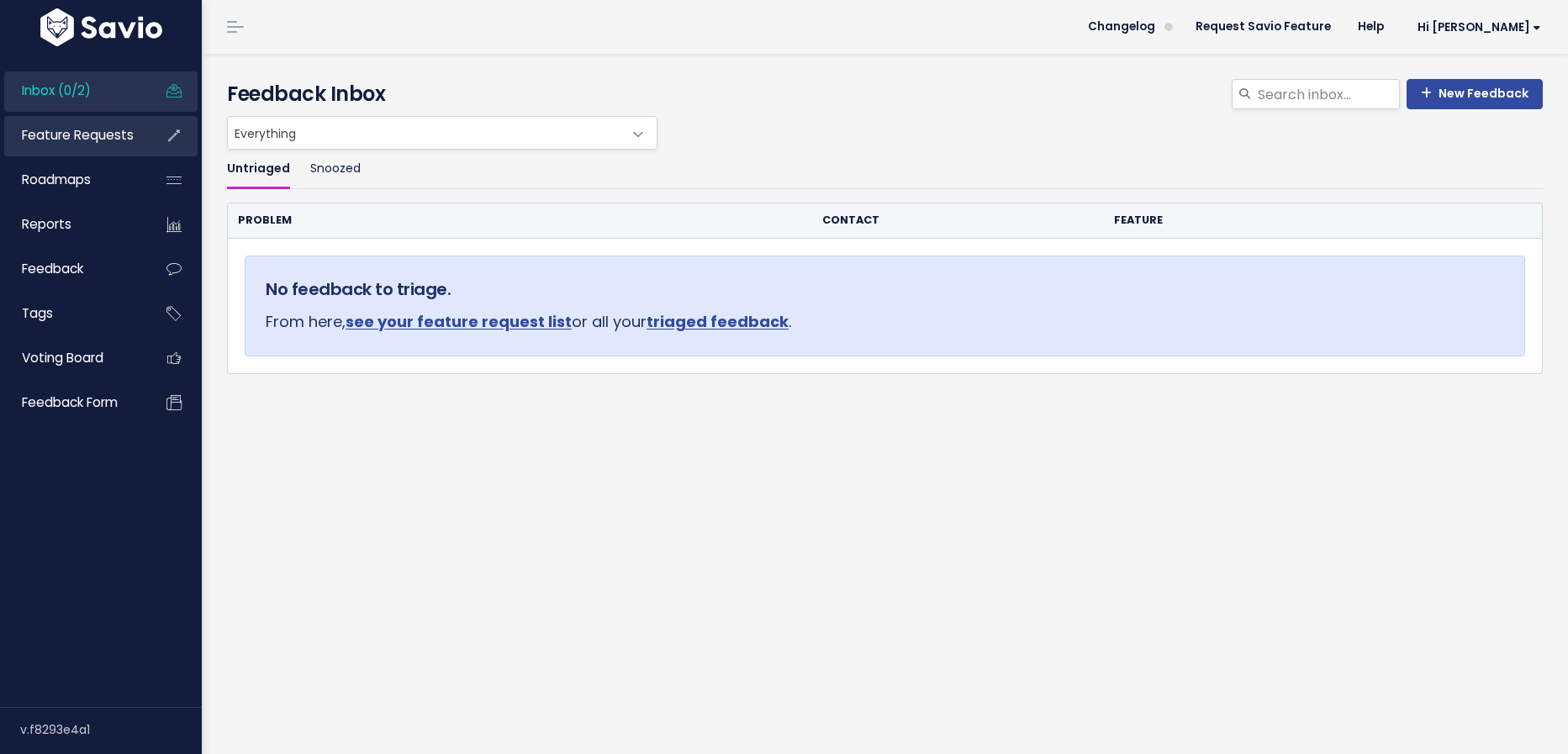
click at [98, 132] on span "Feature Requests" at bounding box center [77, 134] width 111 height 17
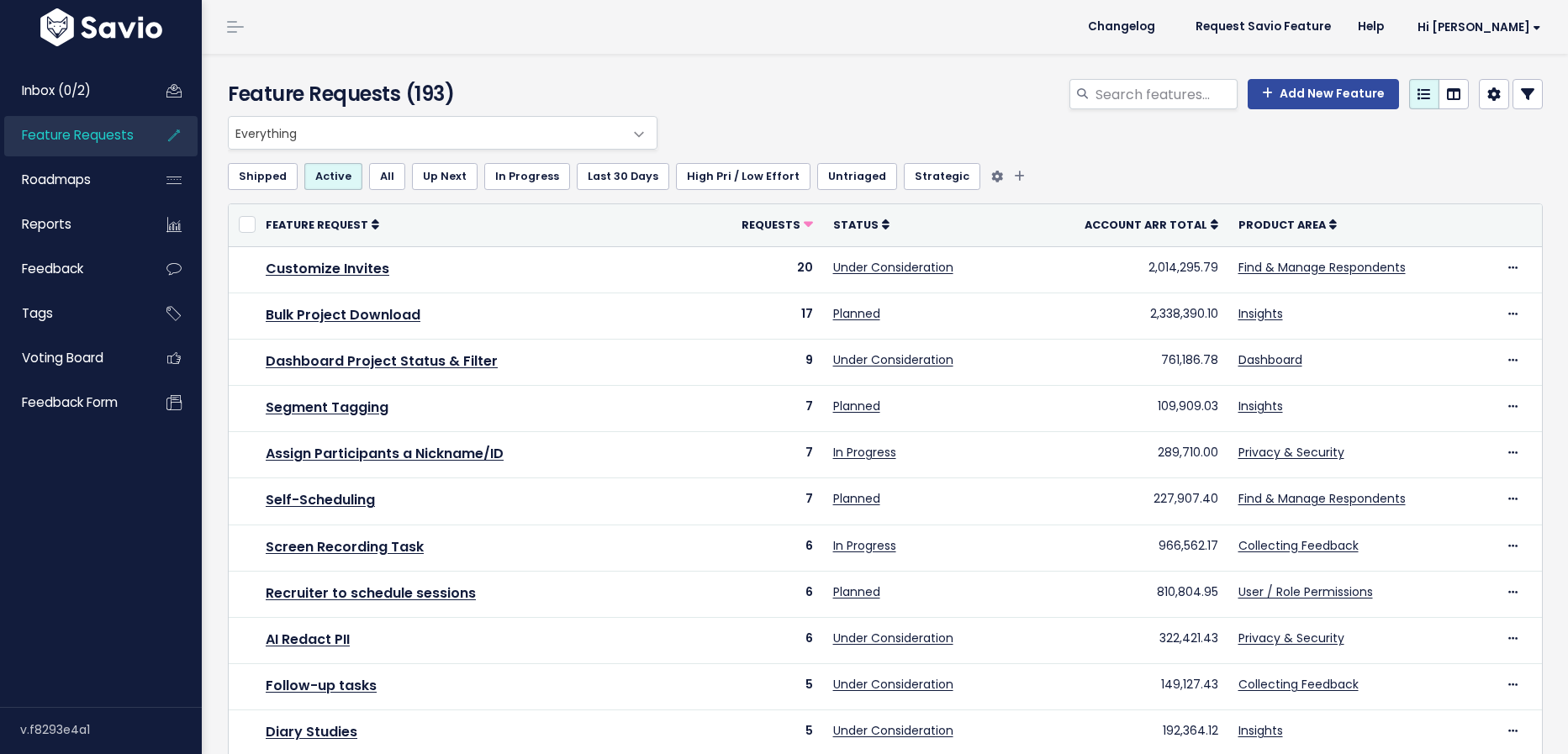
click at [849, 186] on link "Untriaged" at bounding box center [856, 177] width 80 height 27
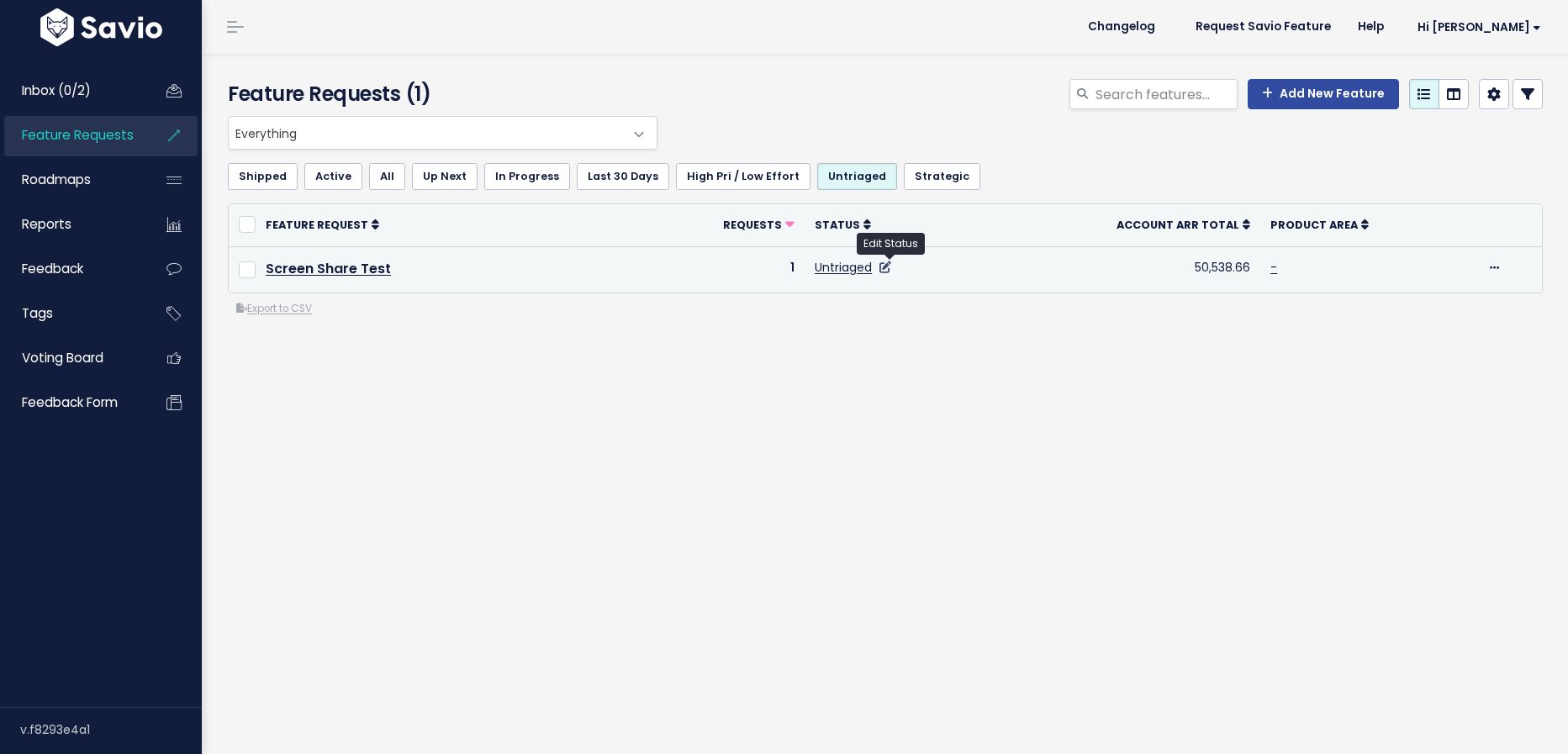
click at [891, 272] on link at bounding box center [884, 267] width 16 height 17
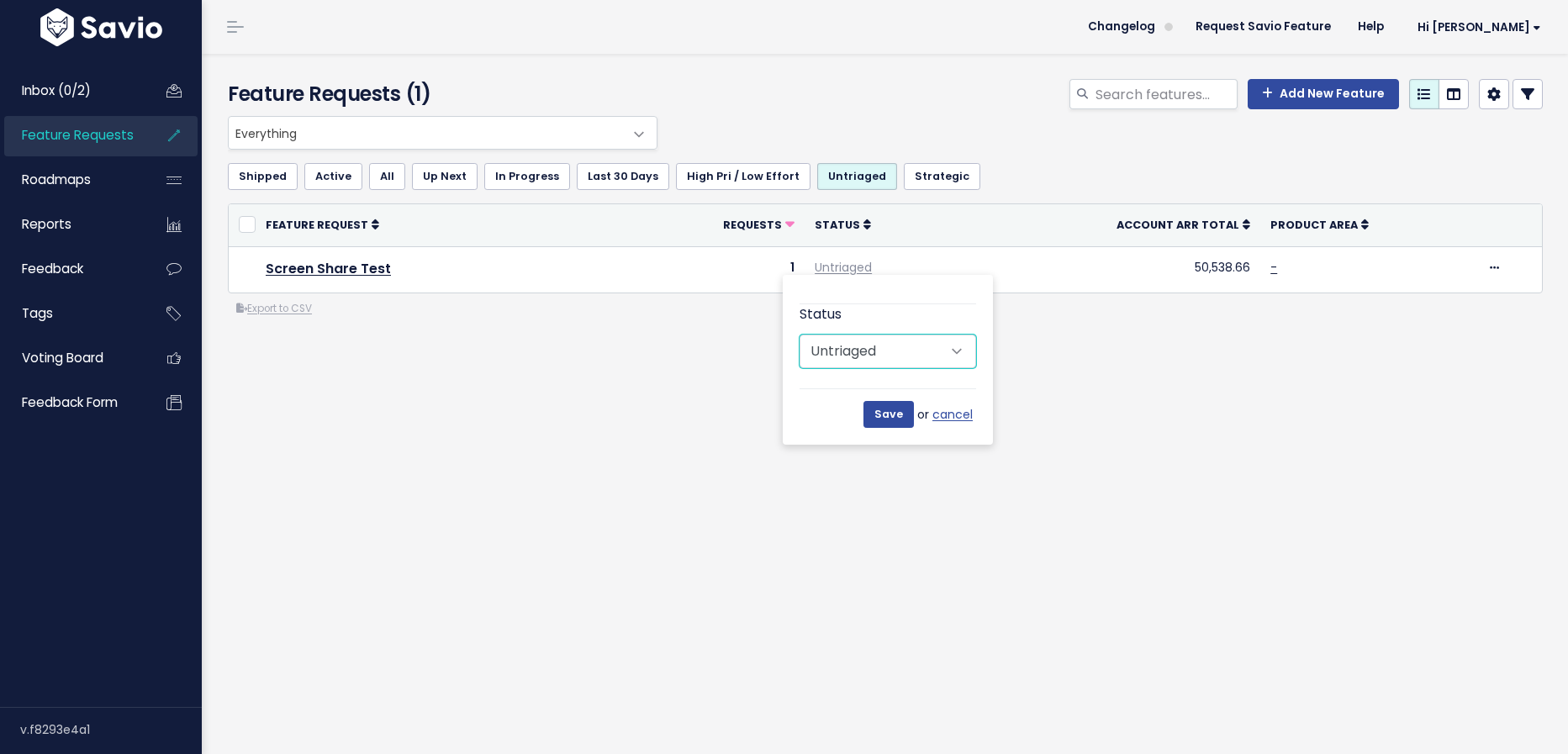
click at [906, 347] on select "Untriaged Under Consideration Planned In Progress Done Closed Won't do Not Plan…" at bounding box center [887, 351] width 177 height 33
select select "NOT_PLANNING"
click at [799, 335] on select "Untriaged Under Consideration Planned In Progress Done Closed Won't do Not Plan…" at bounding box center [887, 351] width 177 height 33
click at [884, 399] on div "Save or cancel" at bounding box center [887, 408] width 177 height 40
click at [887, 414] on input "Save" at bounding box center [889, 415] width 51 height 27
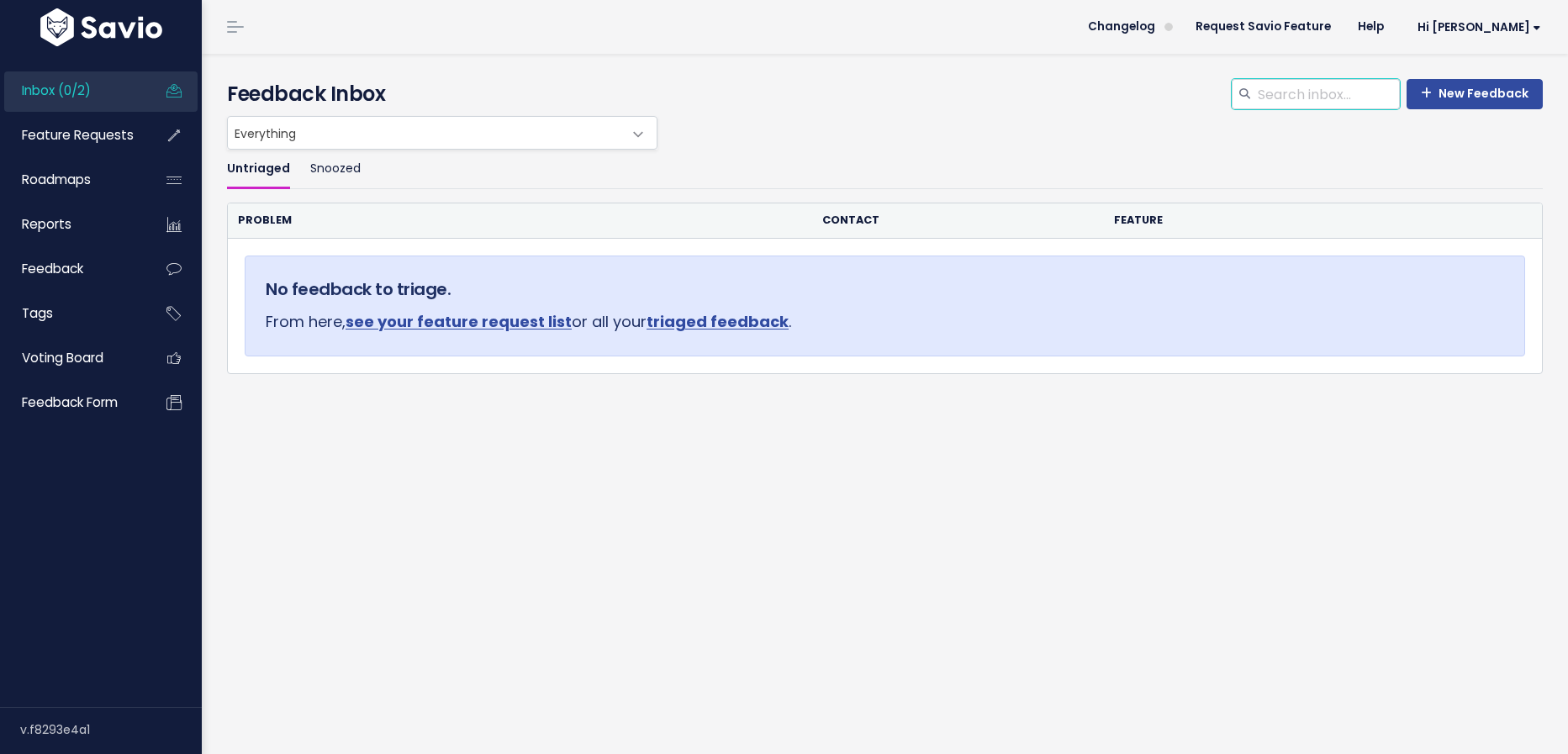
click at [1318, 97] on input "search" at bounding box center [1327, 93] width 144 height 30
type input "translation"
click at [74, 145] on link "Feature Requests" at bounding box center [72, 135] width 135 height 39
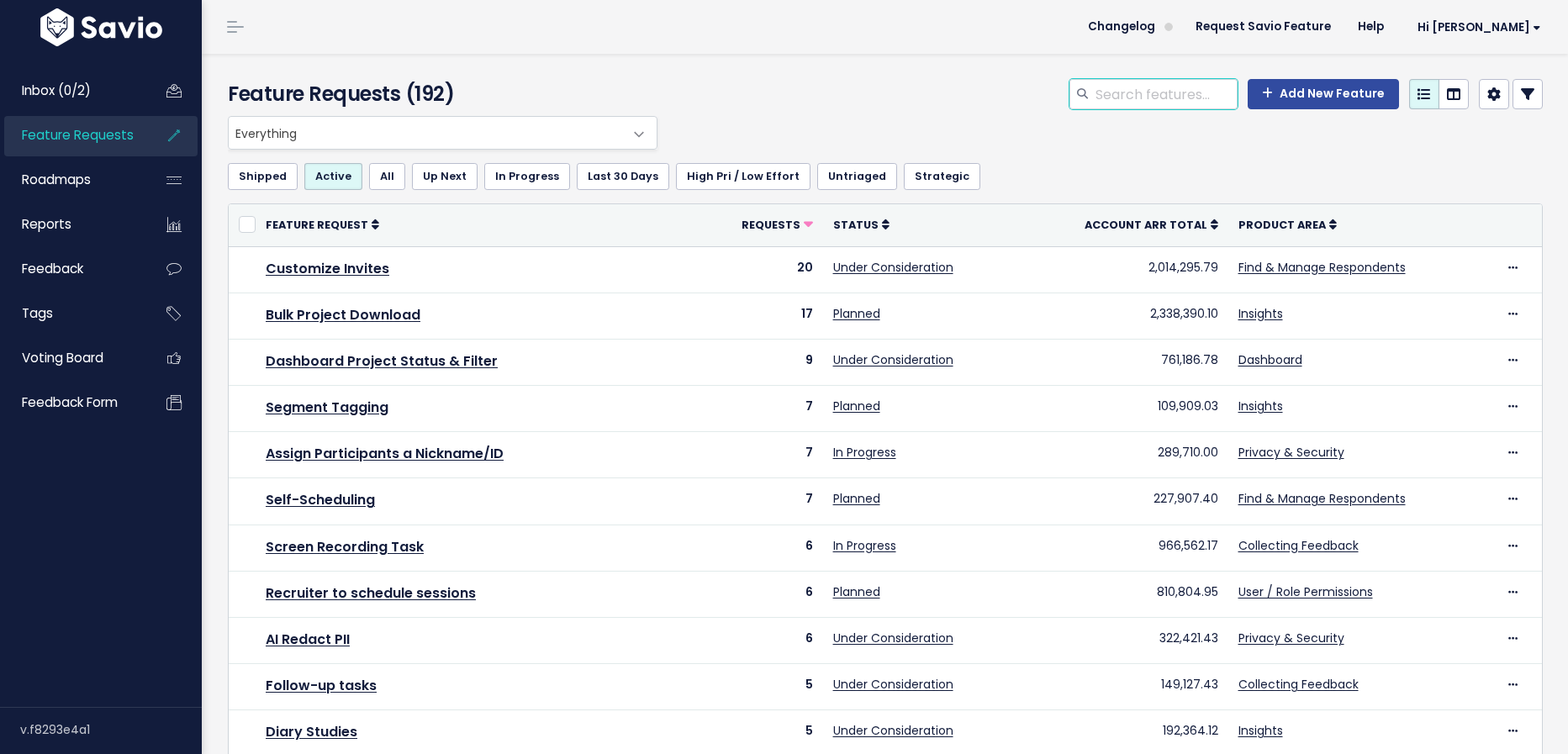
click at [1192, 100] on input "search" at bounding box center [1165, 93] width 144 height 30
type input "translation"
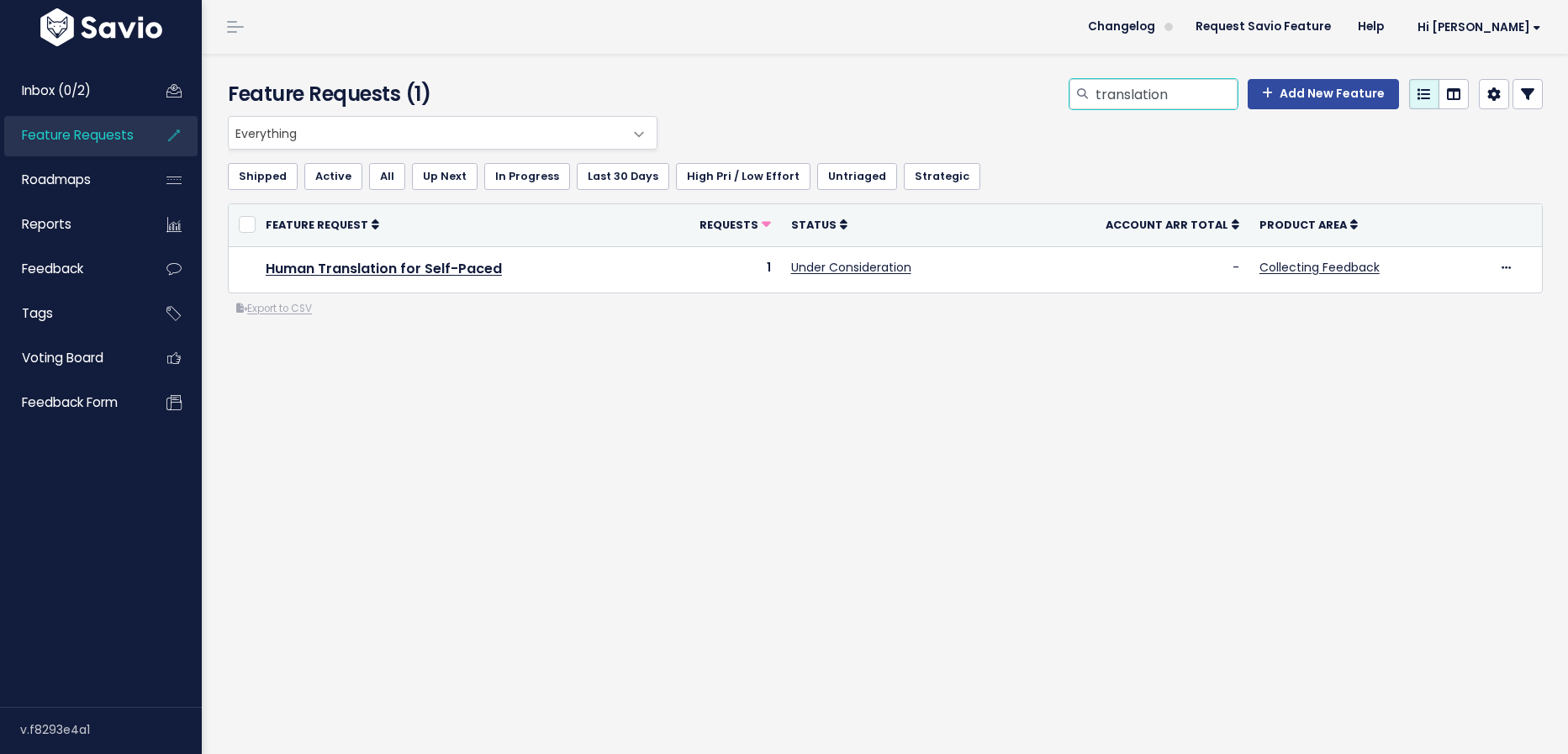
drag, startPoint x: 1187, startPoint y: 101, endPoint x: 905, endPoint y: 101, distance: 282.0
click at [905, 101] on div "translation Add New Feature" at bounding box center [1109, 97] width 894 height 37
type input "duplica"
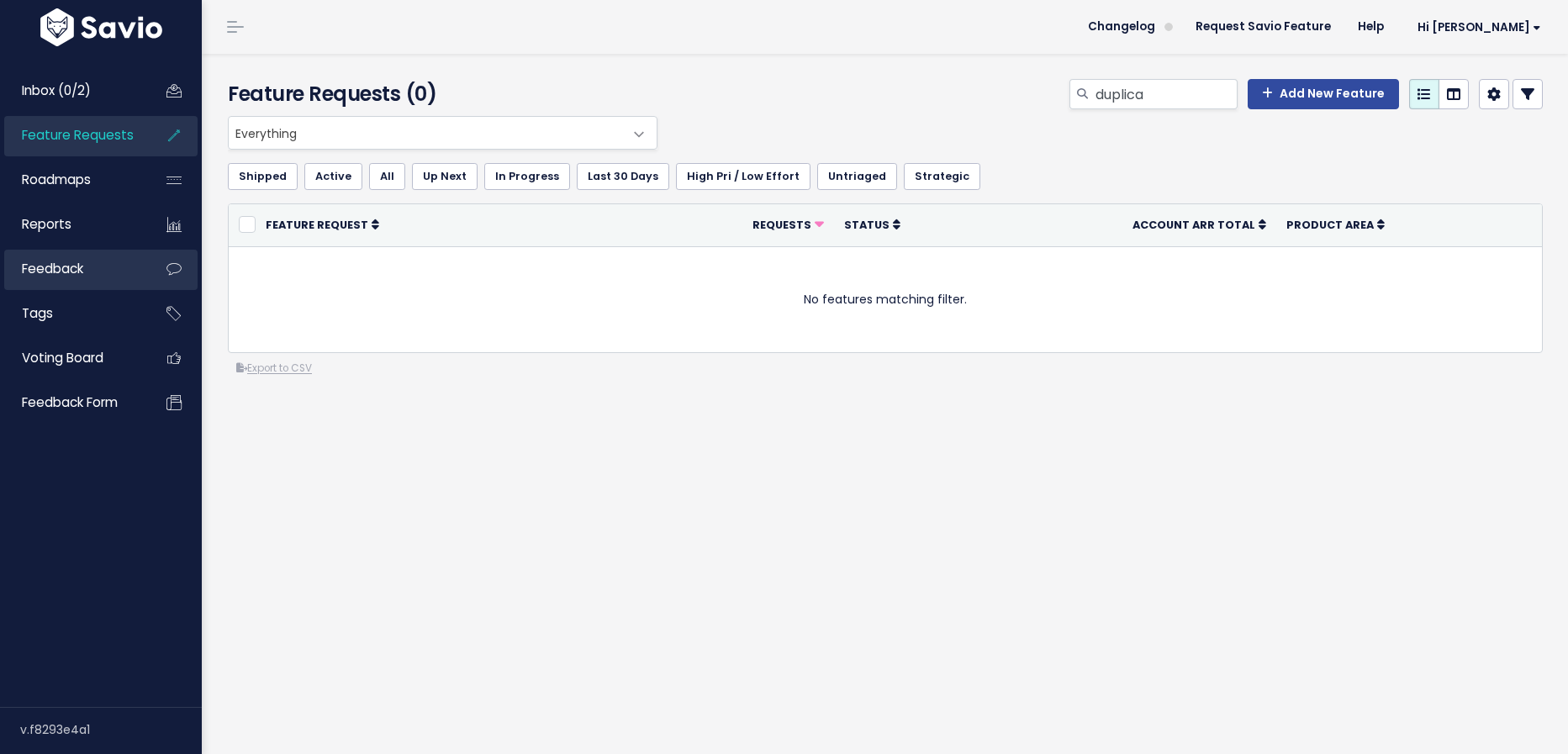
click at [82, 266] on span "Feedback" at bounding box center [53, 268] width 62 height 17
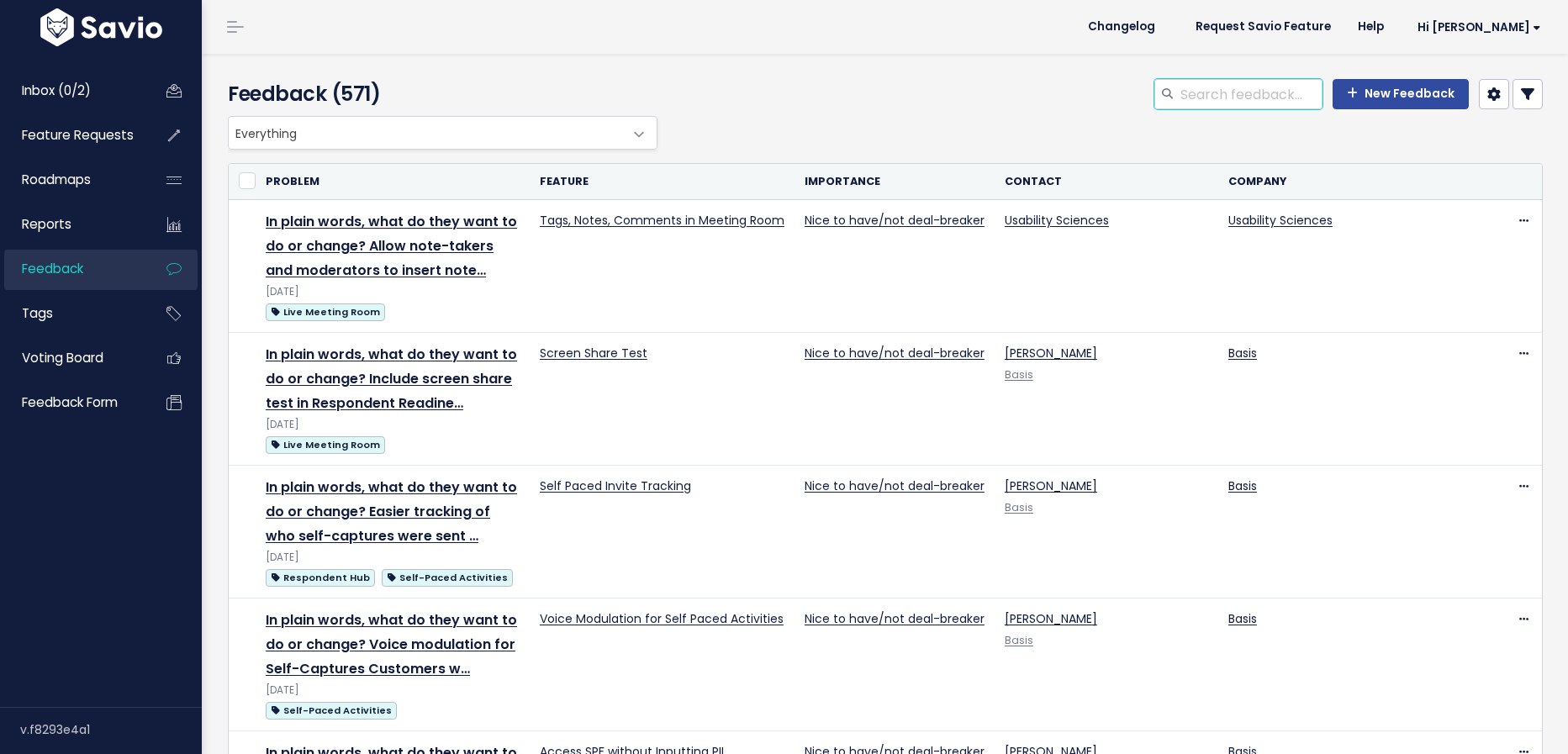
click at [1226, 96] on input "search" at bounding box center [1250, 93] width 144 height 30
type input "dupli"
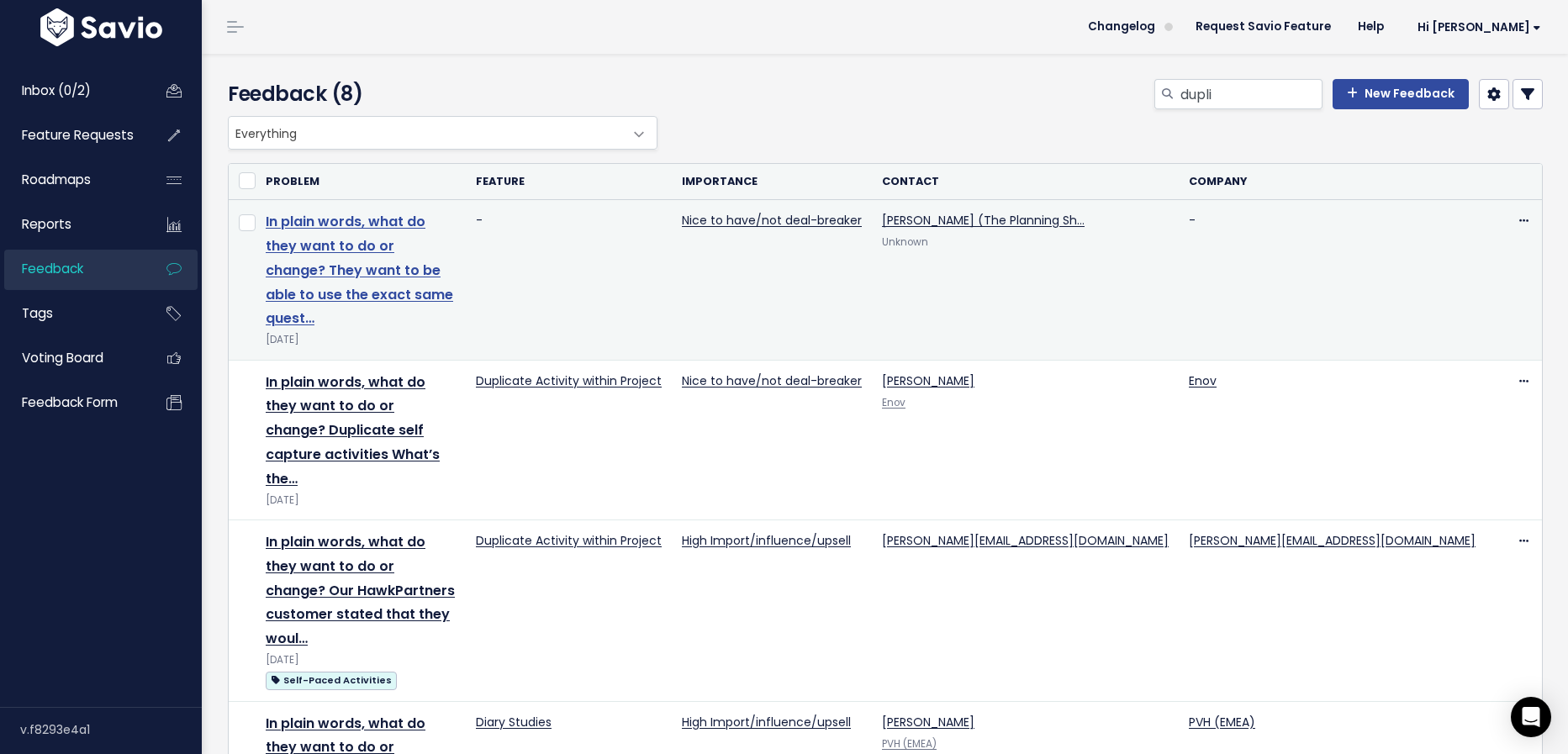
click at [453, 224] on link "In plain words, what do they want to do or change? They want to be able to use …" at bounding box center [359, 270] width 187 height 116
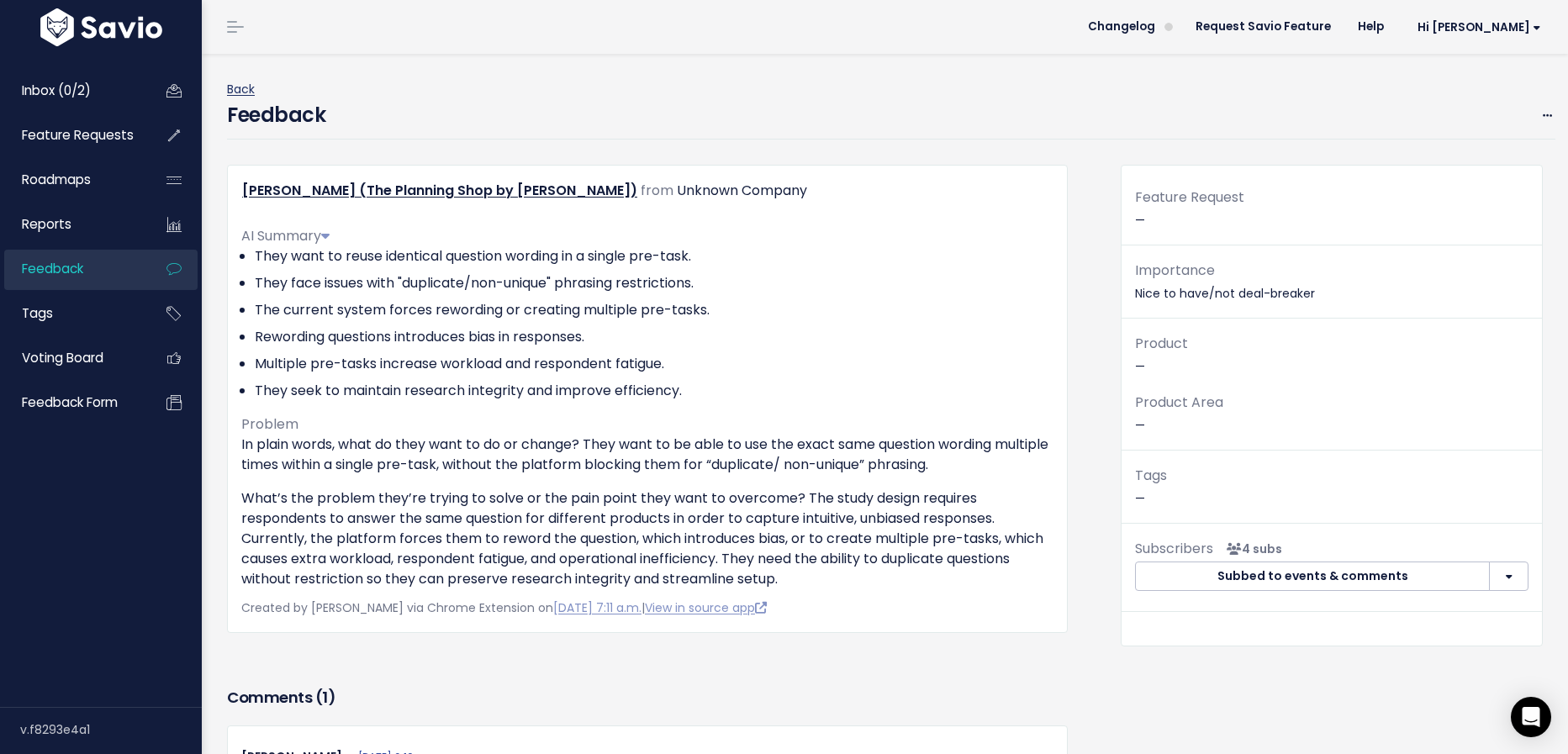
click at [230, 88] on link "Back" at bounding box center [241, 89] width 28 height 17
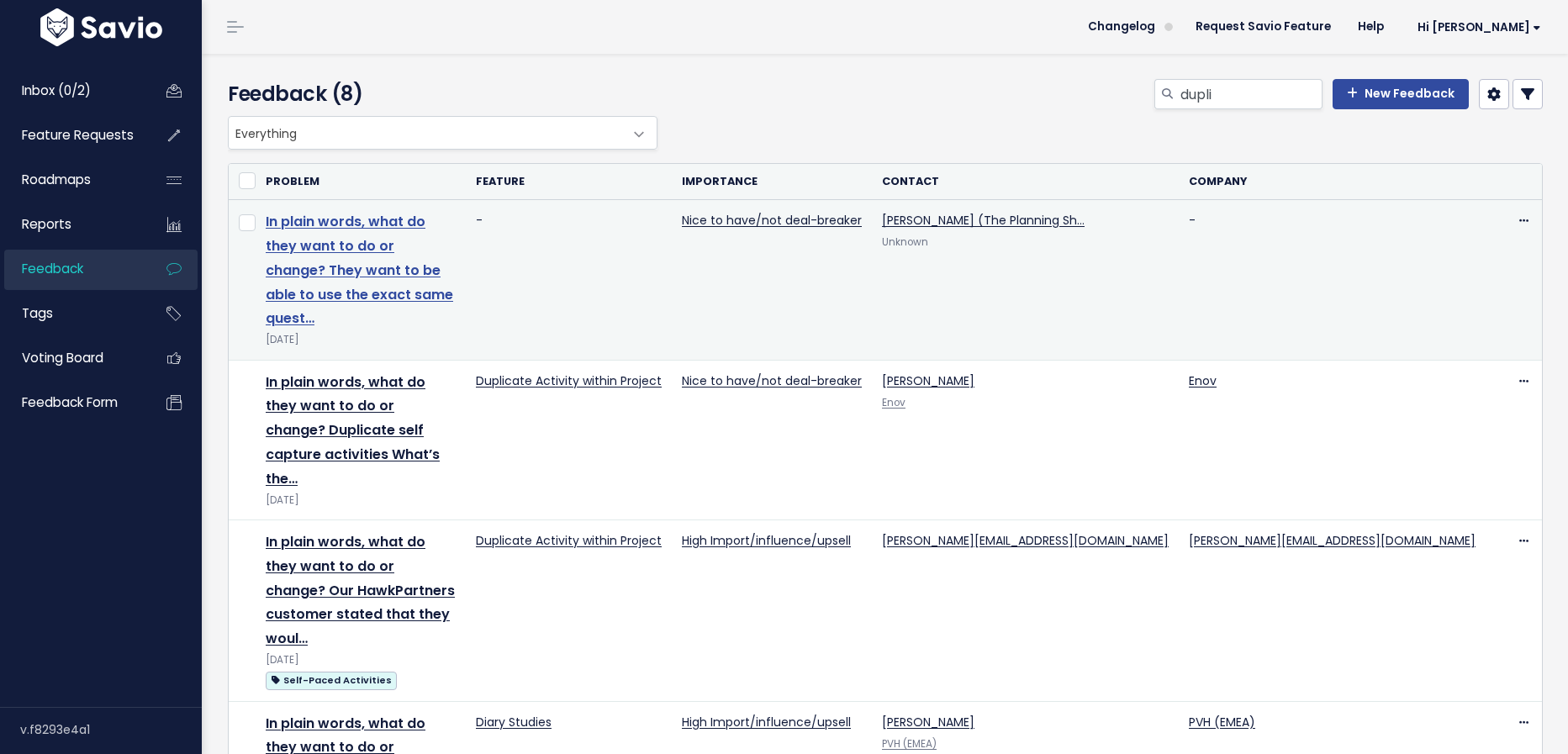
click at [426, 226] on link "In plain words, what do they want to do or change? They want to be able to use …" at bounding box center [359, 270] width 187 height 116
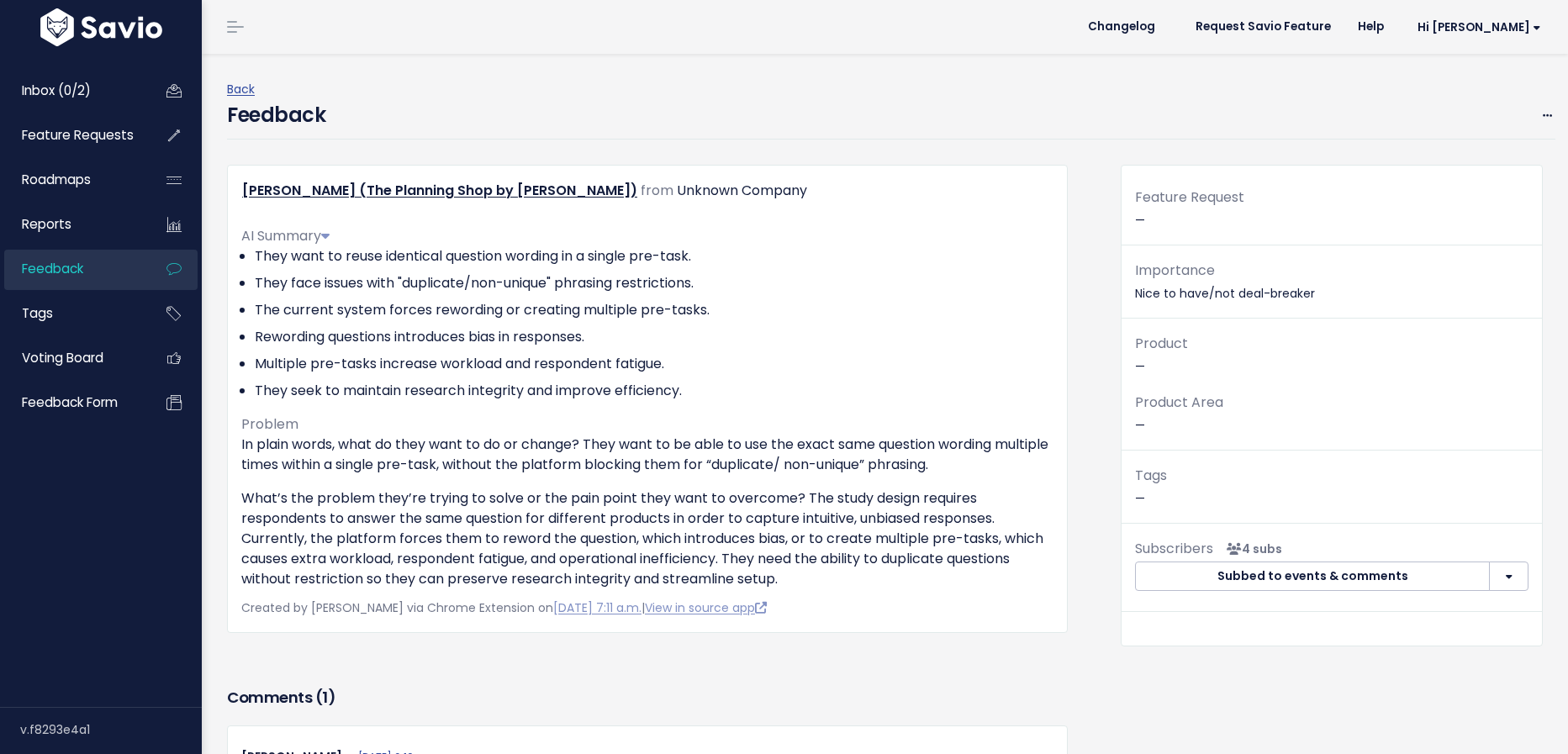
scroll to position [299, 0]
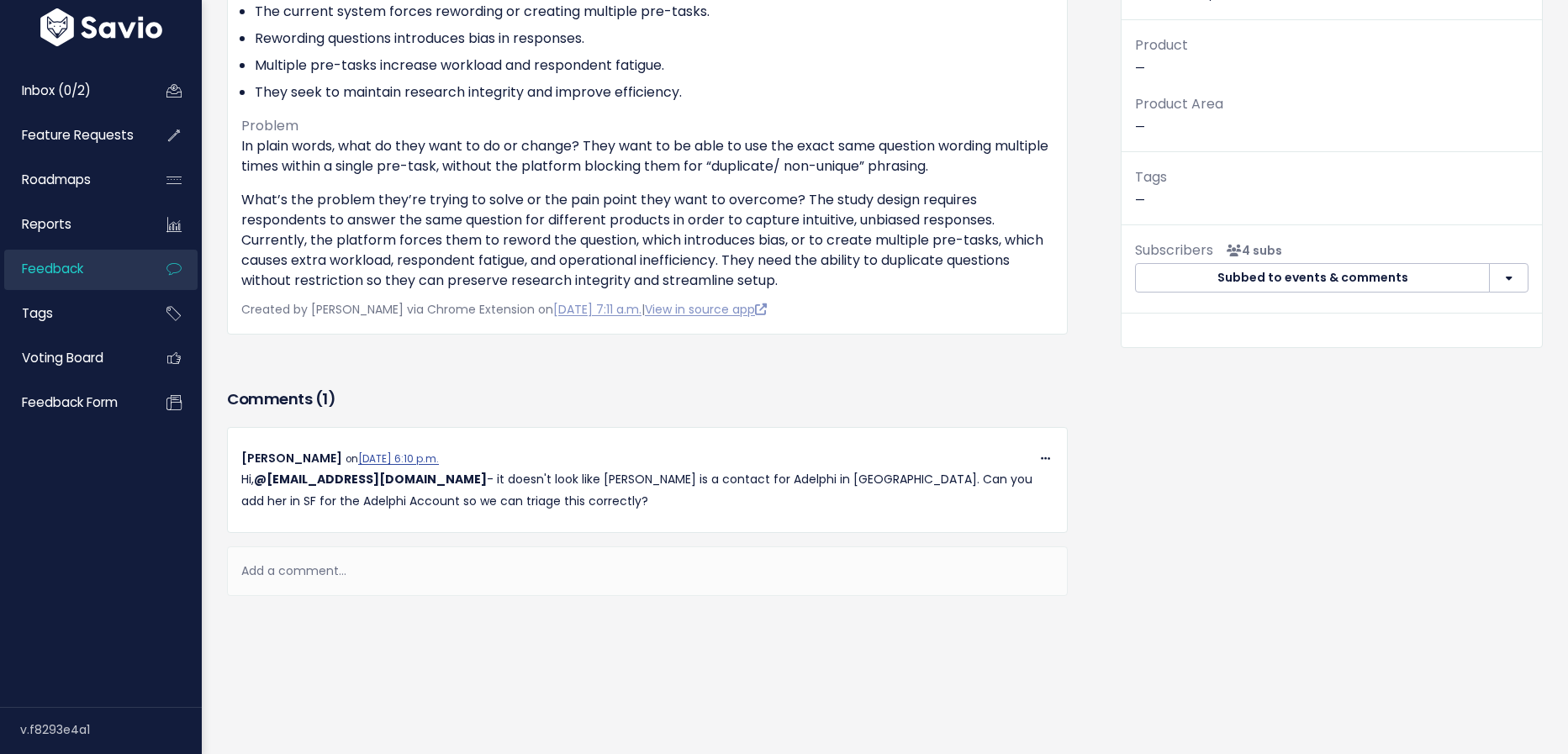
click at [305, 568] on div "Add a comment..." at bounding box center [647, 571] width 840 height 50
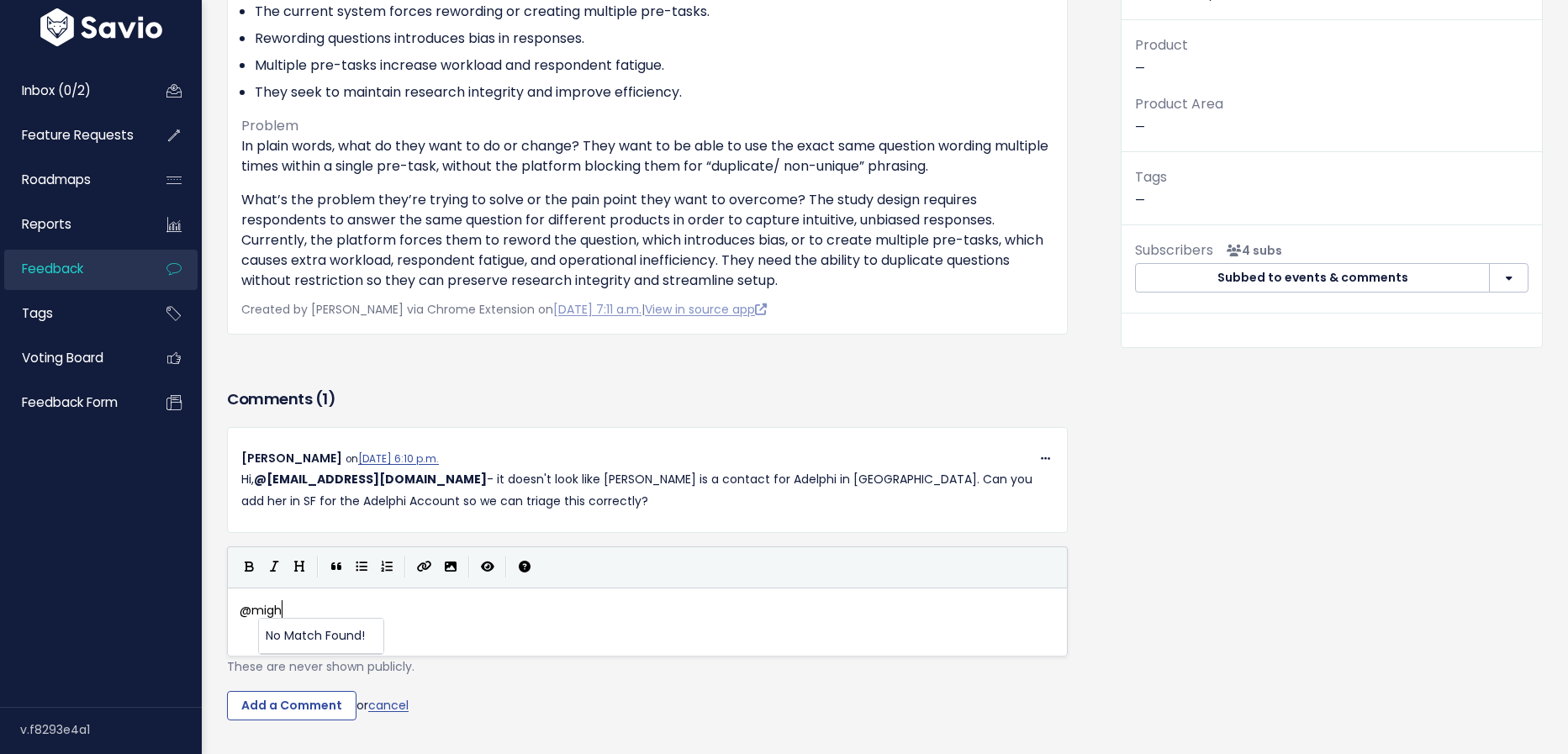
scroll to position [5, 43]
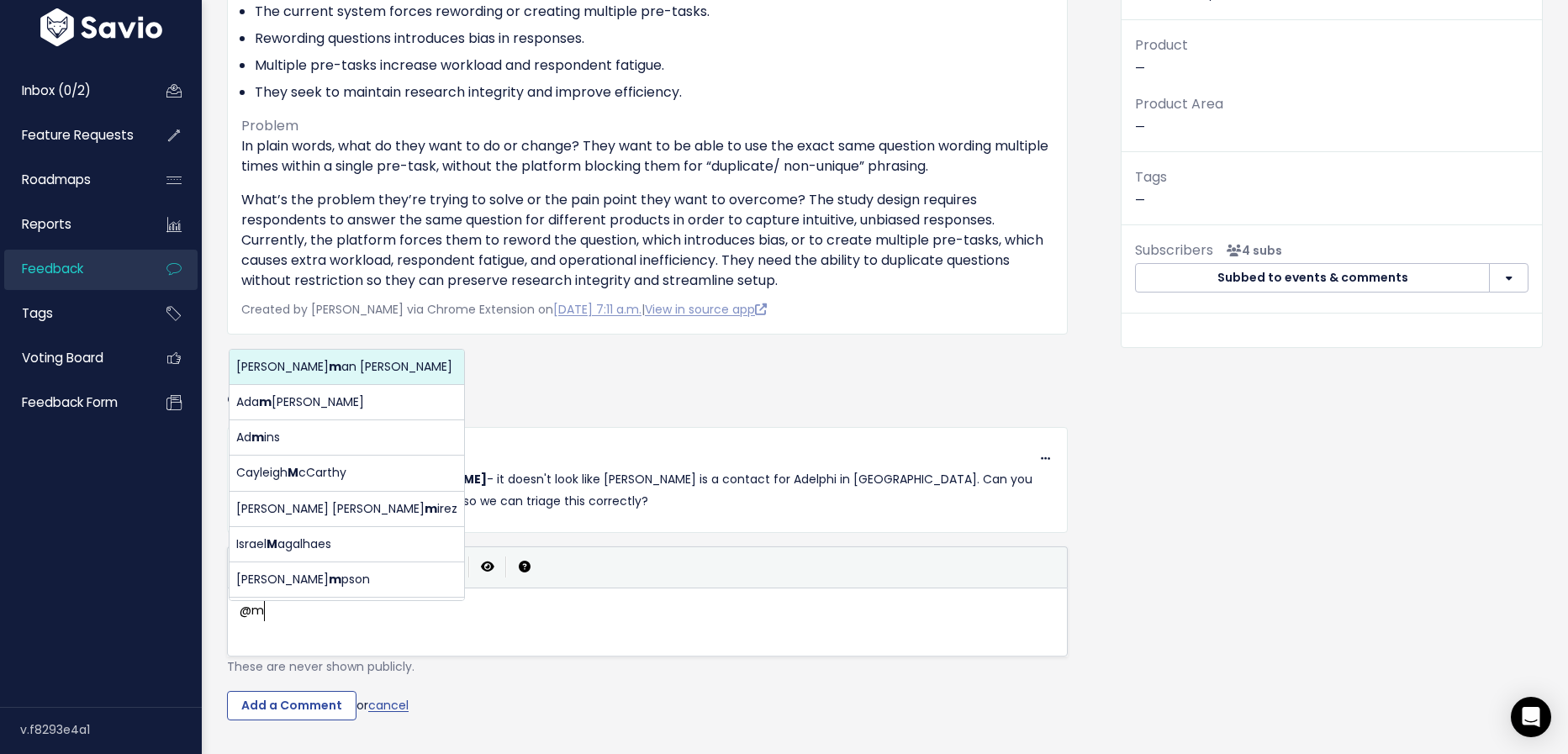
type textarea "@"
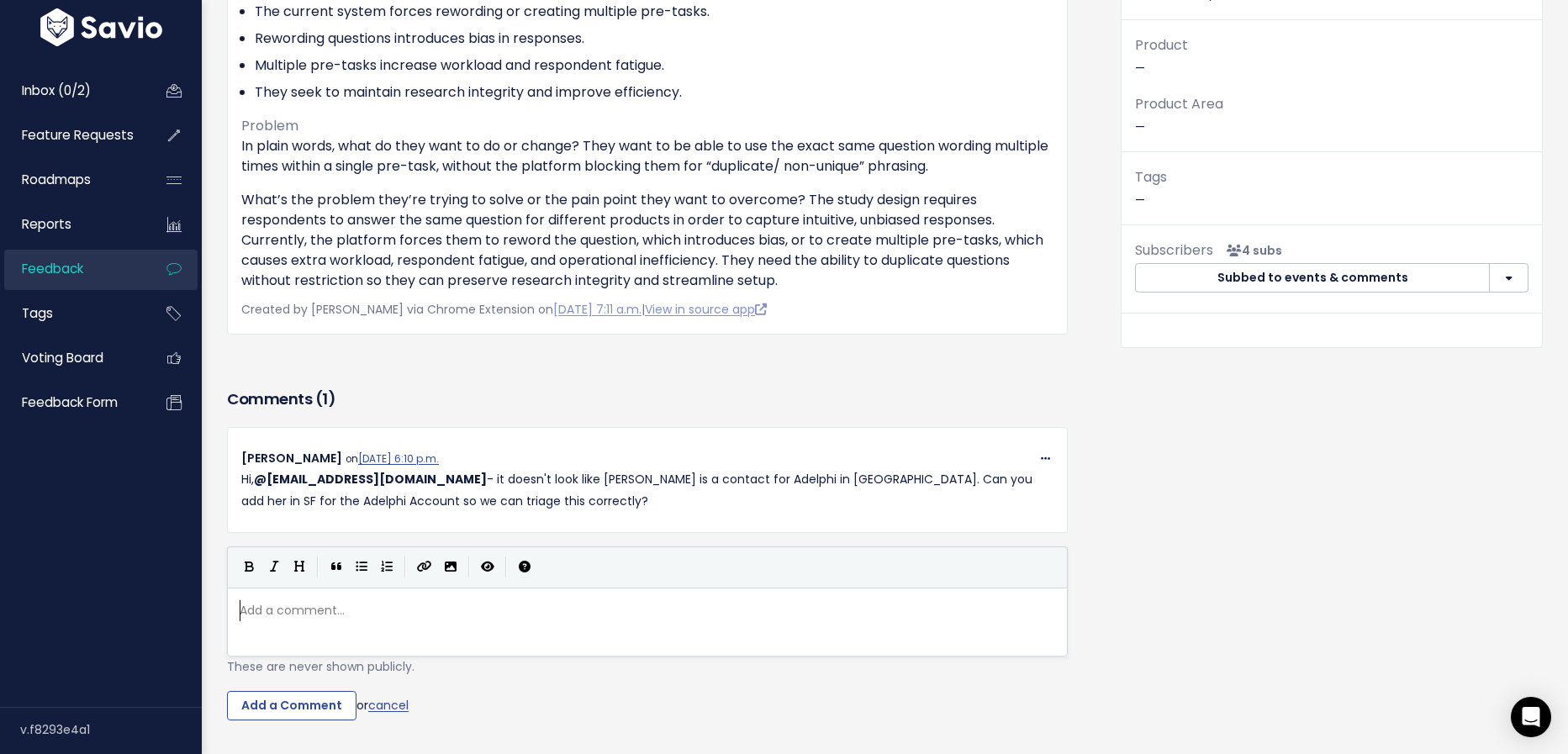
click at [603, 372] on div "Lena Chothia (The Planning Shop by Adelphi) from Unknown Company" at bounding box center [647, 125] width 865 height 519
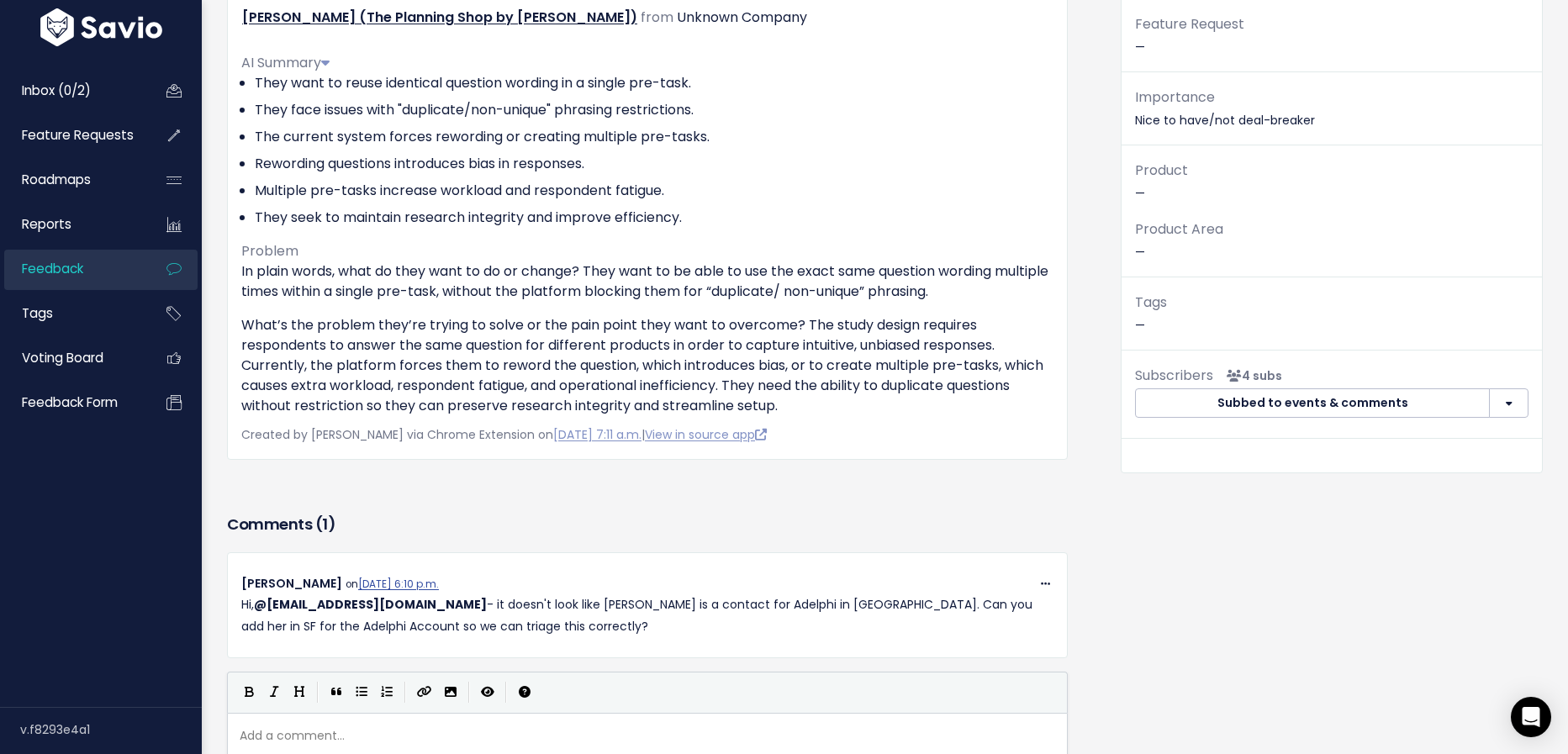
scroll to position [0, 0]
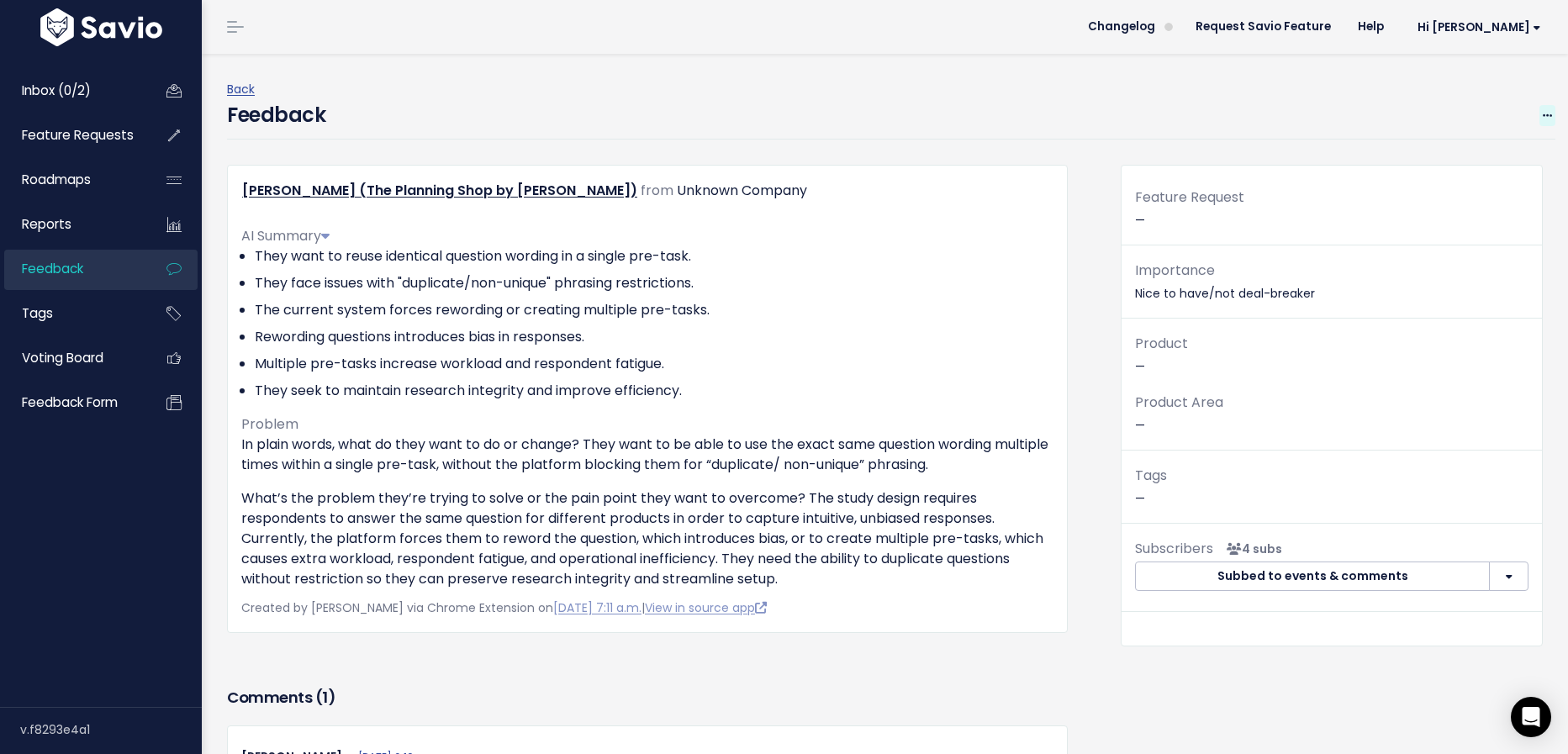
click at [1542, 115] on span at bounding box center [1547, 115] width 16 height 21
click at [1465, 163] on link "Edit" at bounding box center [1480, 162] width 121 height 33
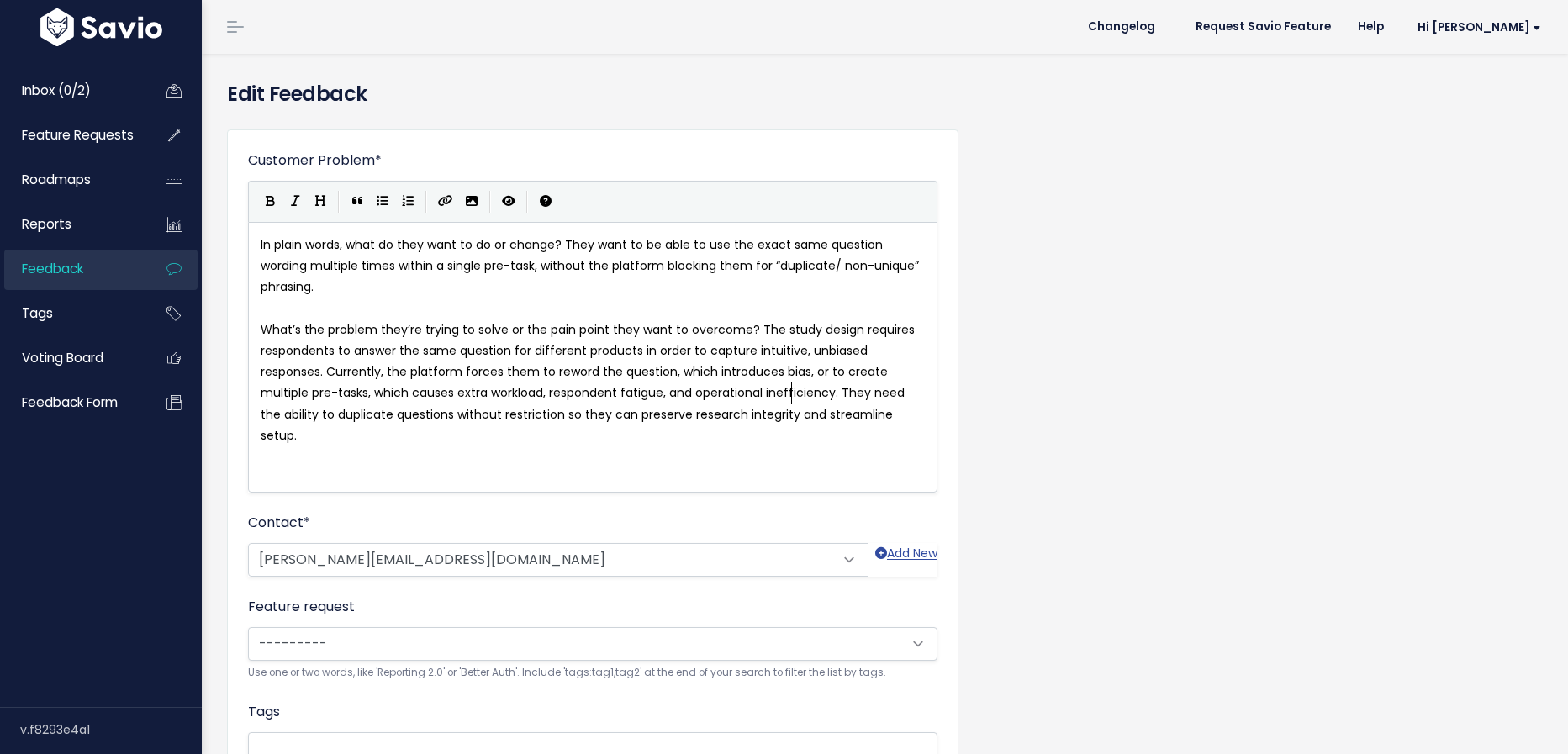
scroll to position [1, 0]
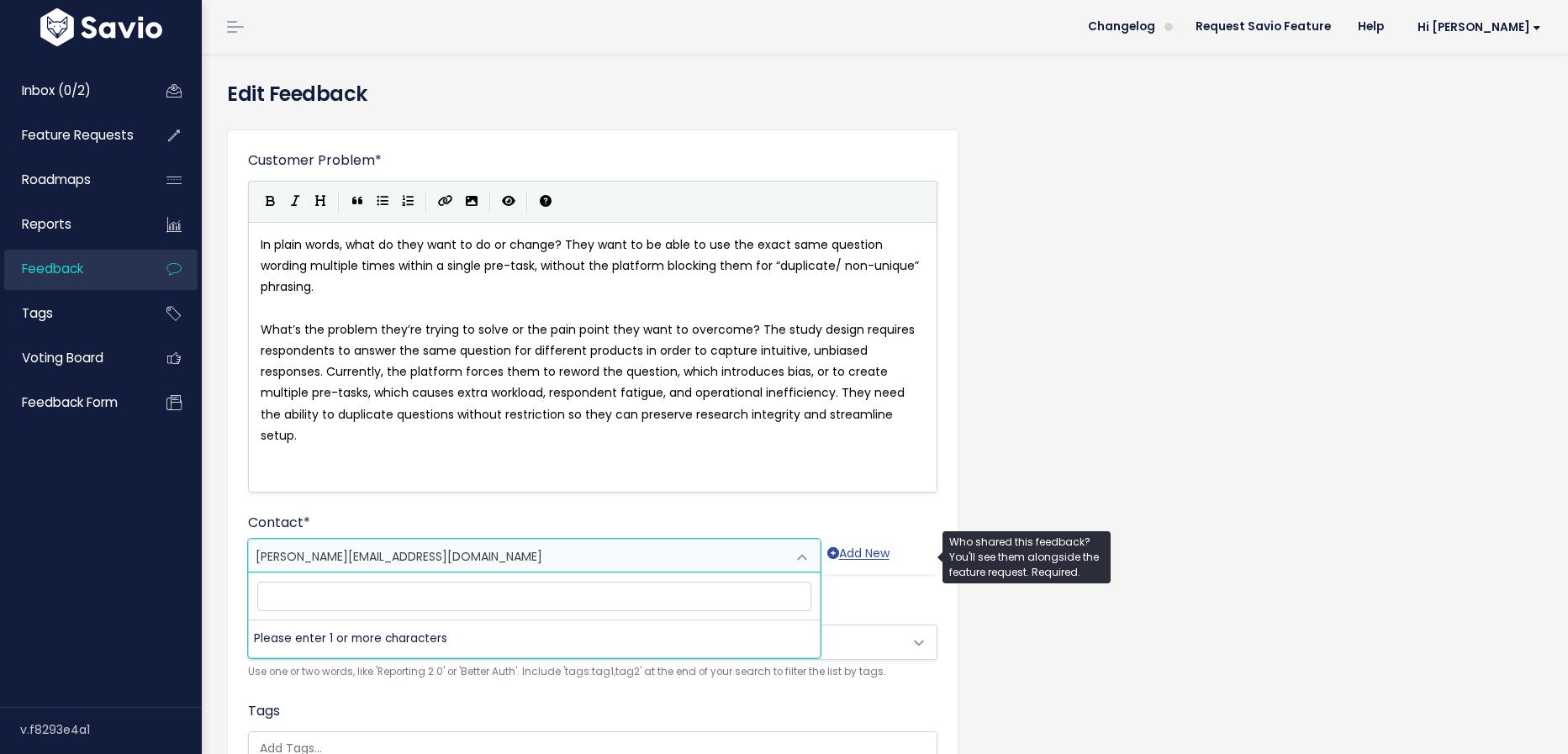
click at [466, 554] on span "[PERSON_NAME][EMAIL_ADDRESS][DOMAIN_NAME]" at bounding box center [517, 556] width 537 height 33
type input "[PERSON_NAME]"
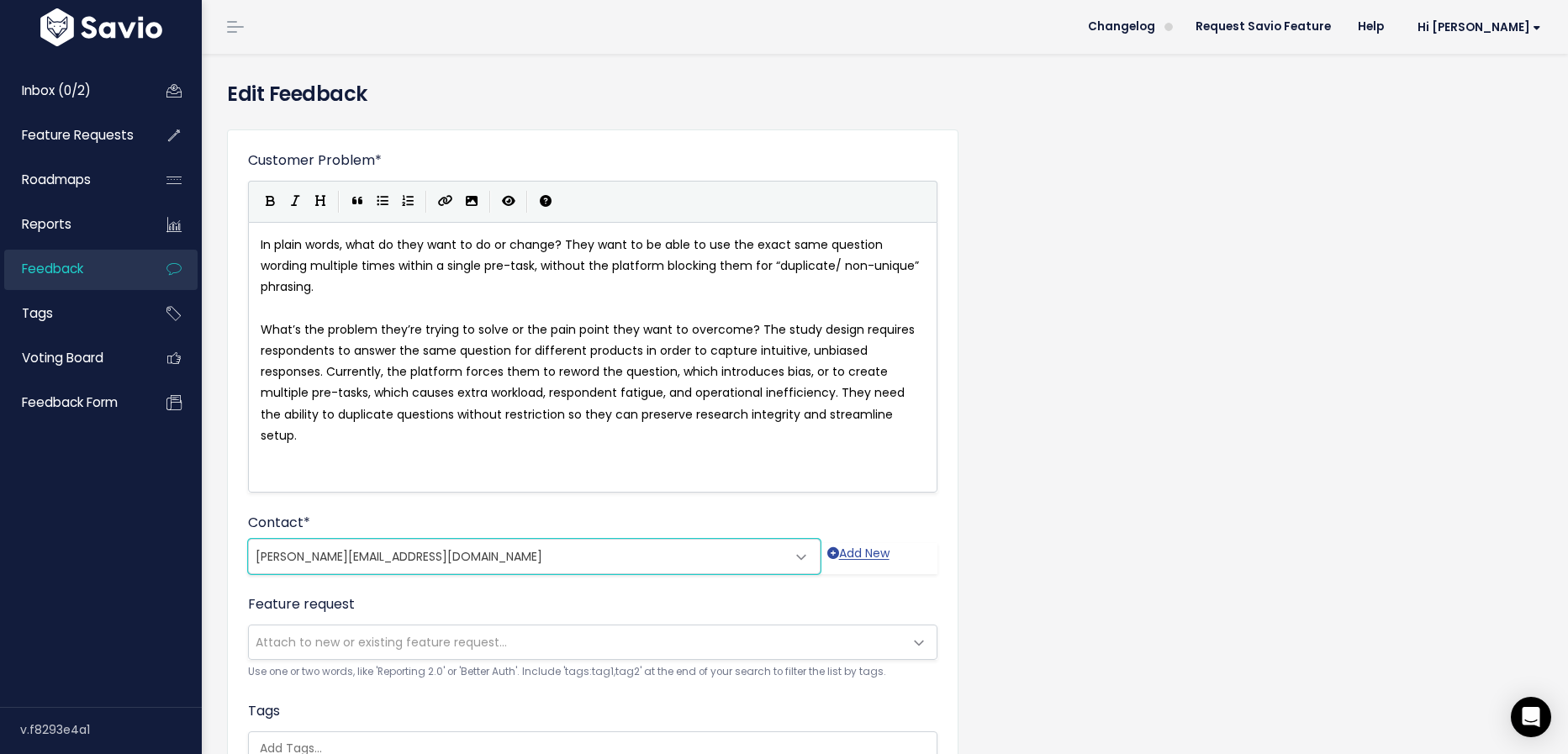
scroll to position [378, 0]
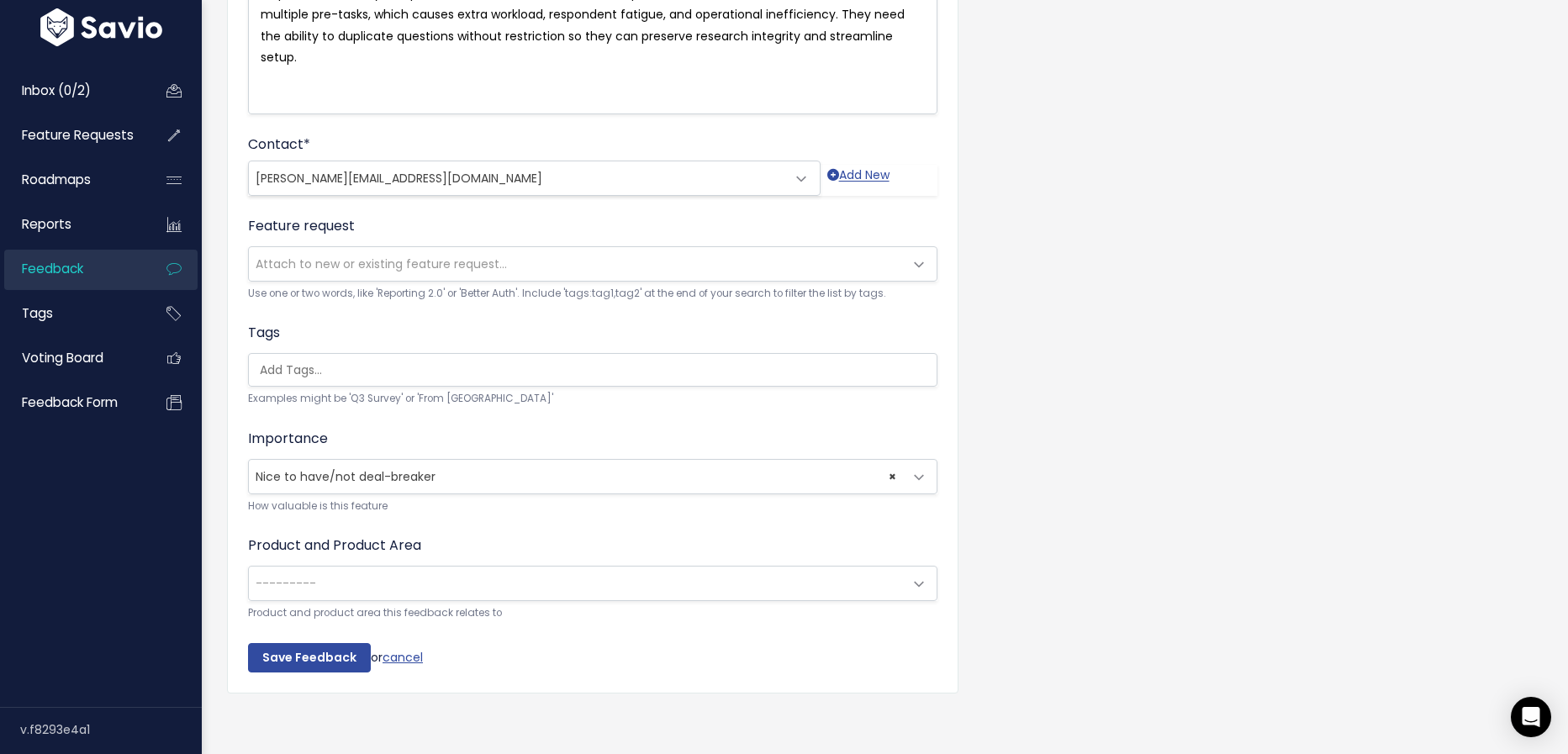
click at [414, 661] on form "Customer Problem * In plain words, what do they want to do or change? They want…" at bounding box center [592, 222] width 689 height 900
click at [413, 652] on link "cancel" at bounding box center [402, 656] width 41 height 17
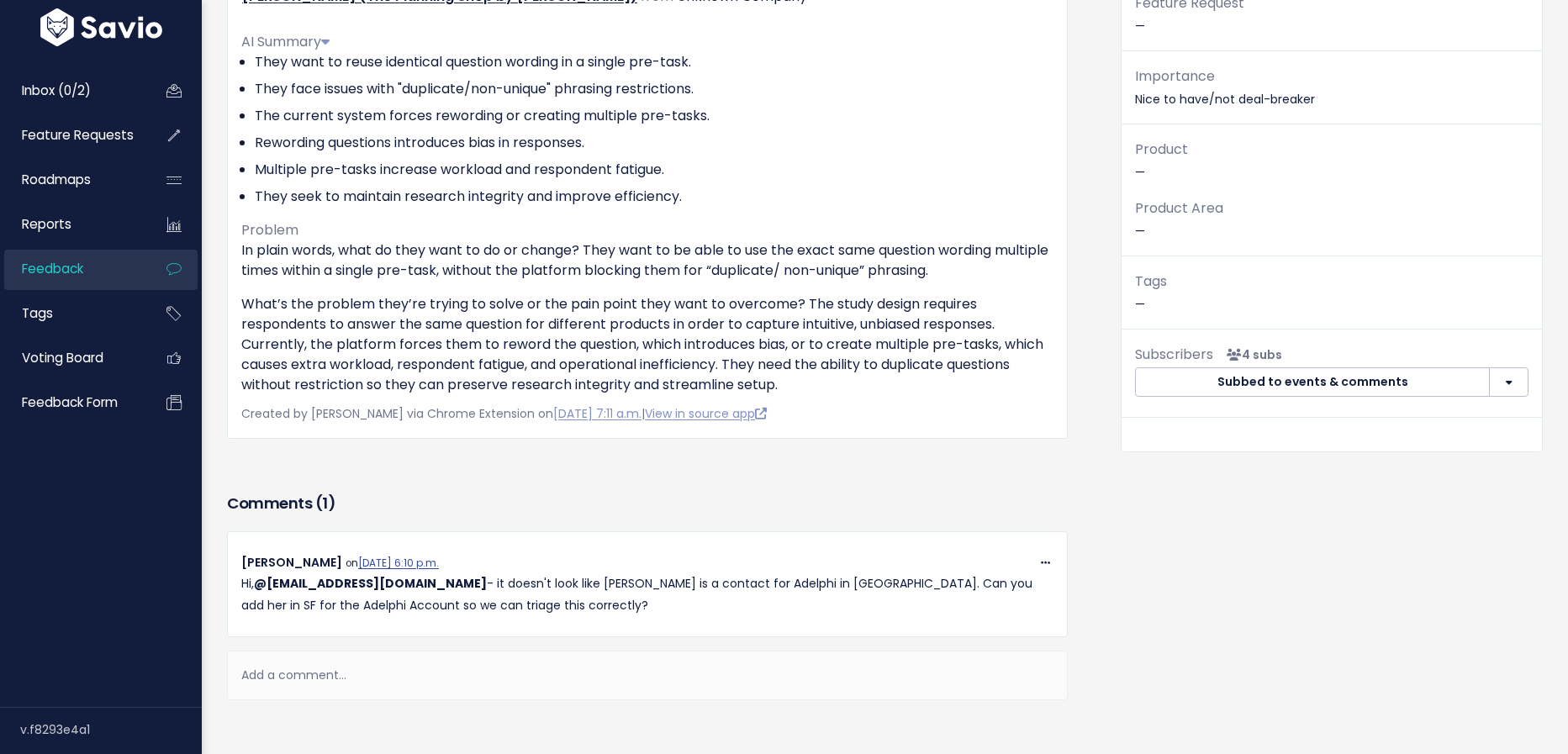
scroll to position [299, 0]
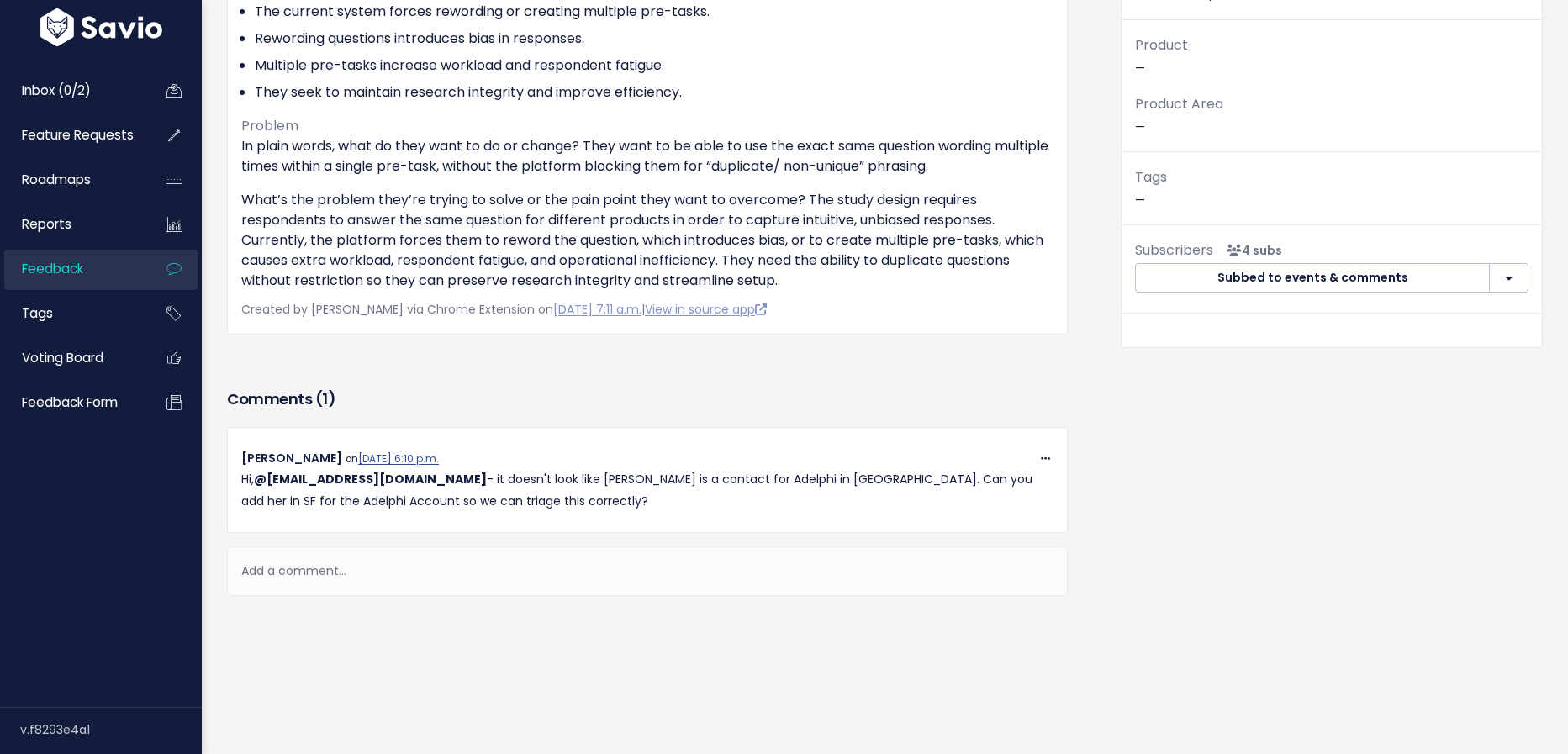
click at [293, 574] on div "Add a comment..." at bounding box center [647, 571] width 840 height 50
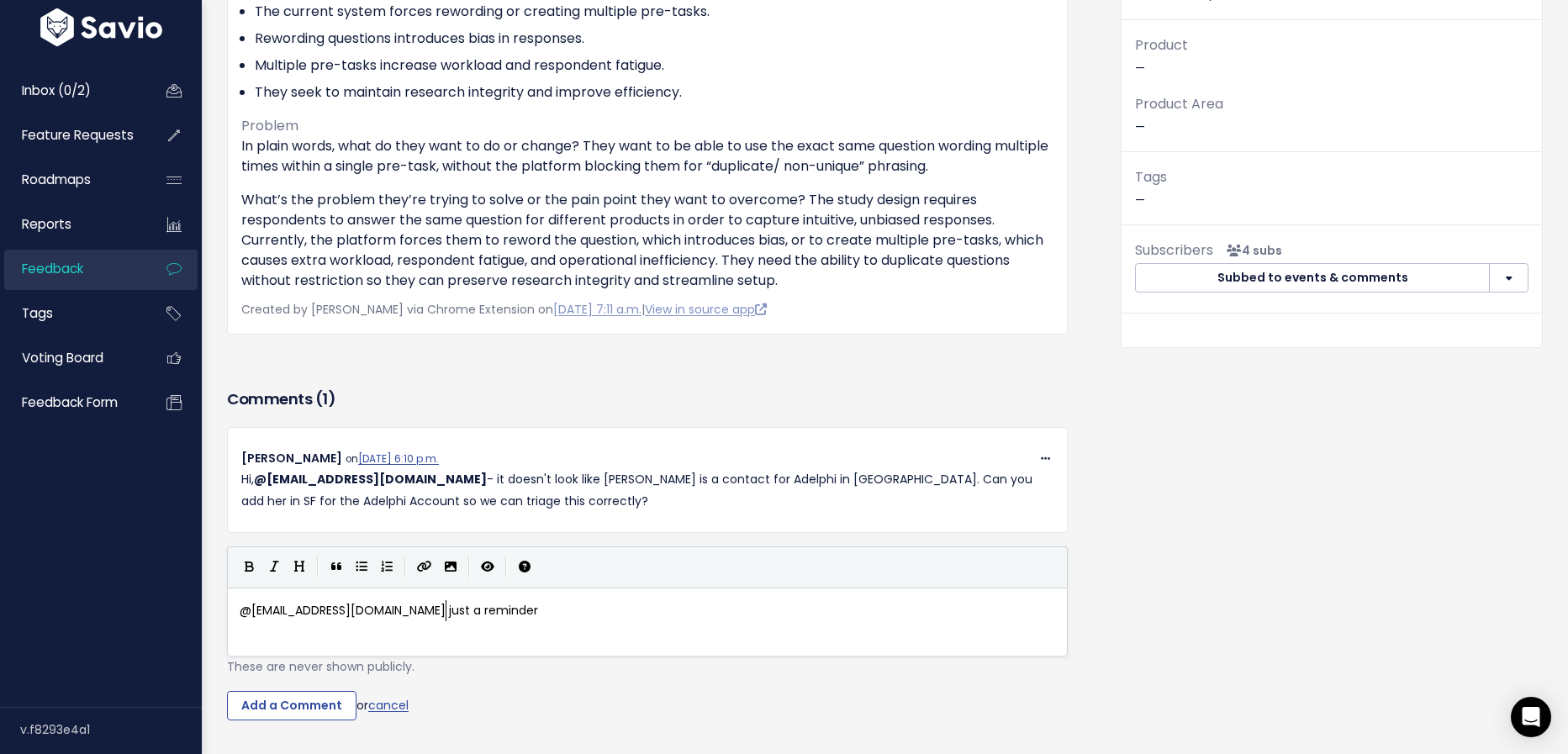
scroll to position [5, 205]
type textarea "@[EMAIL_ADDRESS][DOMAIN_NAME] just a reminder"
click at [285, 693] on input "Add a Comment" at bounding box center [292, 705] width 129 height 30
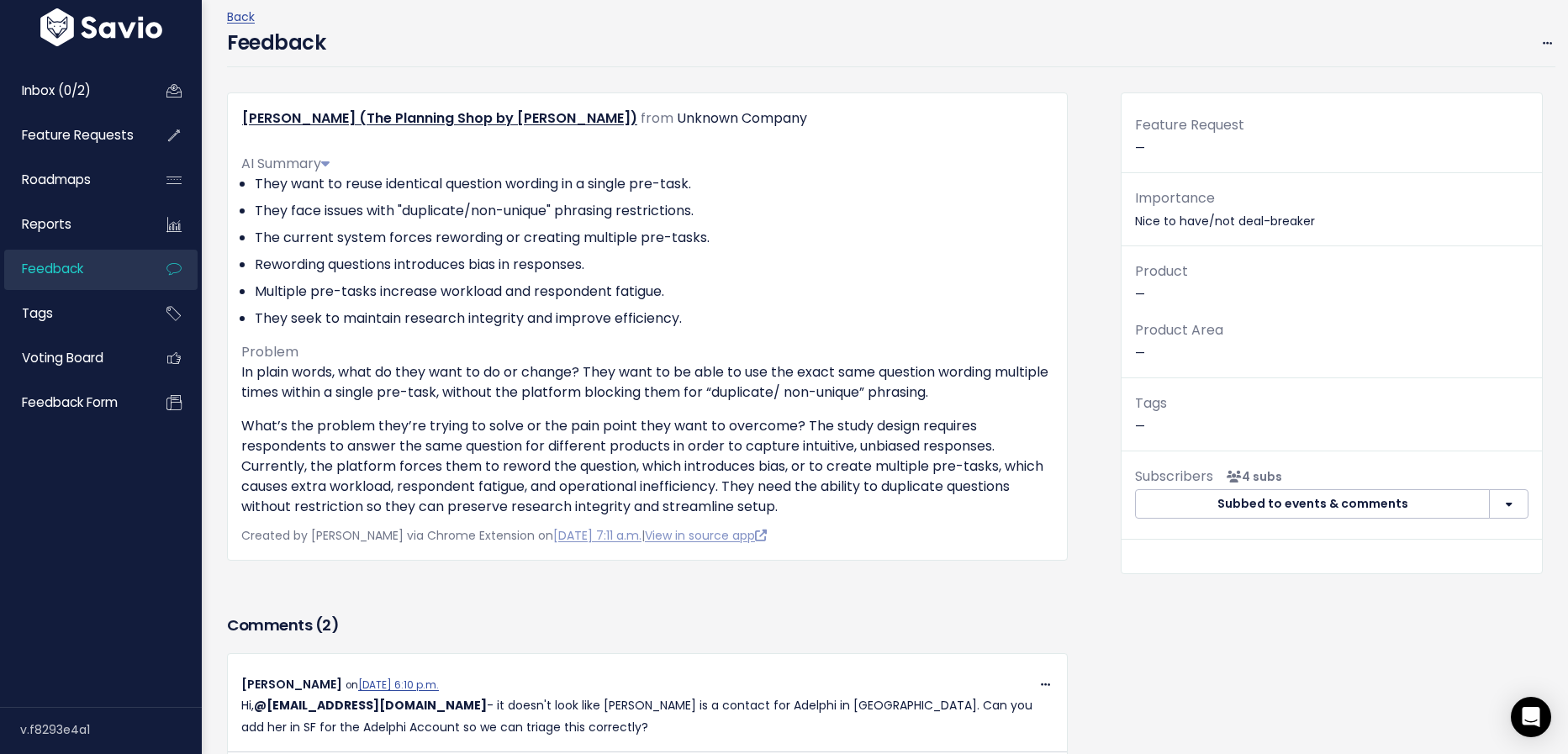
scroll to position [0, 0]
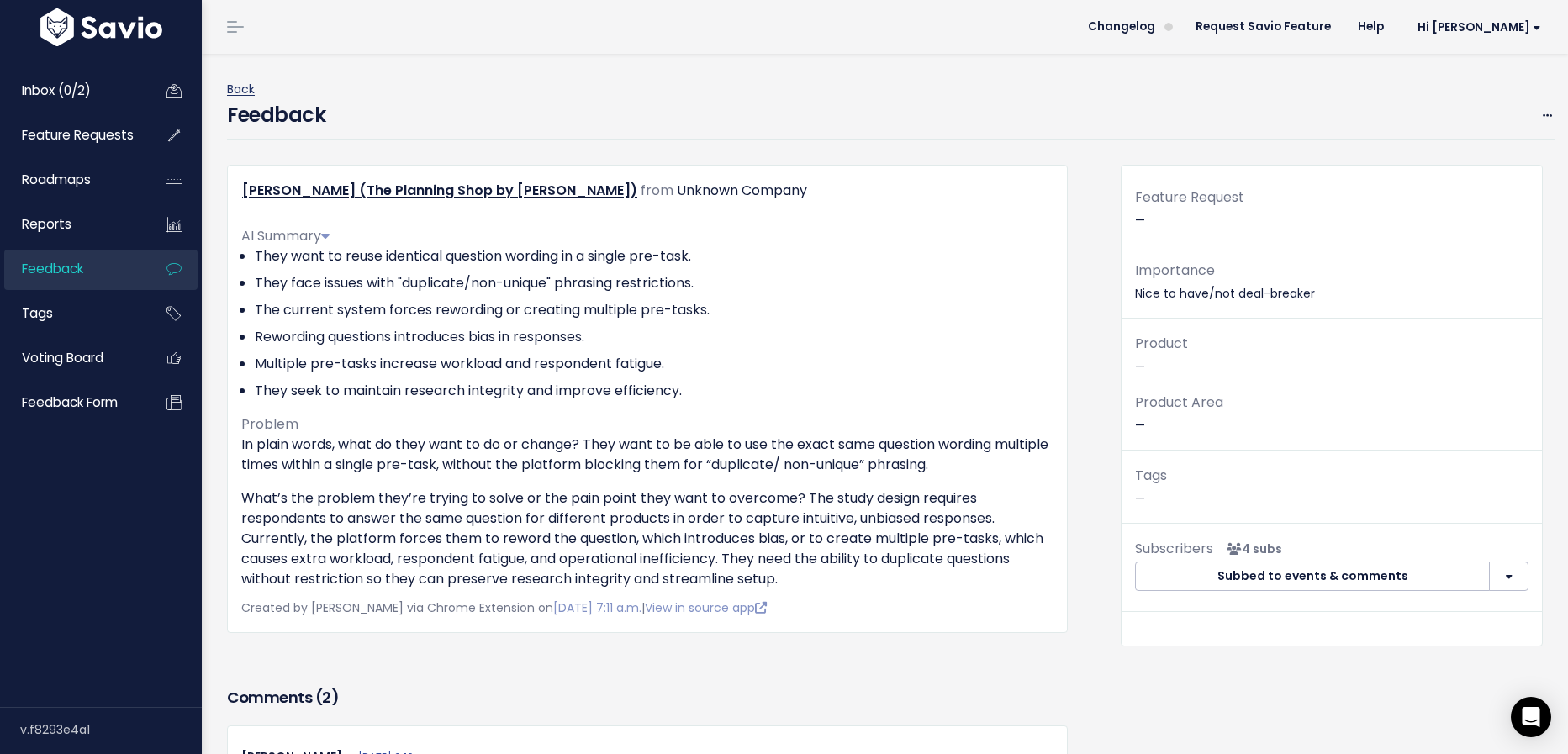
click at [235, 81] on link "Back" at bounding box center [241, 89] width 28 height 17
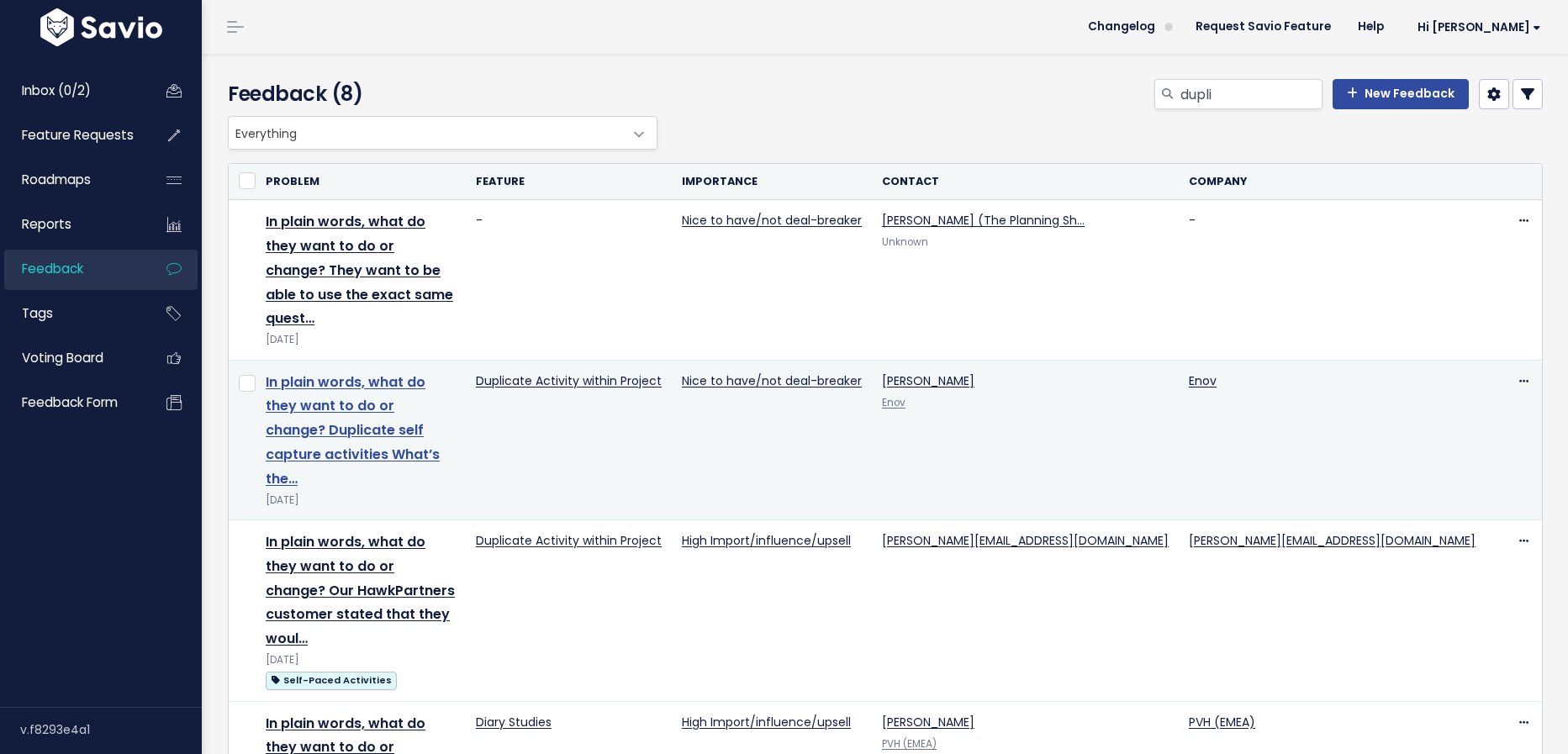
click at [440, 372] on link "In plain words, what do they want to do or change? Duplicate self capture activ…" at bounding box center [352, 430] width 174 height 116
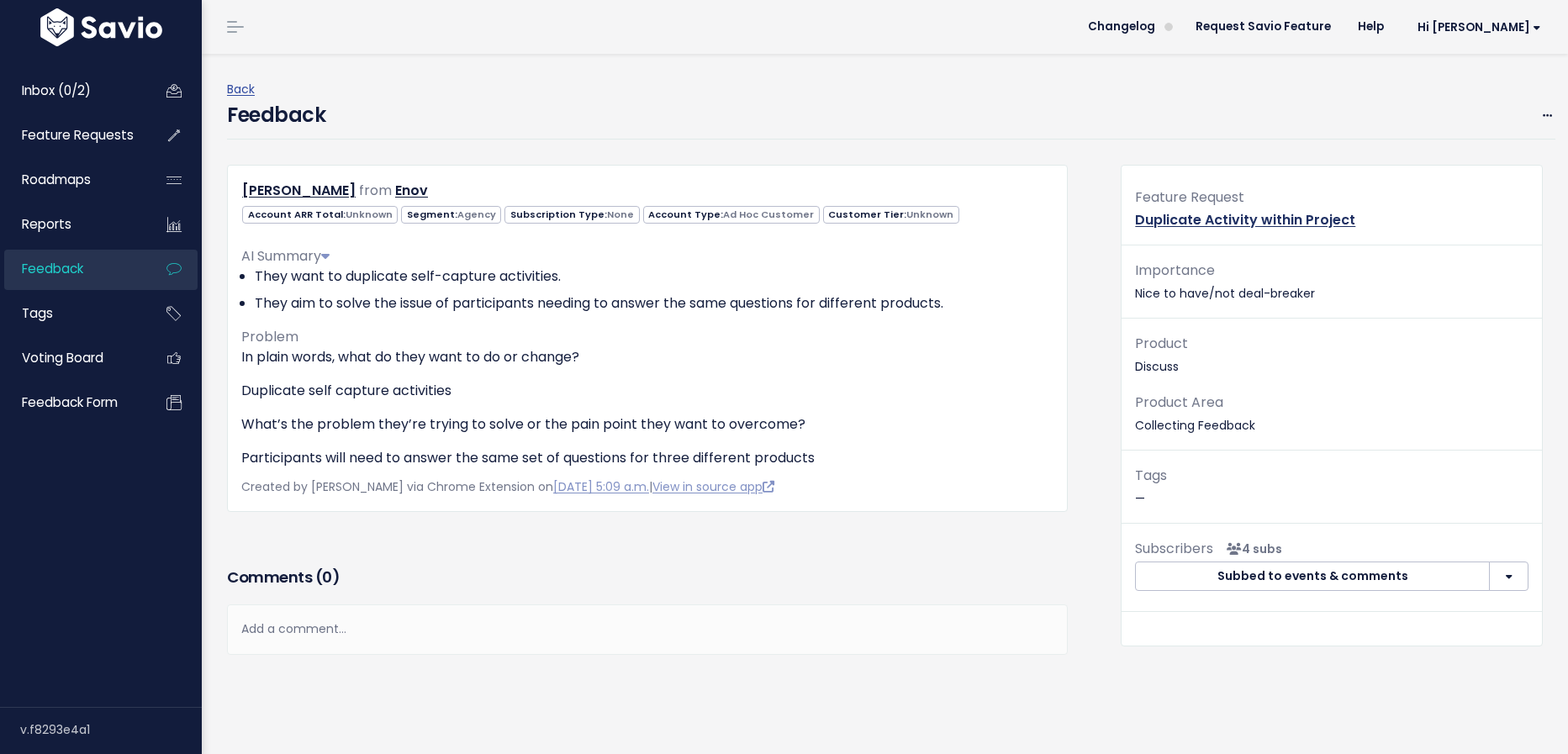
click at [1190, 215] on link "Duplicate Activity within Project" at bounding box center [1244, 219] width 220 height 19
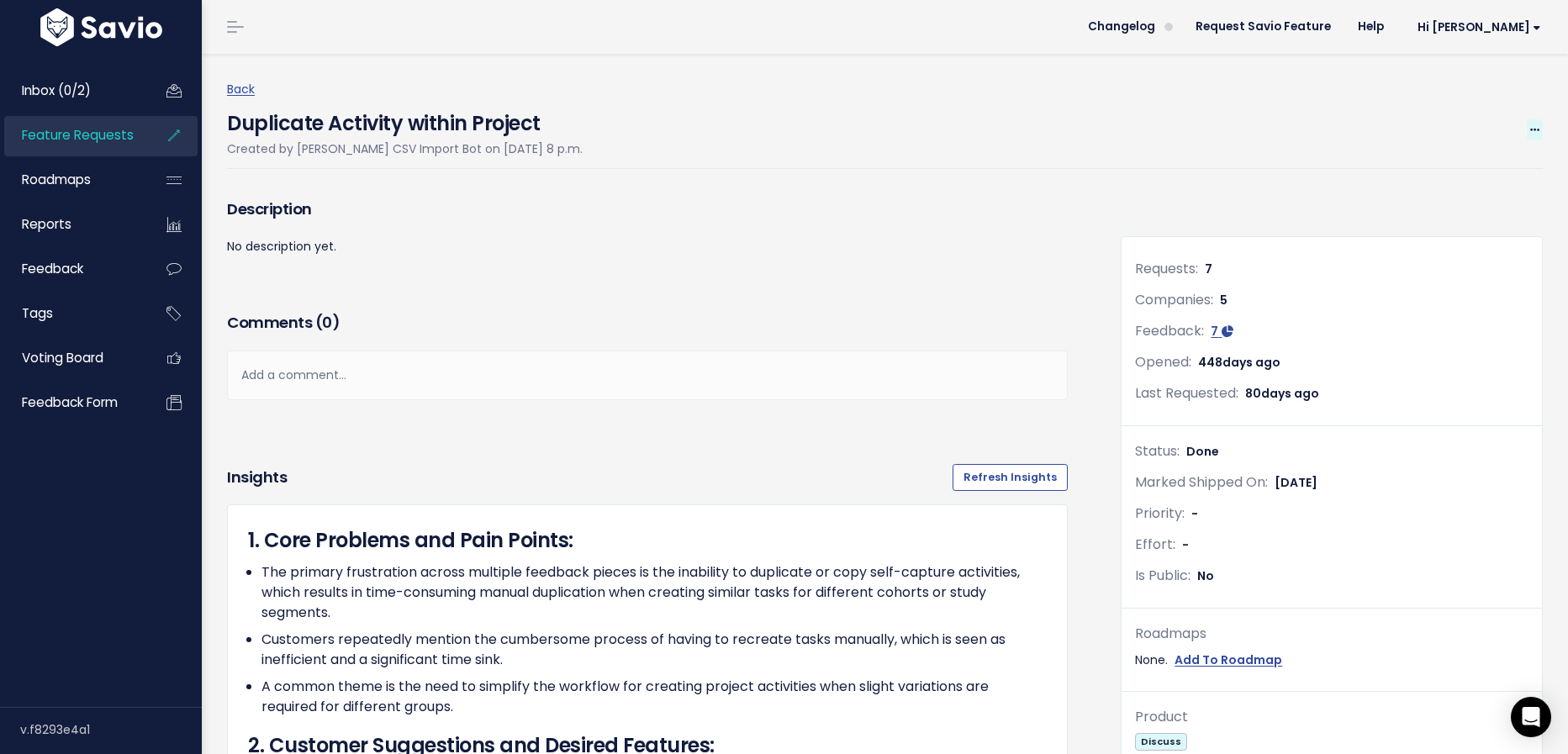
click at [1528, 130] on span at bounding box center [1535, 129] width 16 height 21
click at [1426, 174] on link "Edit" at bounding box center [1477, 177] width 124 height 33
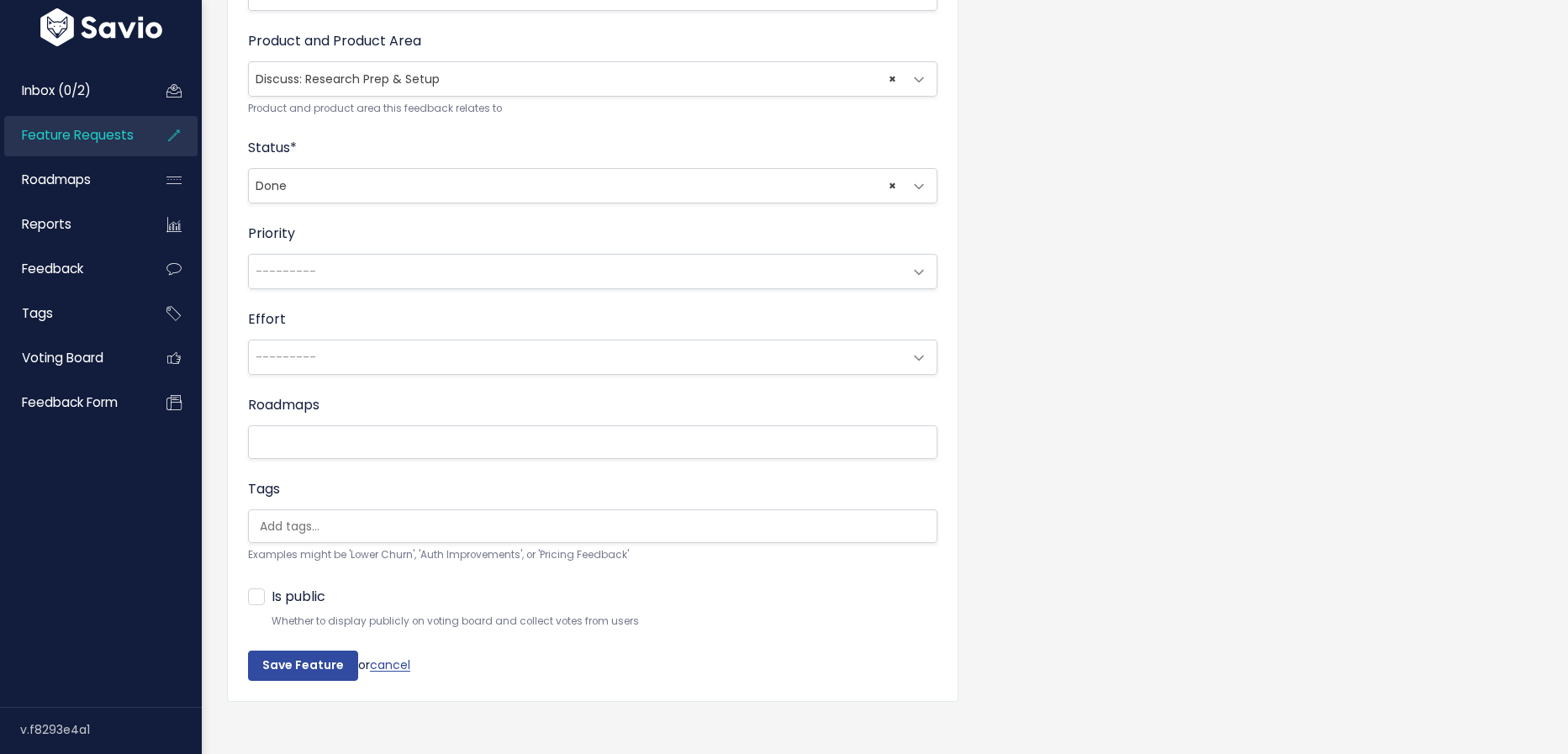
scroll to position [573, 0]
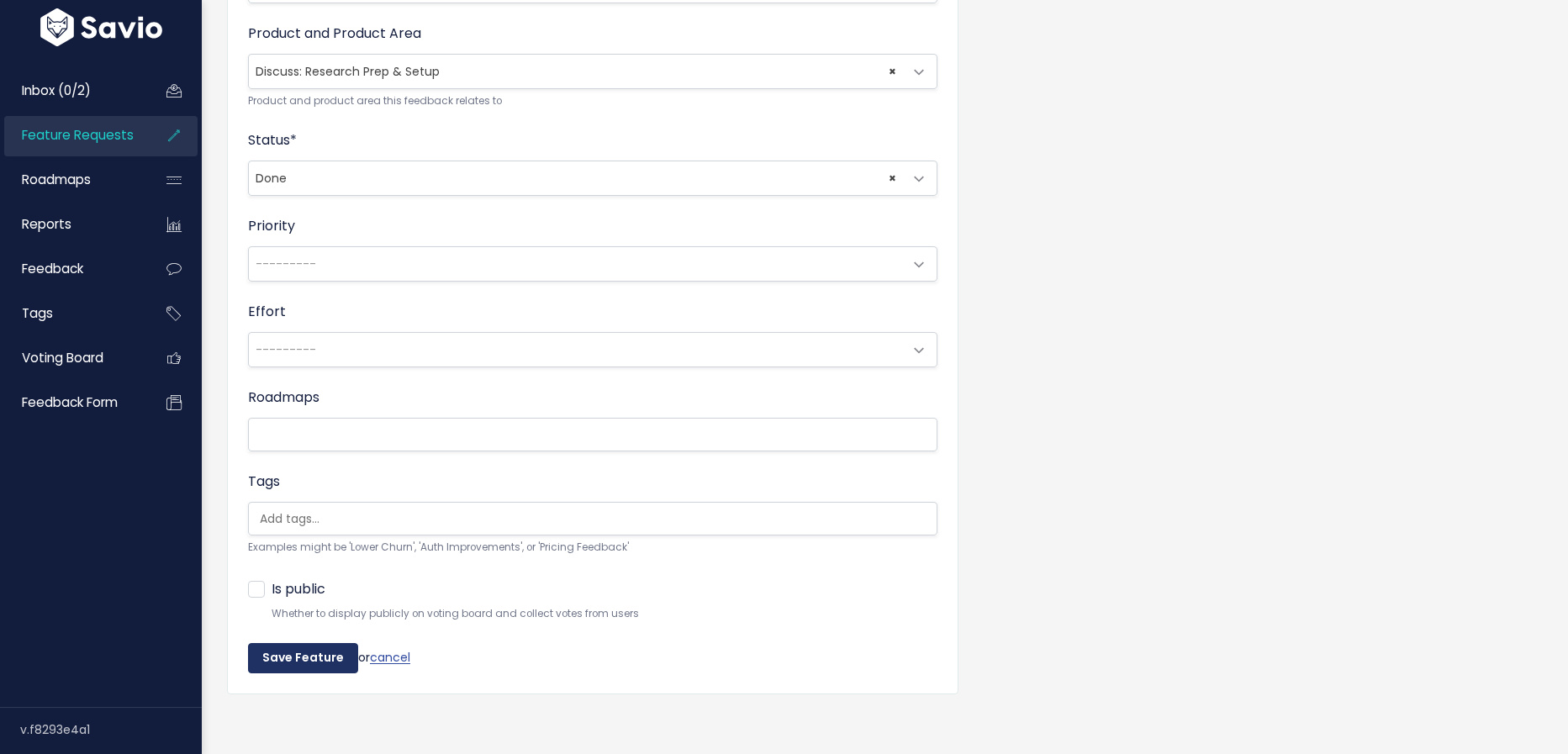
click at [335, 649] on input "Save Feature" at bounding box center [303, 657] width 110 height 30
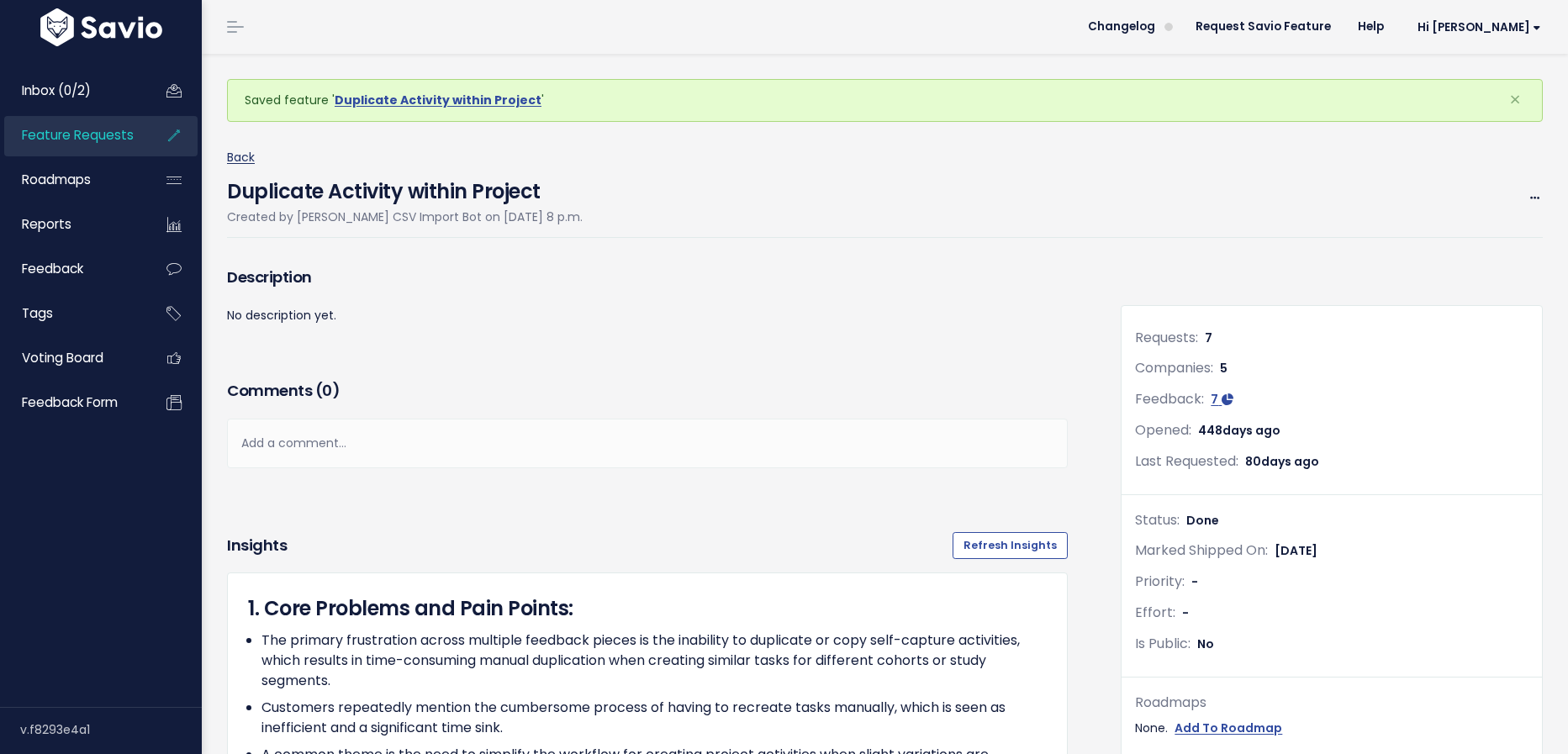
click at [249, 152] on link "Back" at bounding box center [241, 157] width 28 height 17
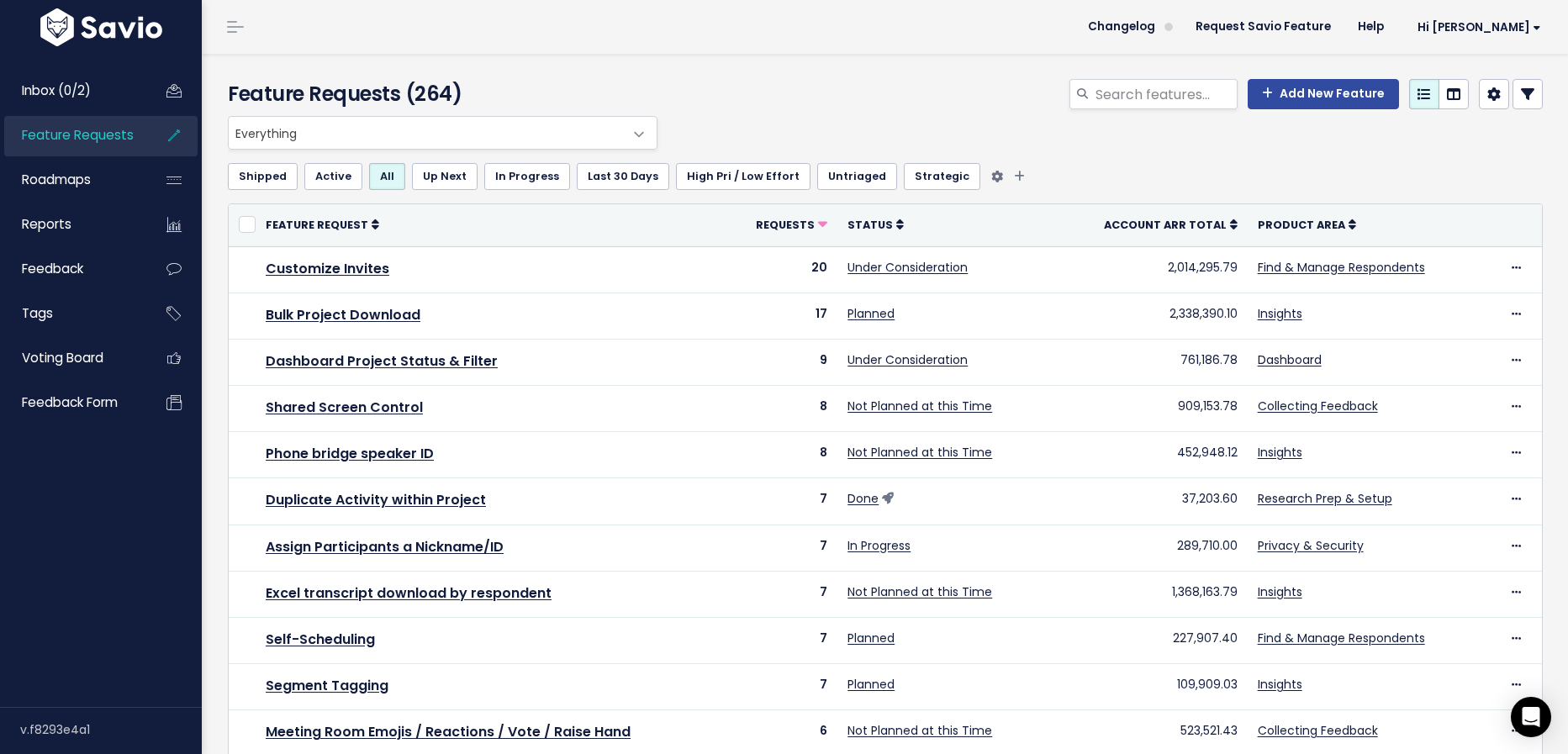
click at [271, 182] on link "Shipped" at bounding box center [263, 177] width 70 height 27
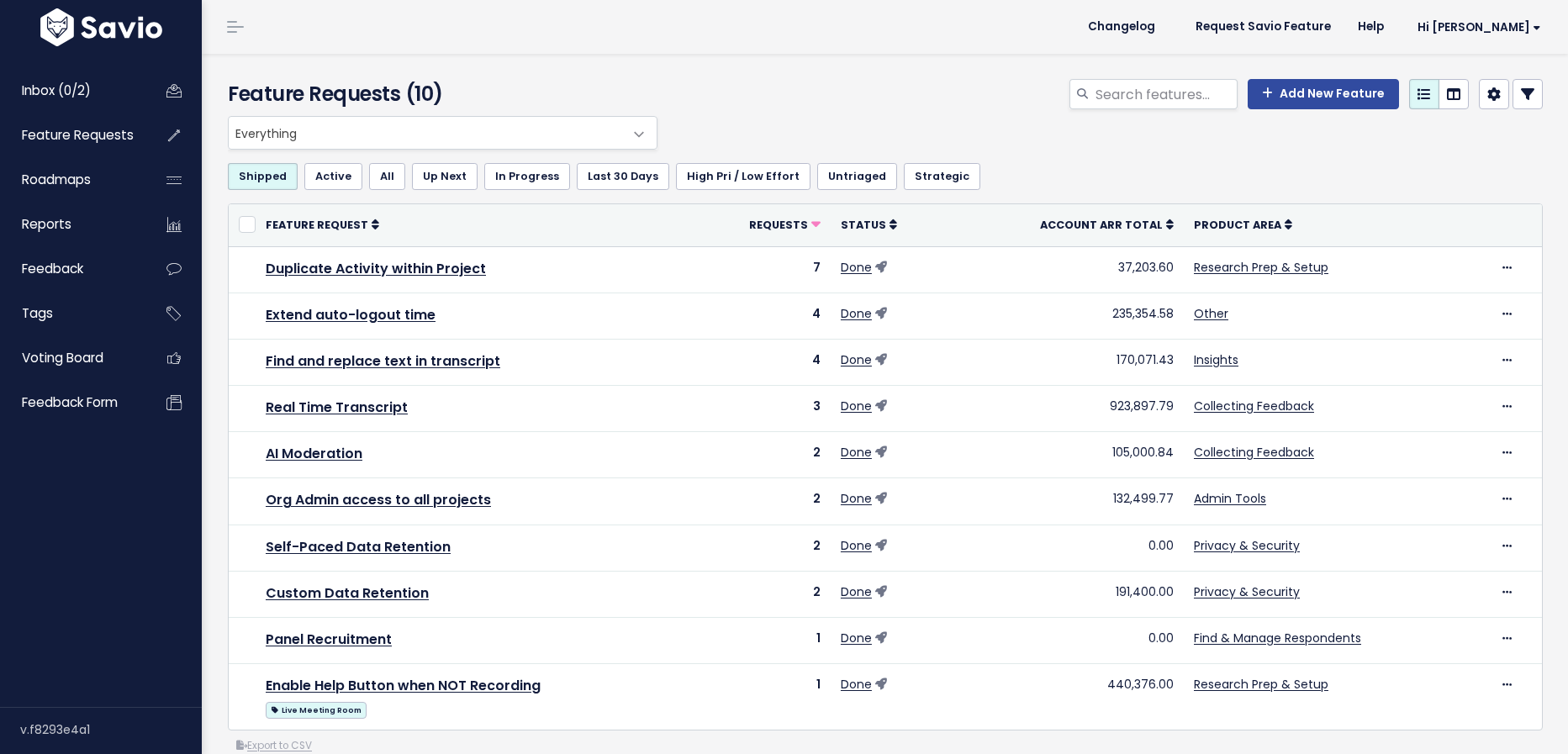
click at [335, 181] on link "Active" at bounding box center [333, 177] width 58 height 27
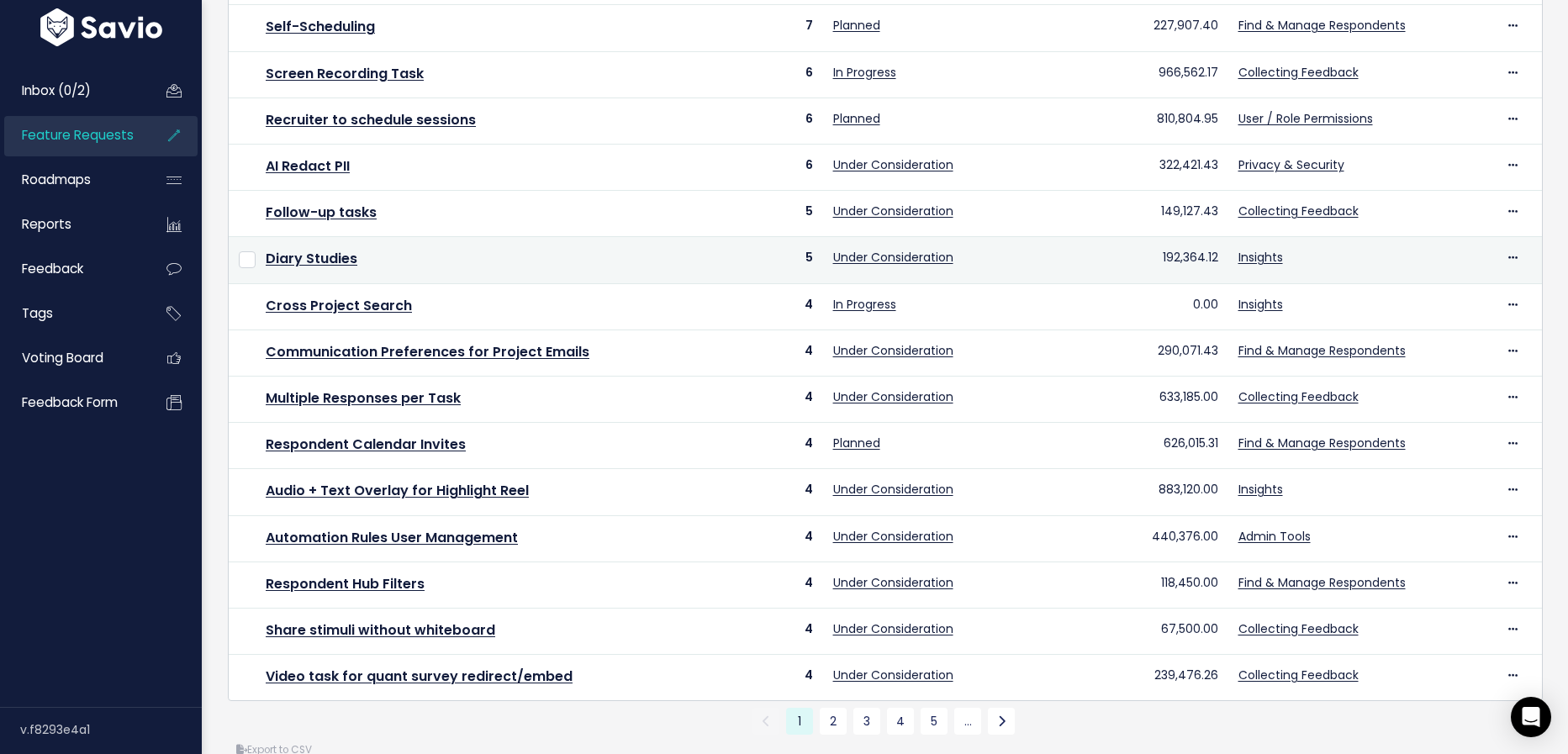
scroll to position [488, 0]
